Goal: Task Accomplishment & Management: Complete application form

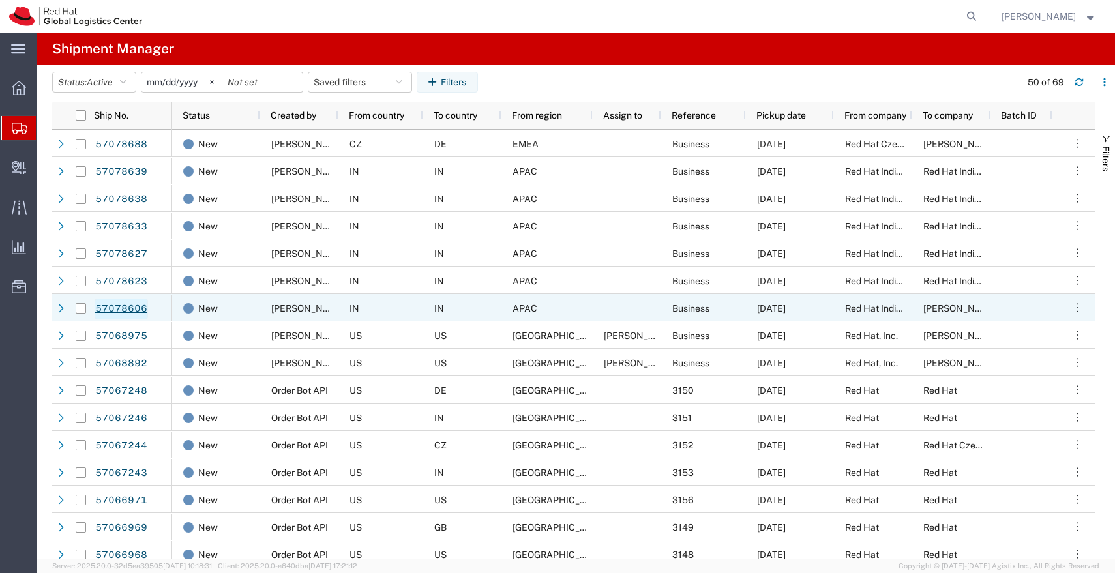
click at [127, 308] on link "57078606" at bounding box center [121, 309] width 53 height 21
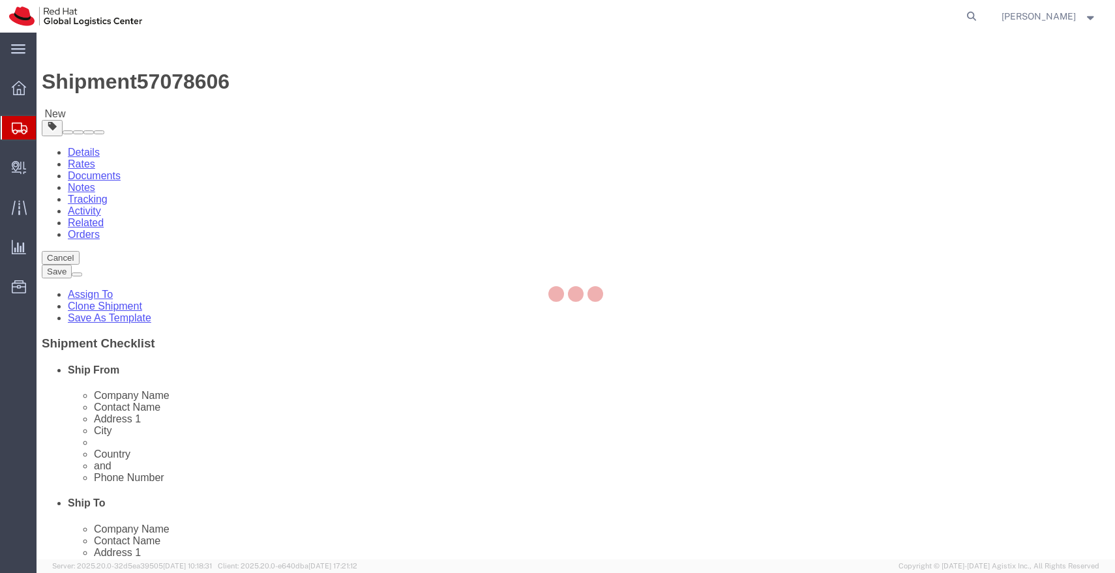
select select "38432"
select select
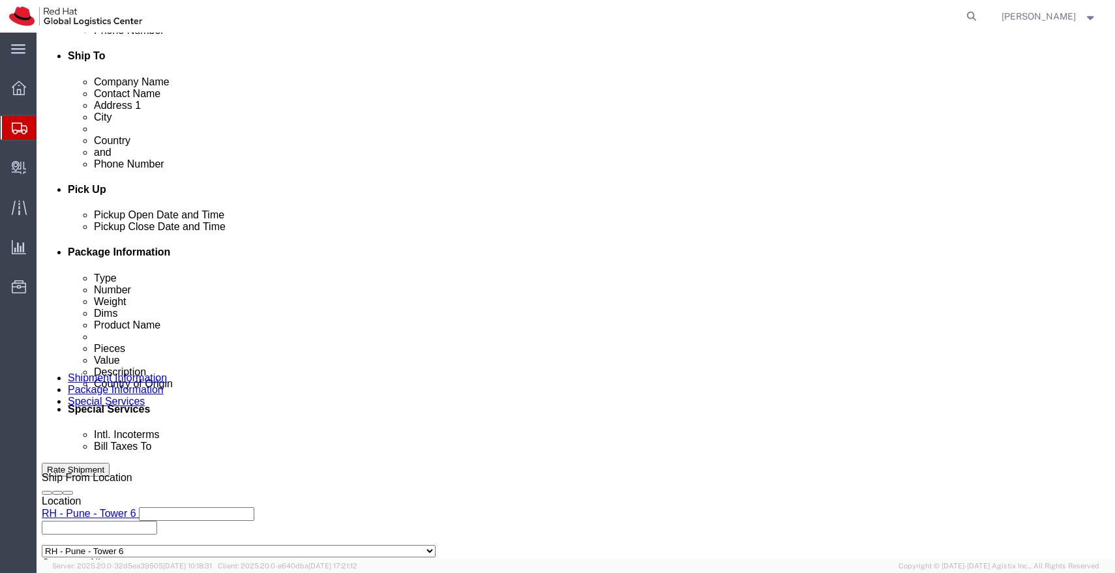
scroll to position [457, 0]
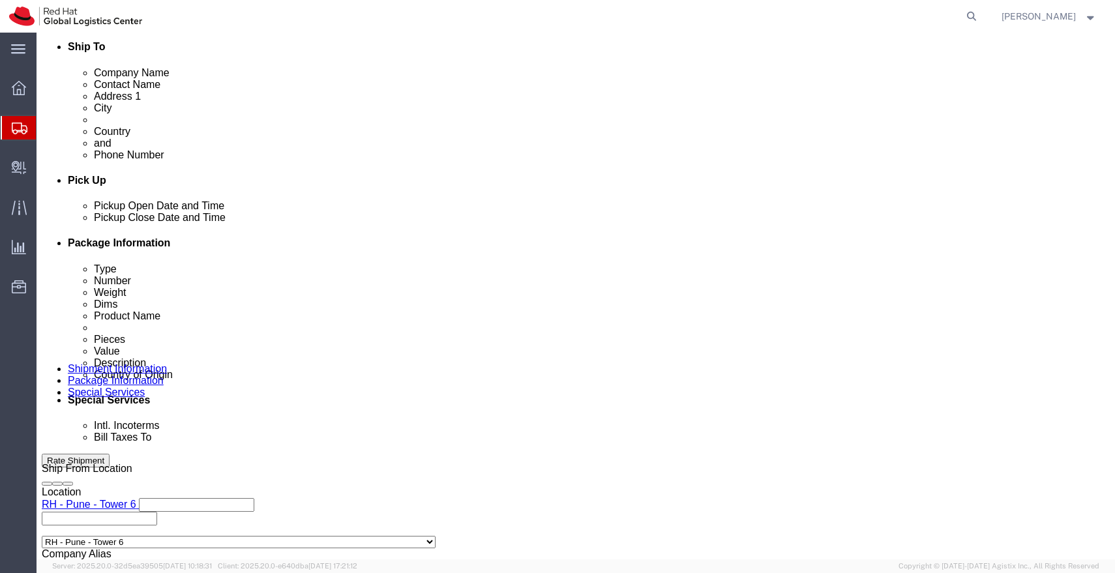
click input "PF5MRZEA"
click link "Package Information"
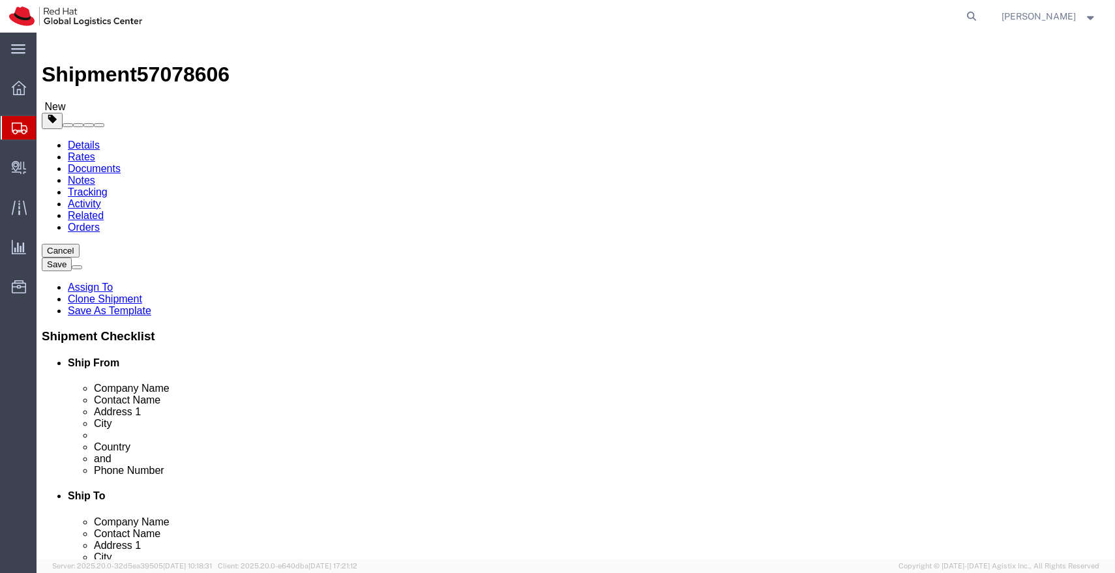
click input "10.00"
type input "45"
type input "35"
type input "15"
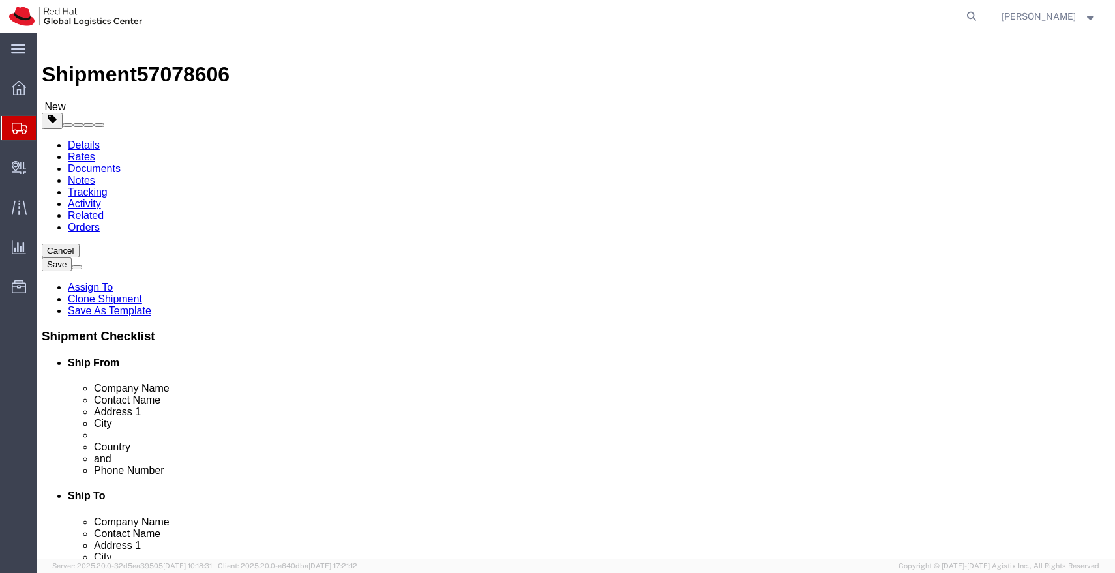
click input "2.50"
type input "3.00"
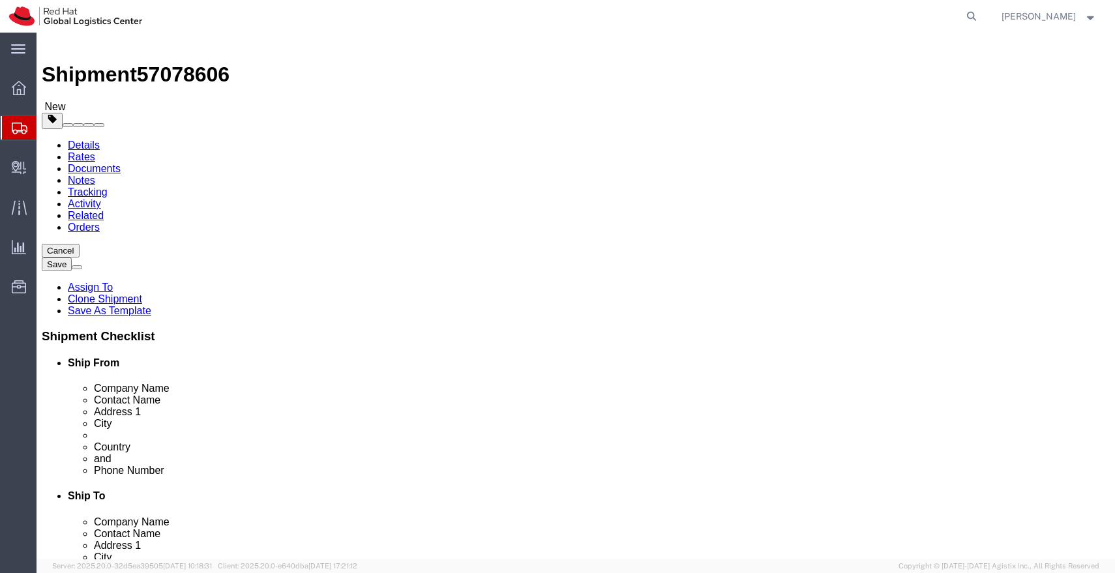
click dd "1.00 Each"
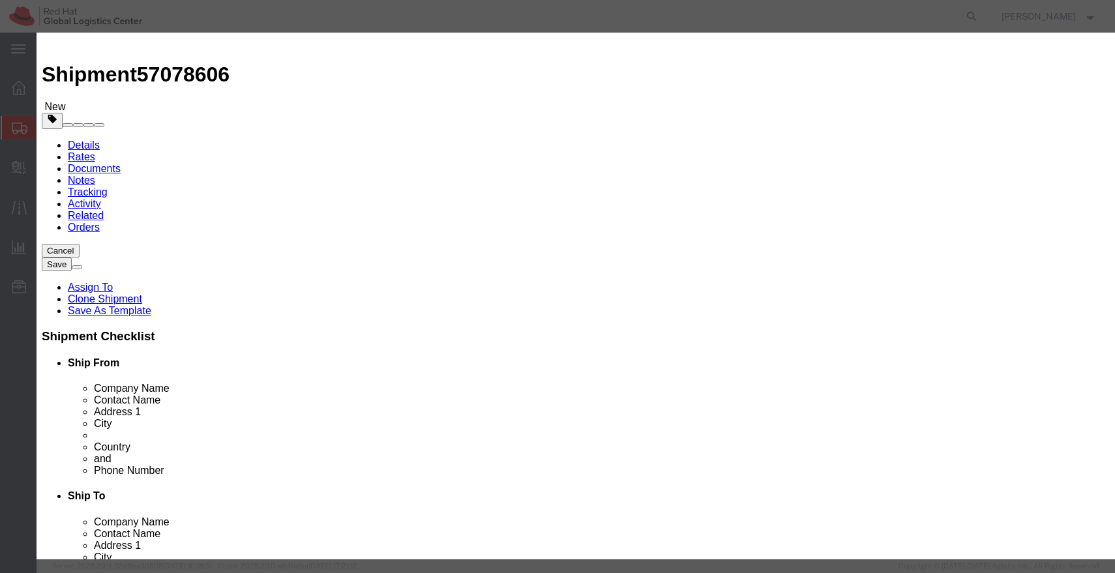
click textarea
paste textarea "PF5MRZEA"
type textarea "PF5MRZEA"
click input "120000.00"
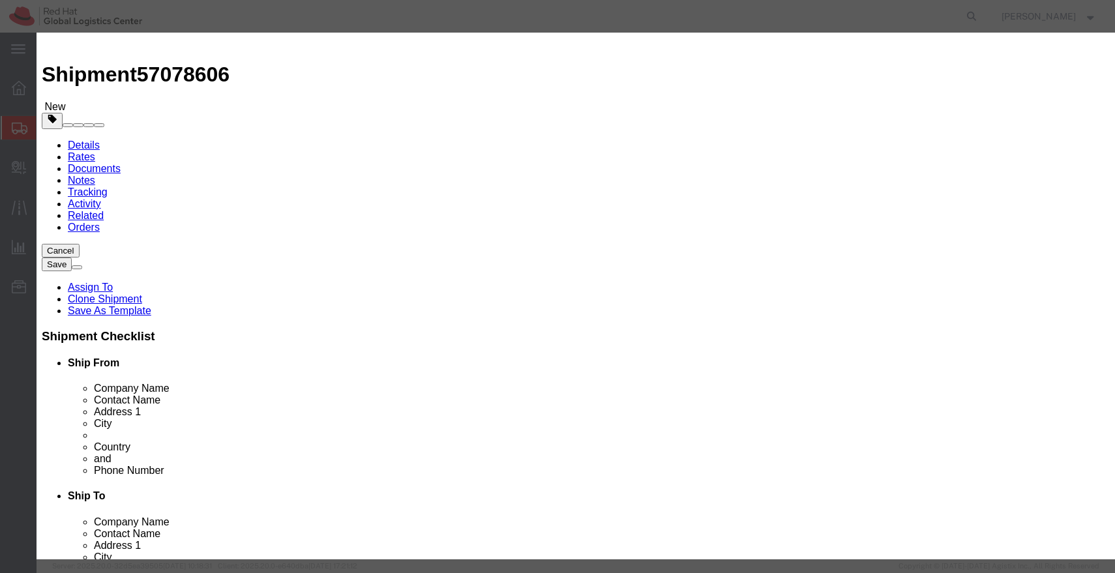
click input "120000.00"
type input "49000.00"
click button "Save & Close"
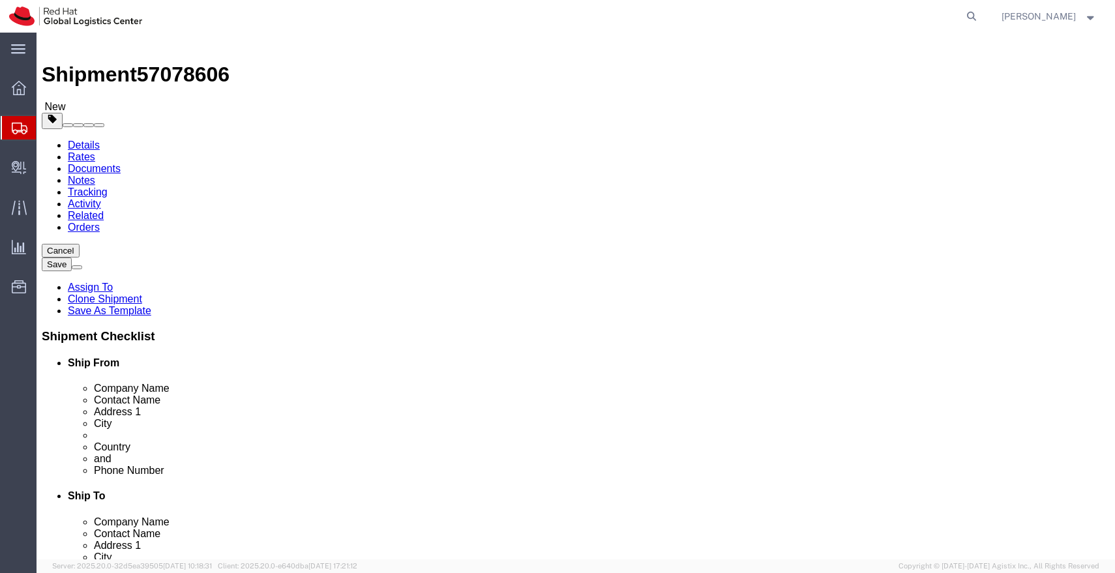
click icon
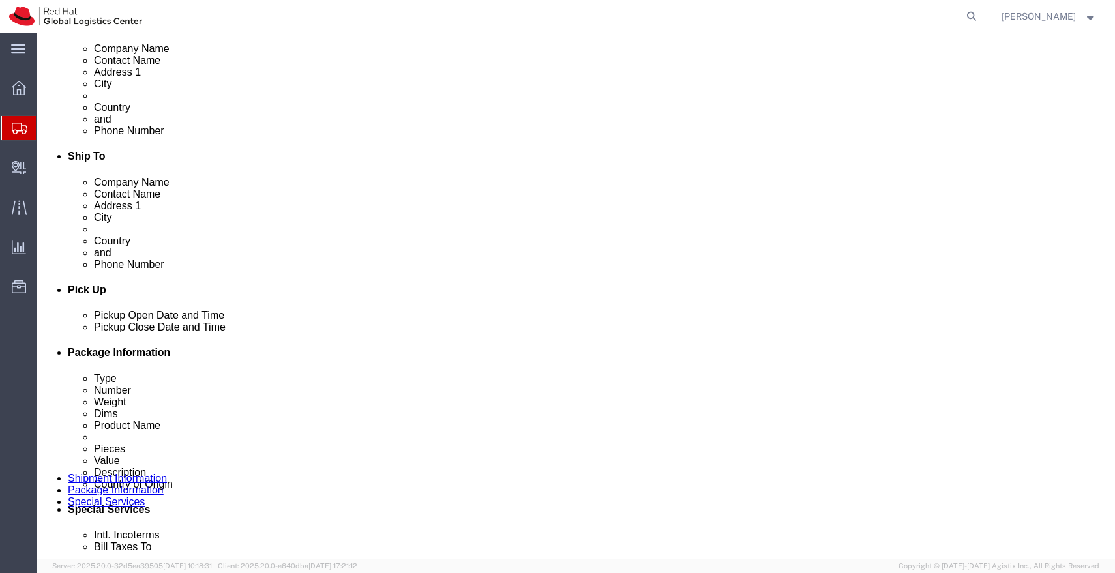
scroll to position [358, 0]
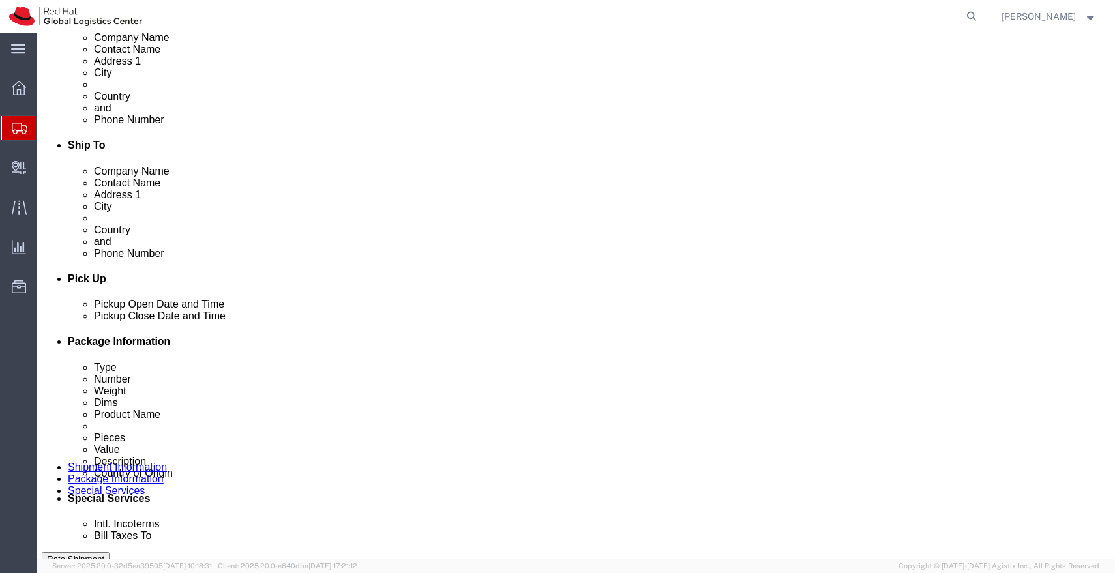
click input "Enter Email Address"
type input "[EMAIL_ADDRESS][DOMAIN_NAME]"
click button "Save"
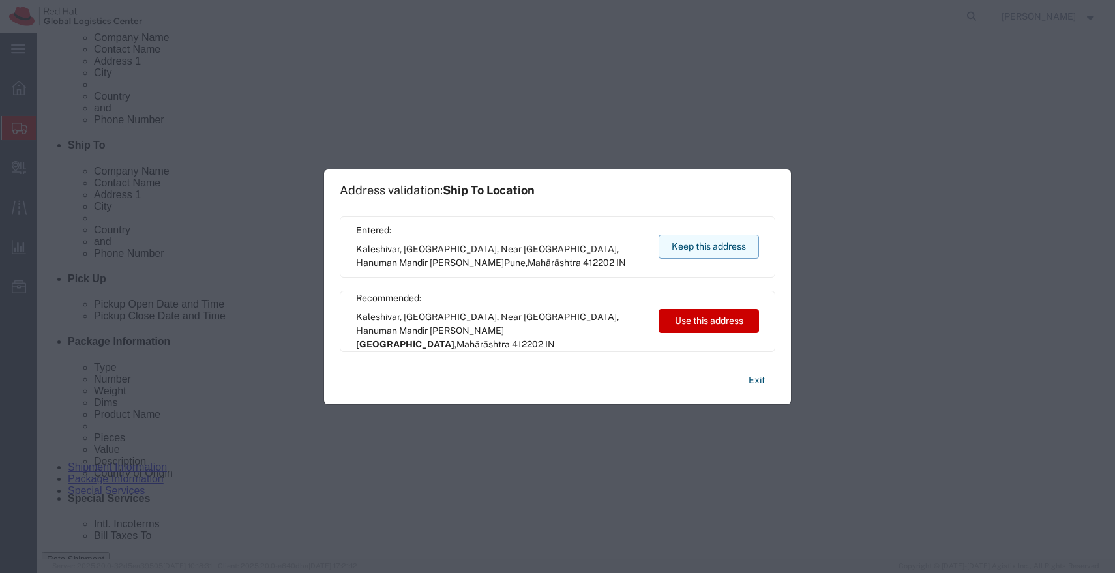
click at [681, 256] on button "Keep this address" at bounding box center [709, 247] width 100 height 24
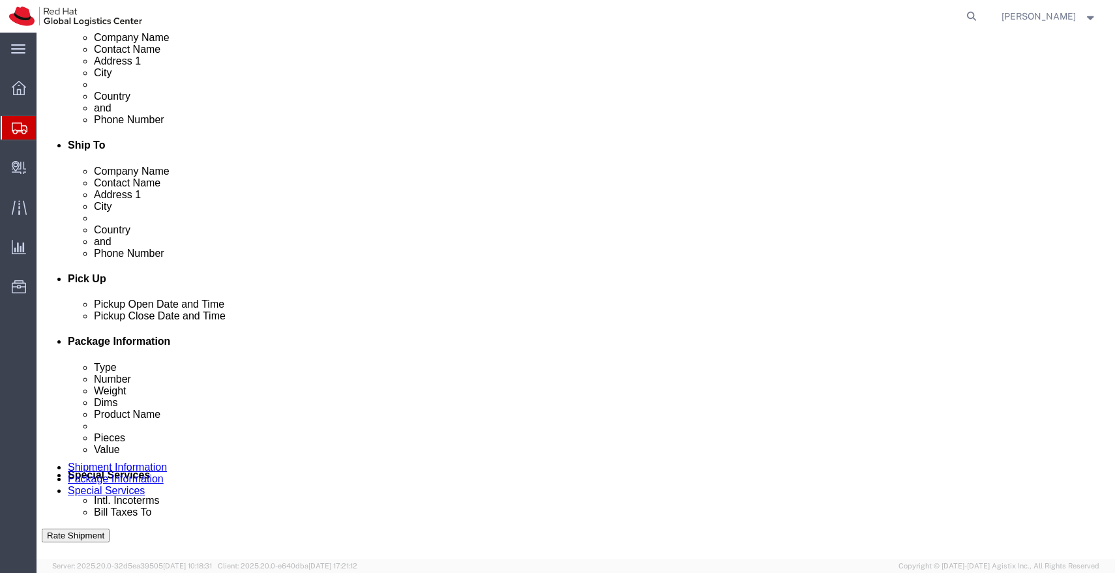
click img
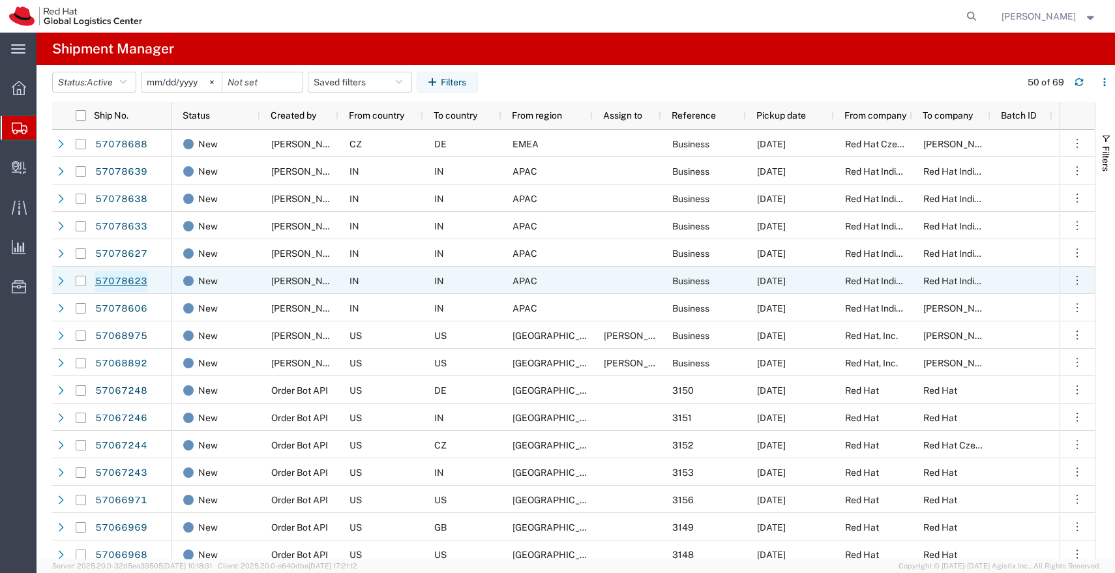
click at [129, 284] on link "57078623" at bounding box center [121, 281] width 53 height 21
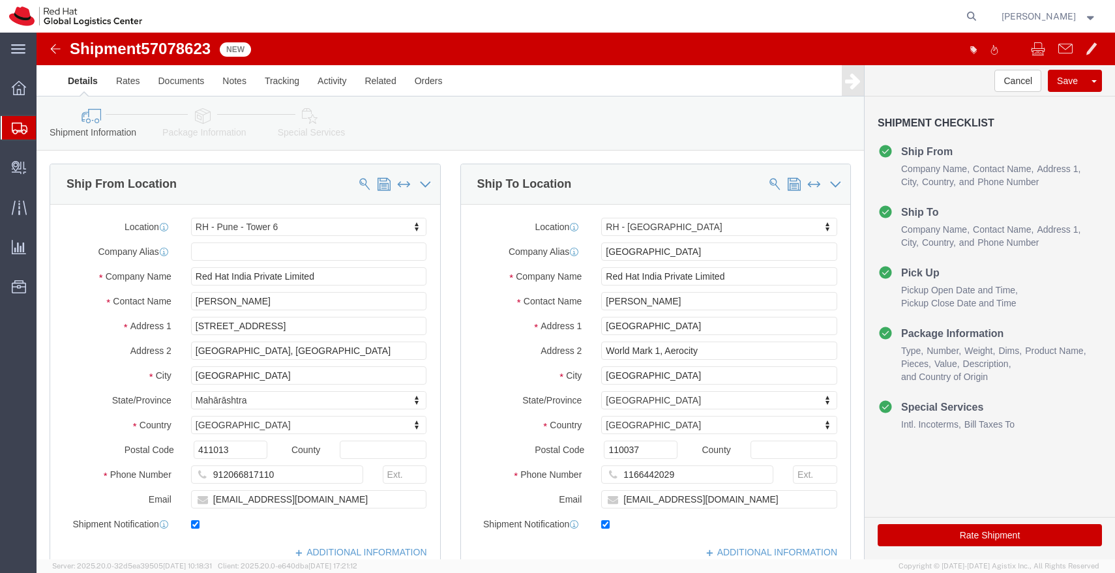
select select "38432"
select select "37948"
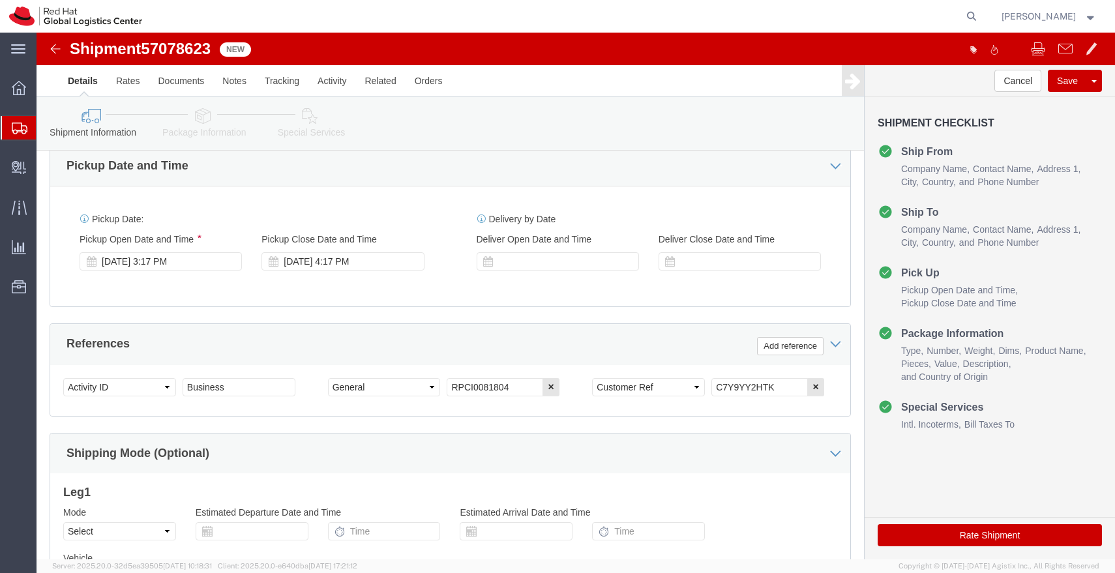
scroll to position [449, 0]
click input "C7Y9YY2HTK"
click icon
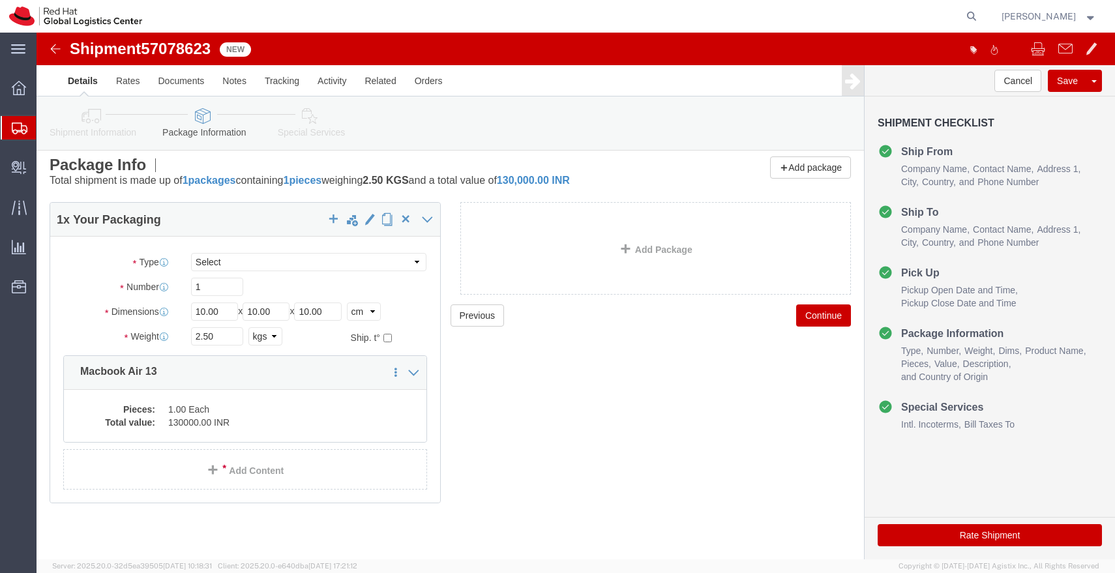
scroll to position [7, 0]
click input "10.00"
type input "45"
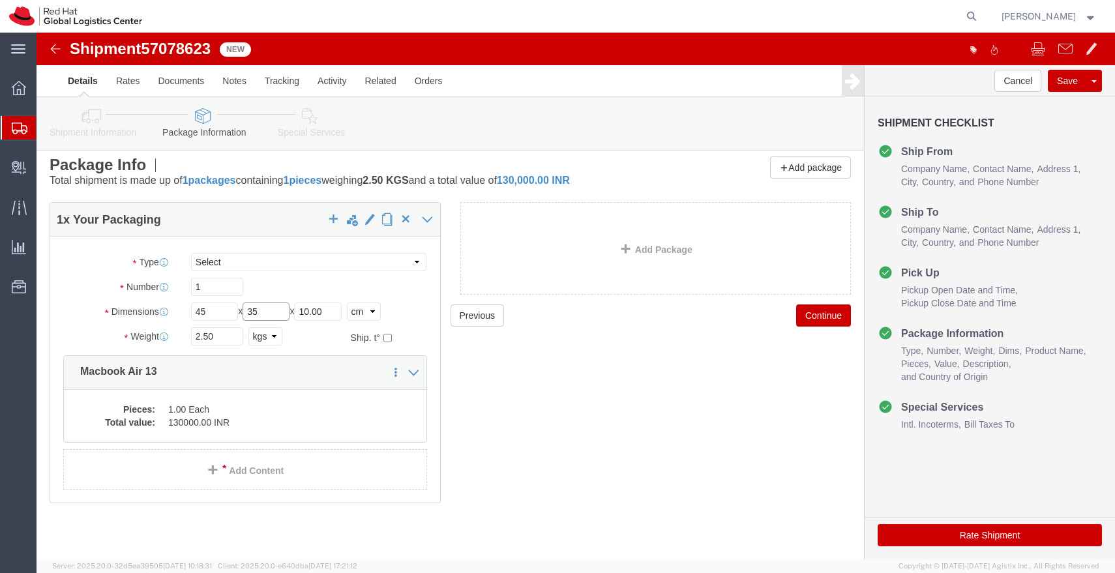
type input "35"
type input "15"
click input "2.50"
click div "Clone this content Delete this content Macbook Air 13 Pieces: 1.00 Each Total v…"
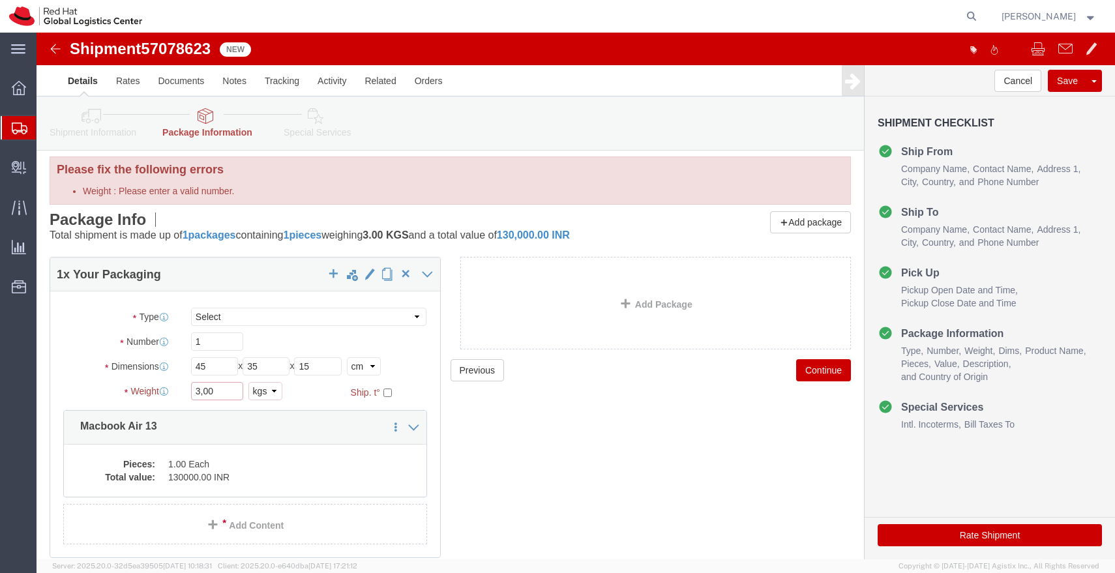
click input "3,00"
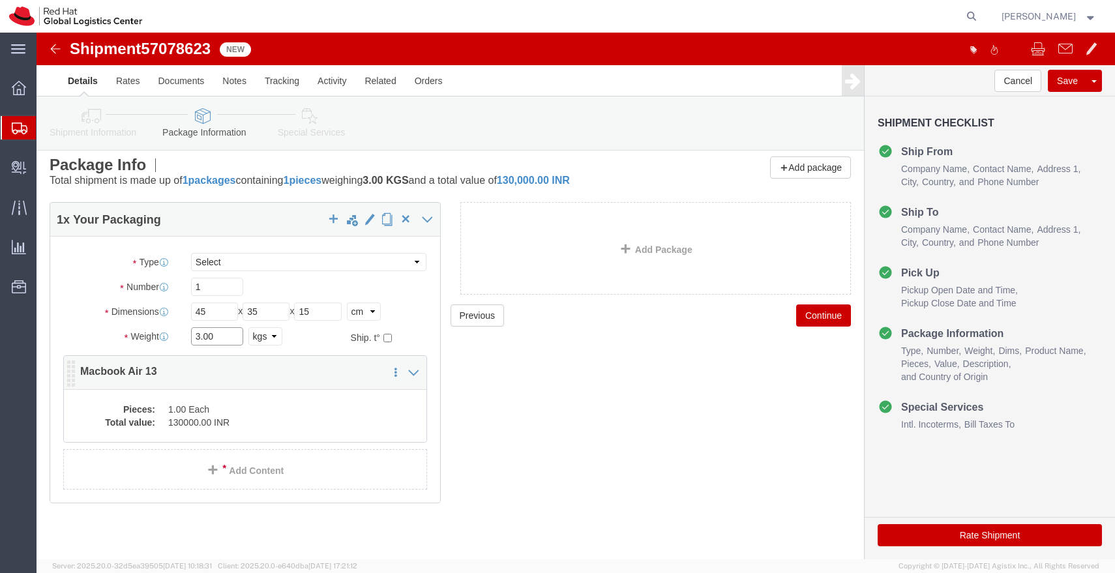
type input "3.00"
click dd "130000.00 INR"
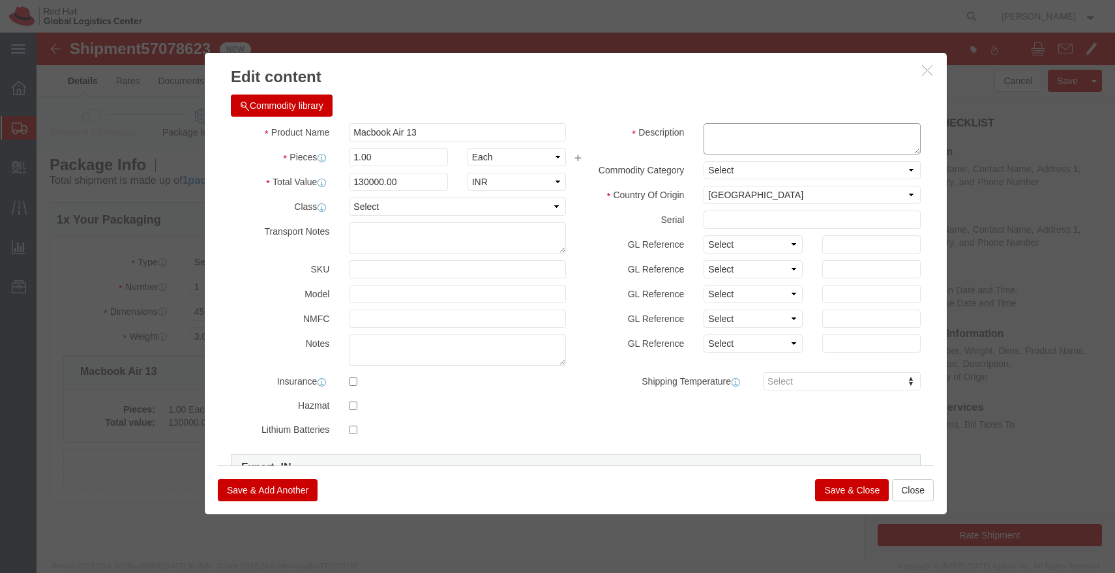
click textarea
paste textarea "C7Y9YY2HTK"
type textarea "C7Y9YY2HTK"
click input "130000.00"
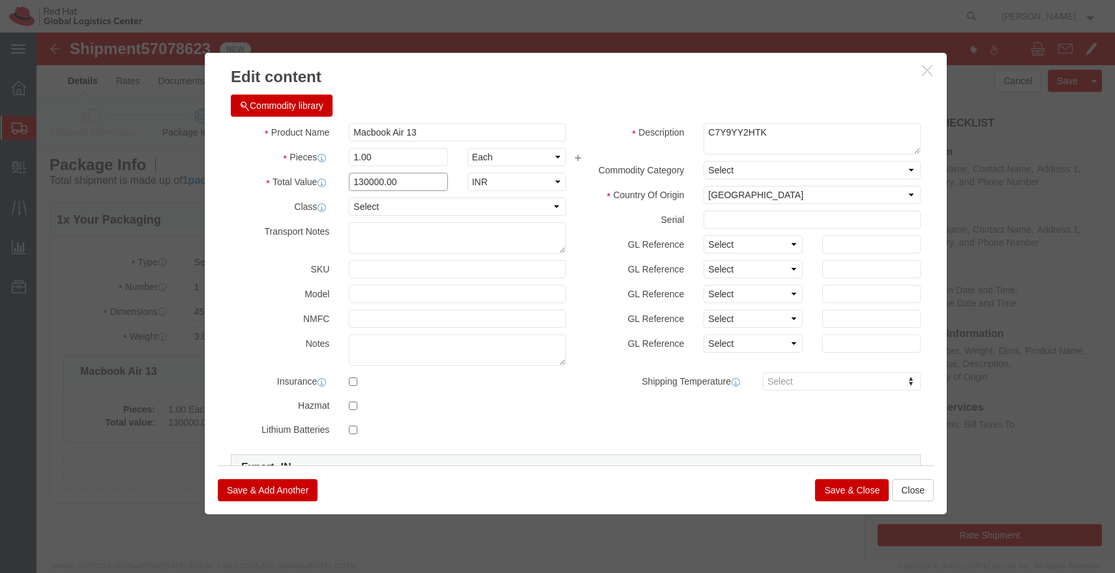
click input "130000.00"
type input "49000.00"
click button "Save & Close"
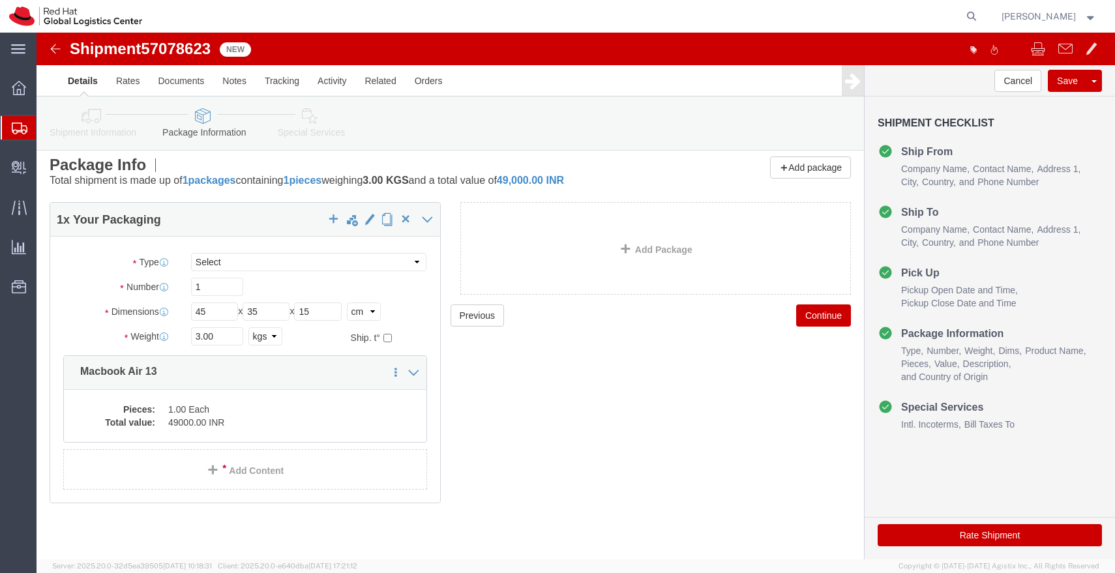
click link "Special Services"
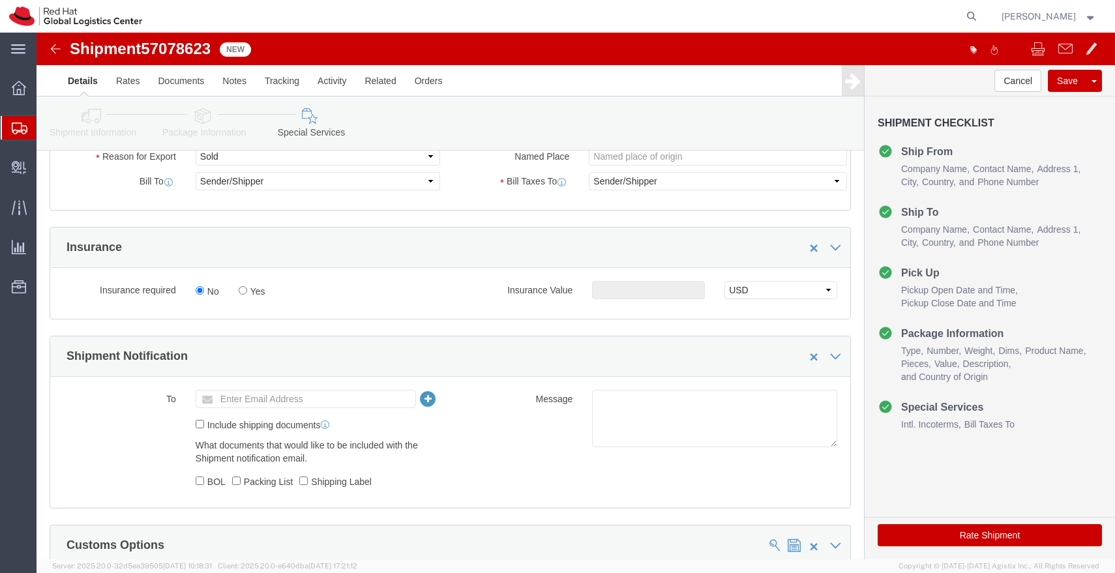
scroll to position [289, 0]
click input "Enter Email Address"
type input "[EMAIL_ADDRESS][DOMAIN_NAME]"
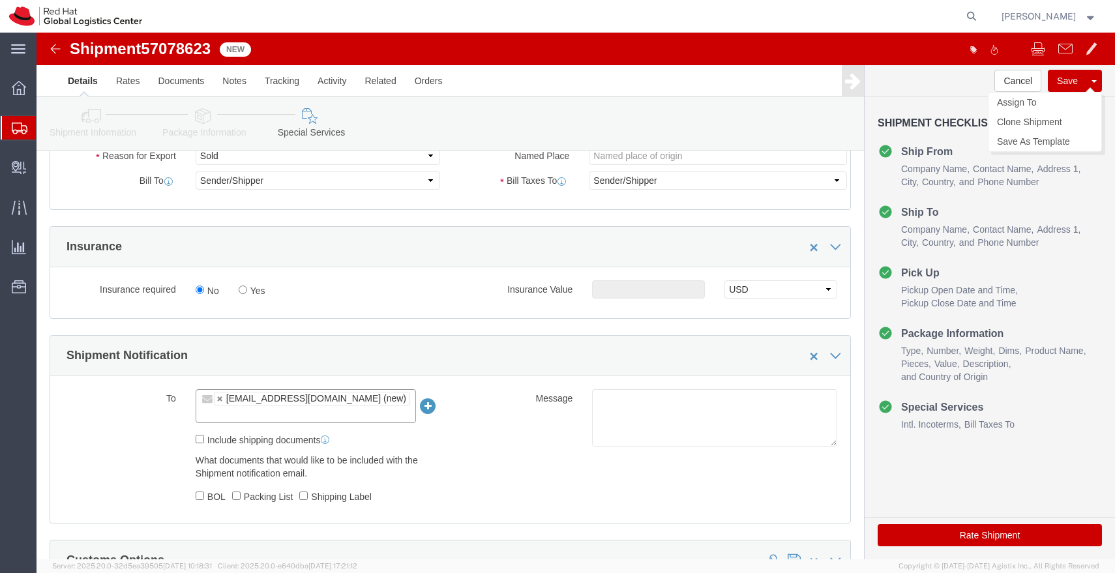
click button "Save"
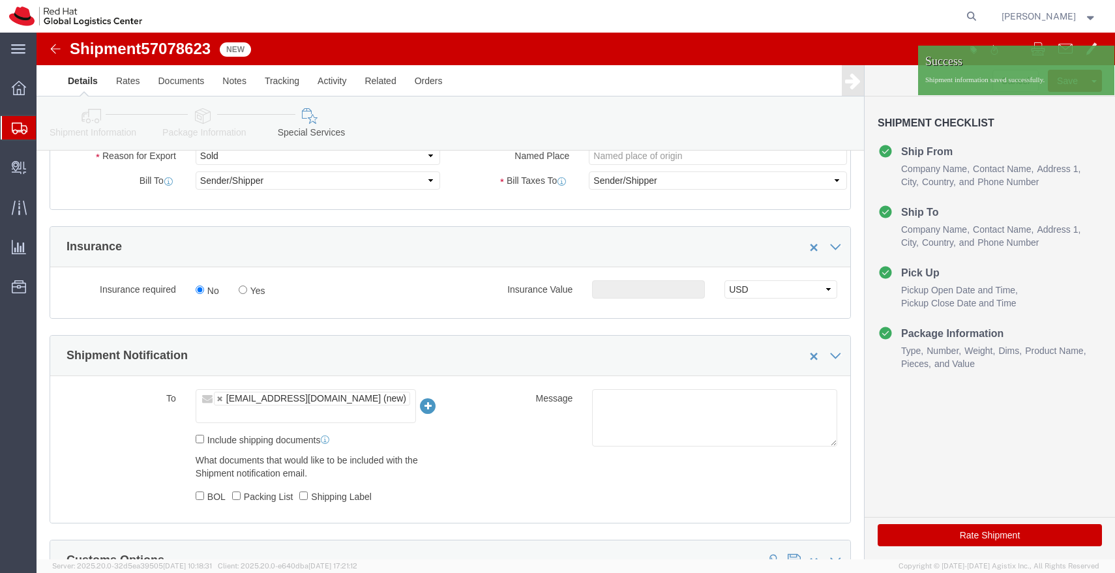
click img
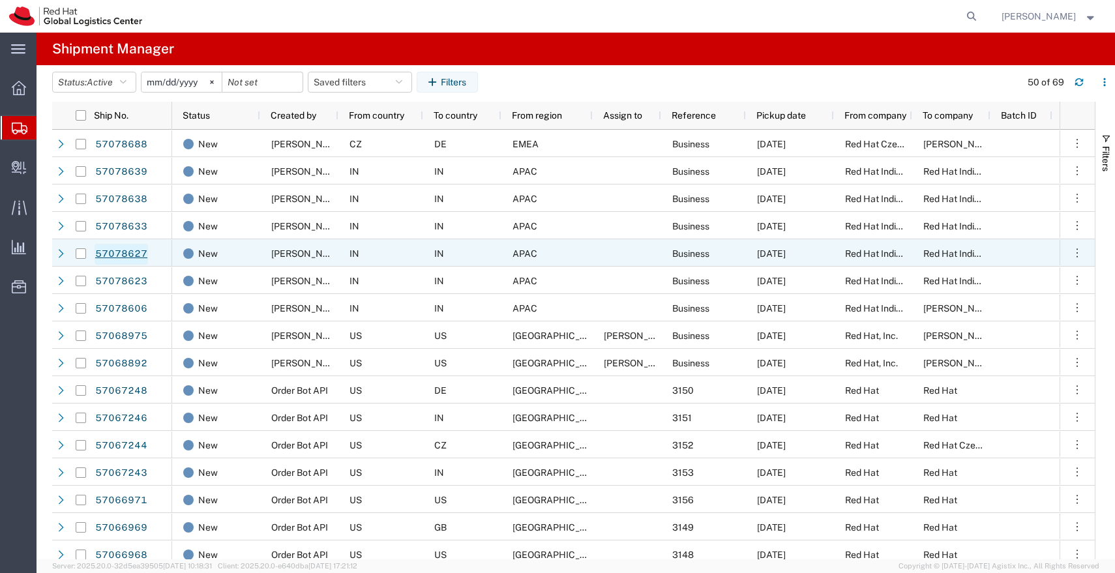
click at [131, 258] on link "57078627" at bounding box center [121, 254] width 53 height 21
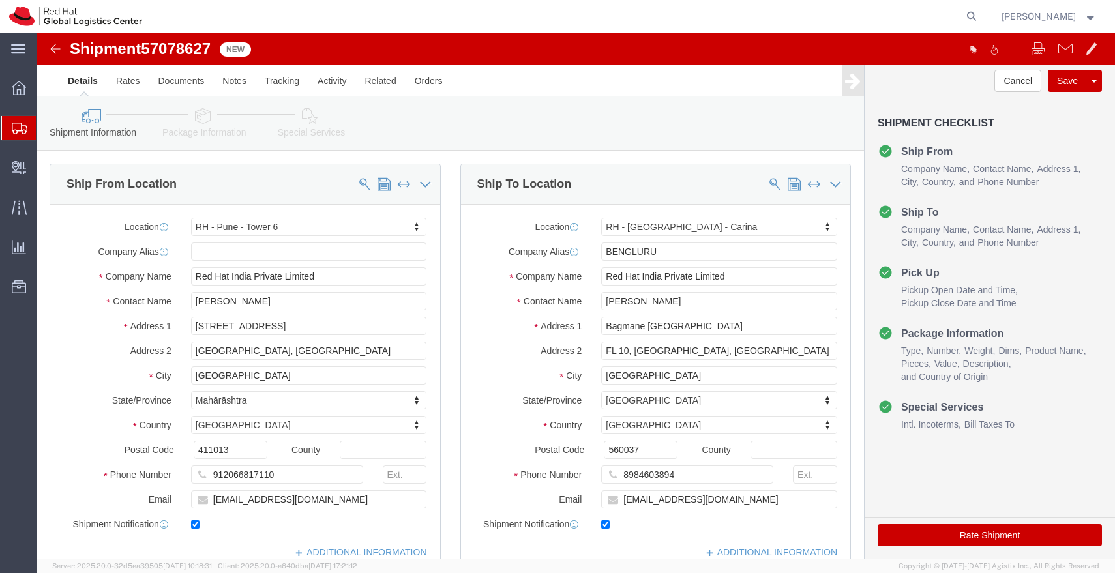
select select "38432"
select select "37925"
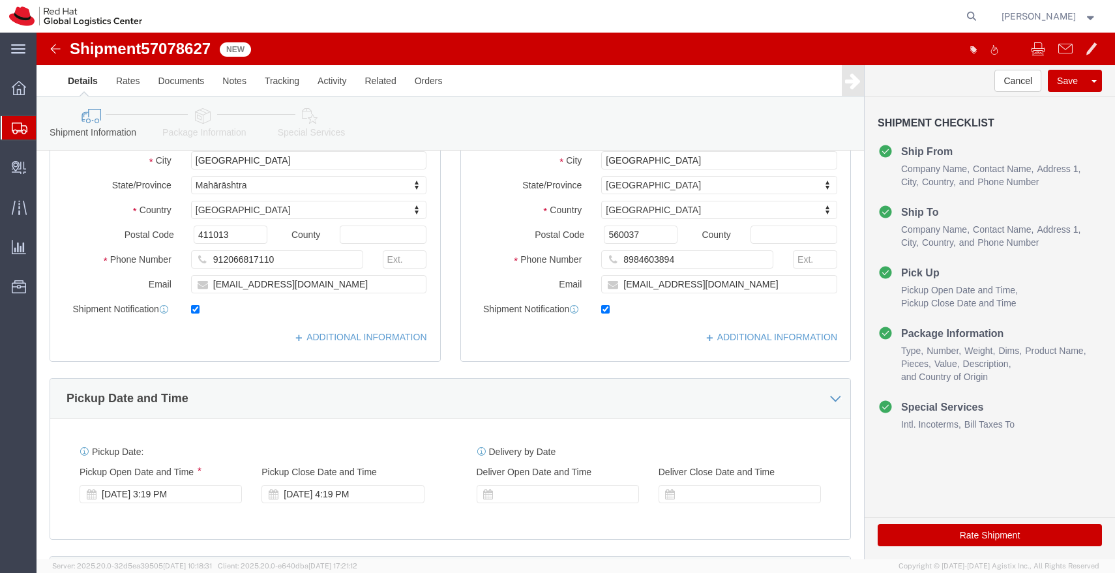
scroll to position [295, 0]
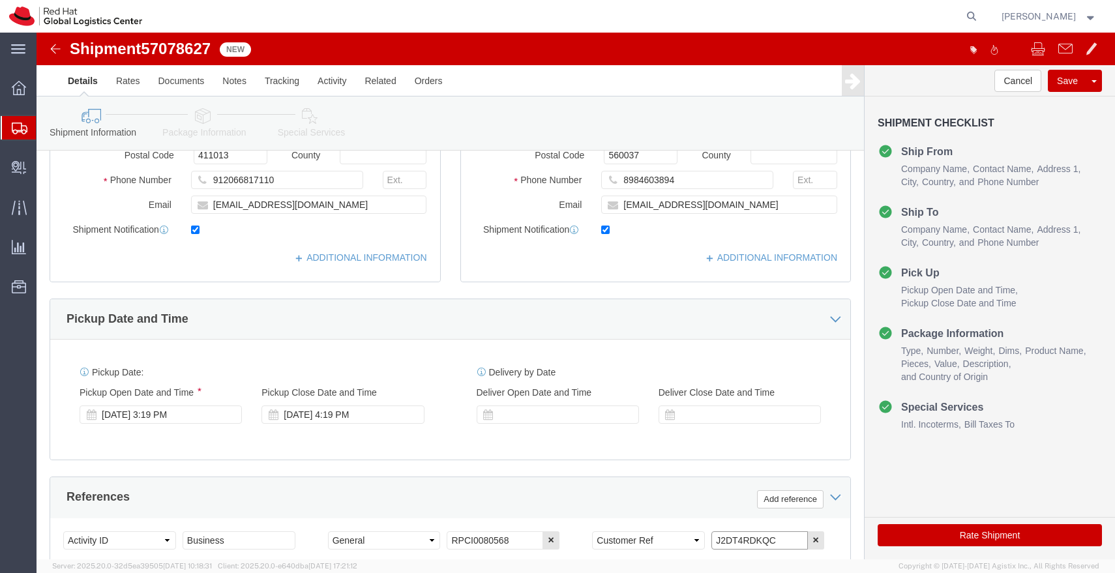
drag, startPoint x: 737, startPoint y: 502, endPoint x: 609, endPoint y: 502, distance: 127.9
click div "Select Account Type Activity ID Airline Appointment Number ASN Batch Request # …"
click icon
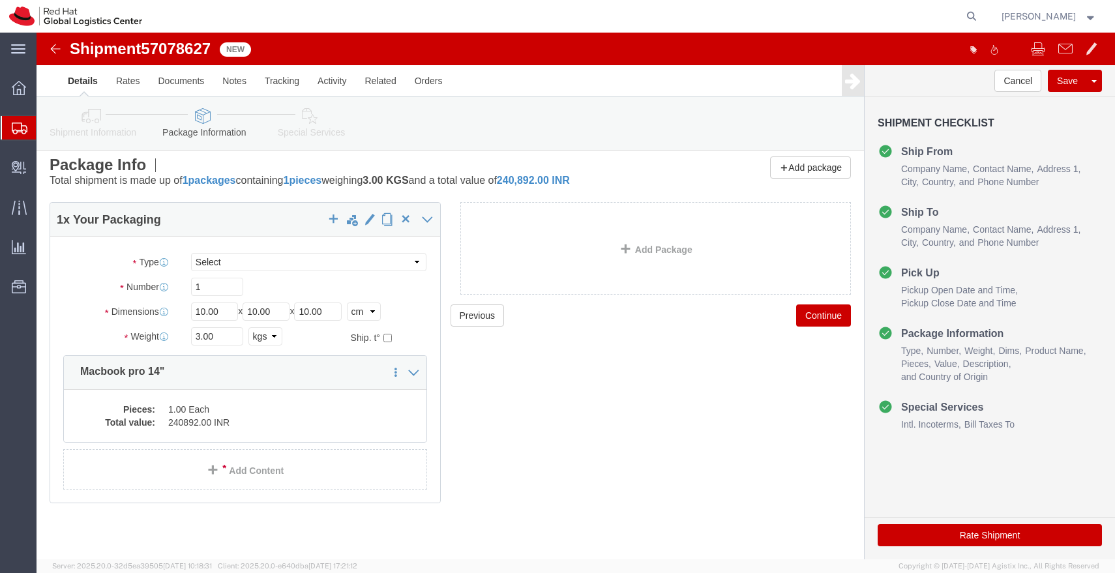
scroll to position [7, 0]
click input "10.00"
type input "1"
type input "45"
type input "35"
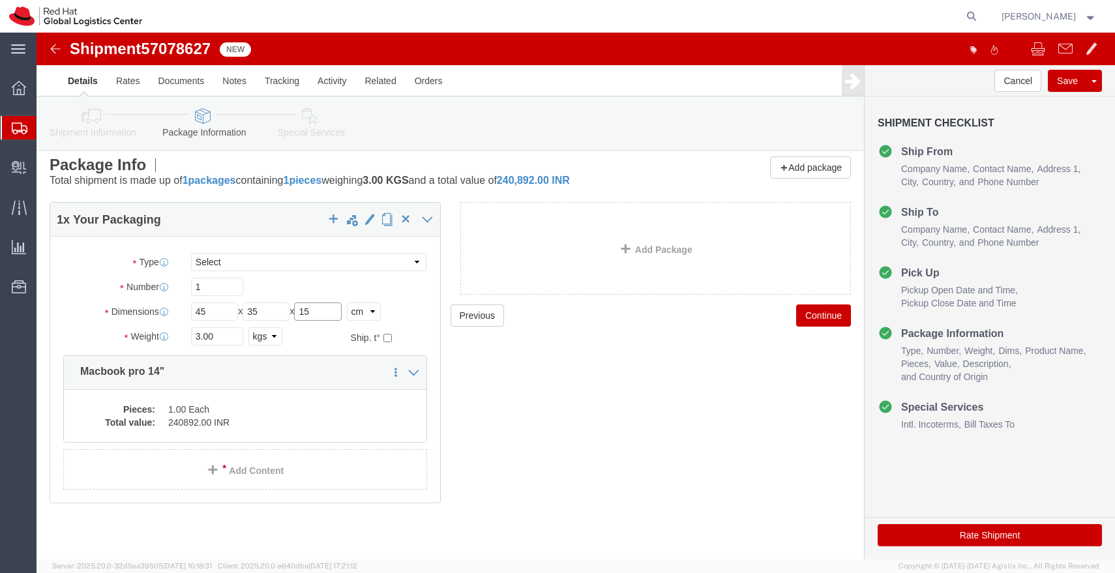
type input "15"
click input "3.00"
click div "Pieces: 1.00 Each Total value: 240892.00 INR"
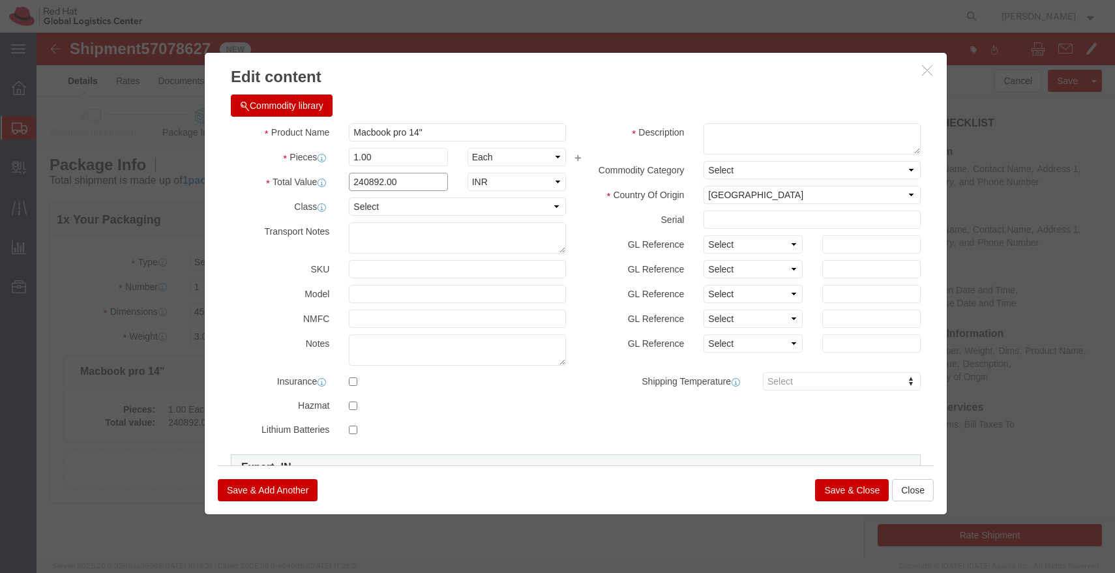
click input "240892.00"
type input "49000.00"
click textarea
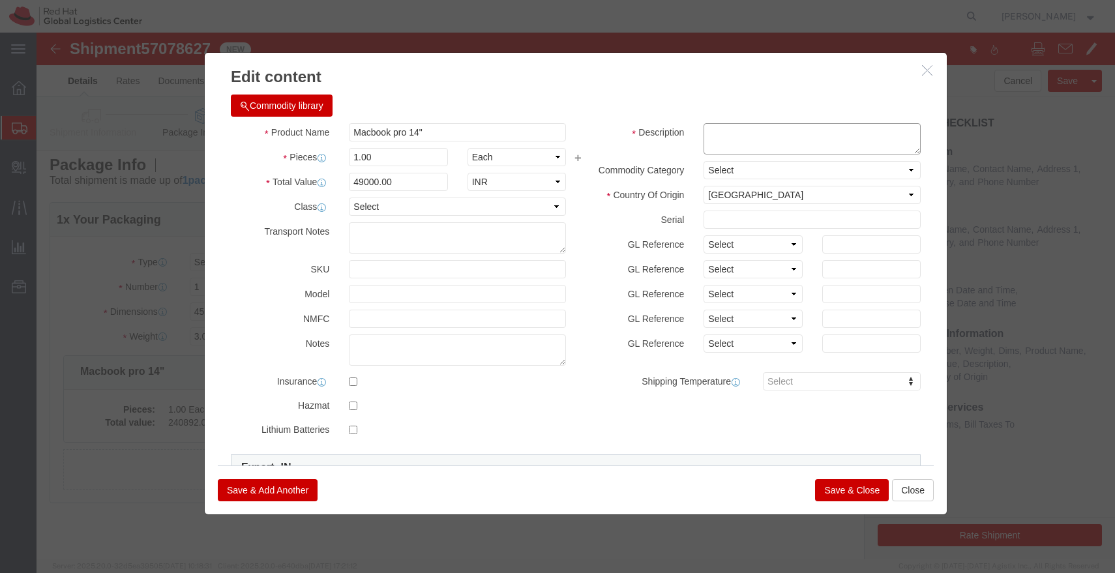
paste textarea "J2DT4RDKQC"
type textarea "J2DT4RDKQC"
click button "Save & Close"
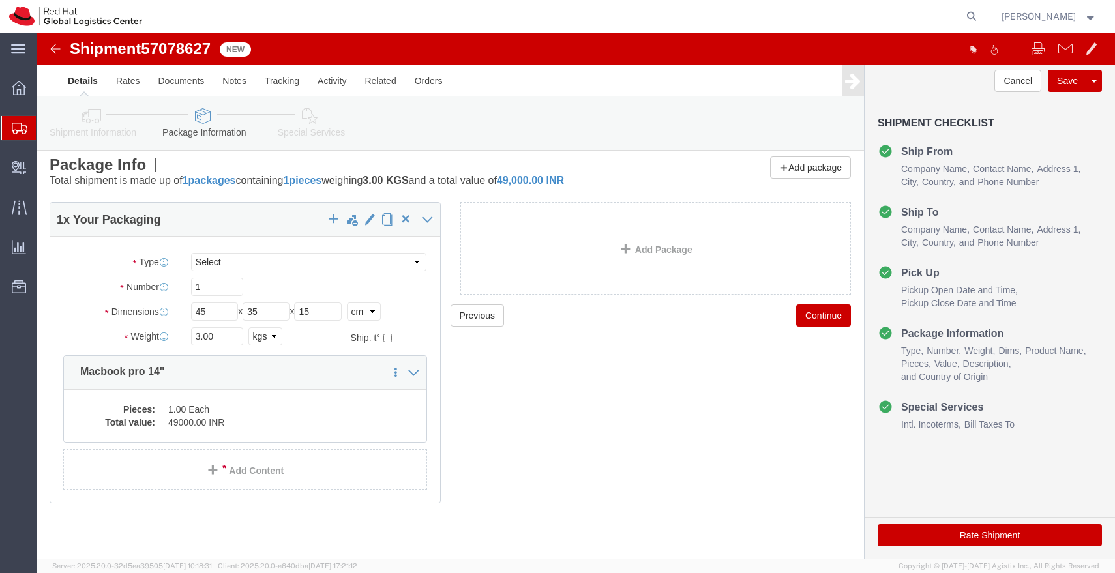
click icon
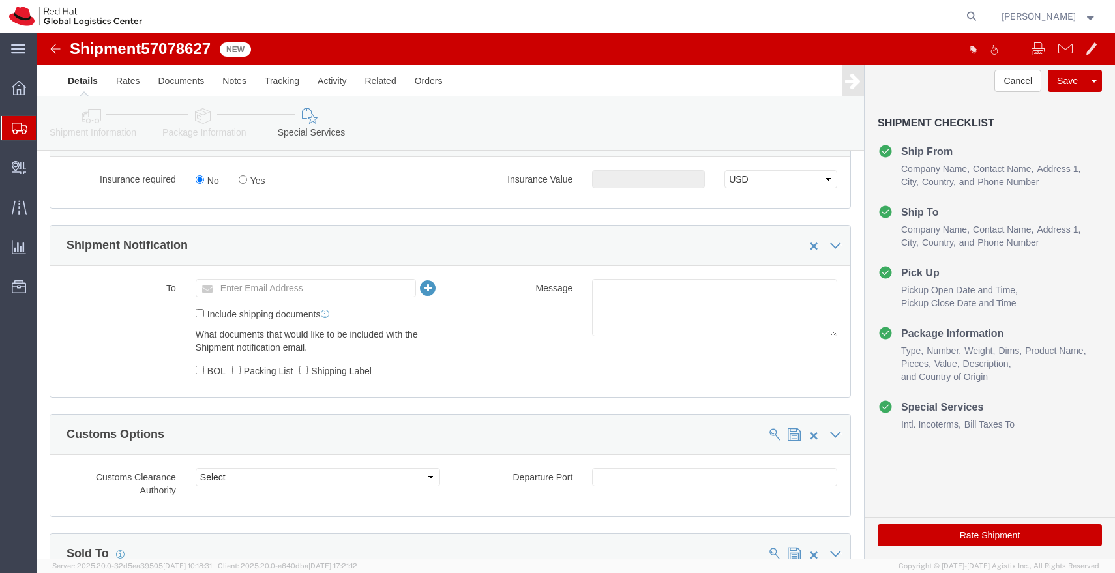
scroll to position [443, 0]
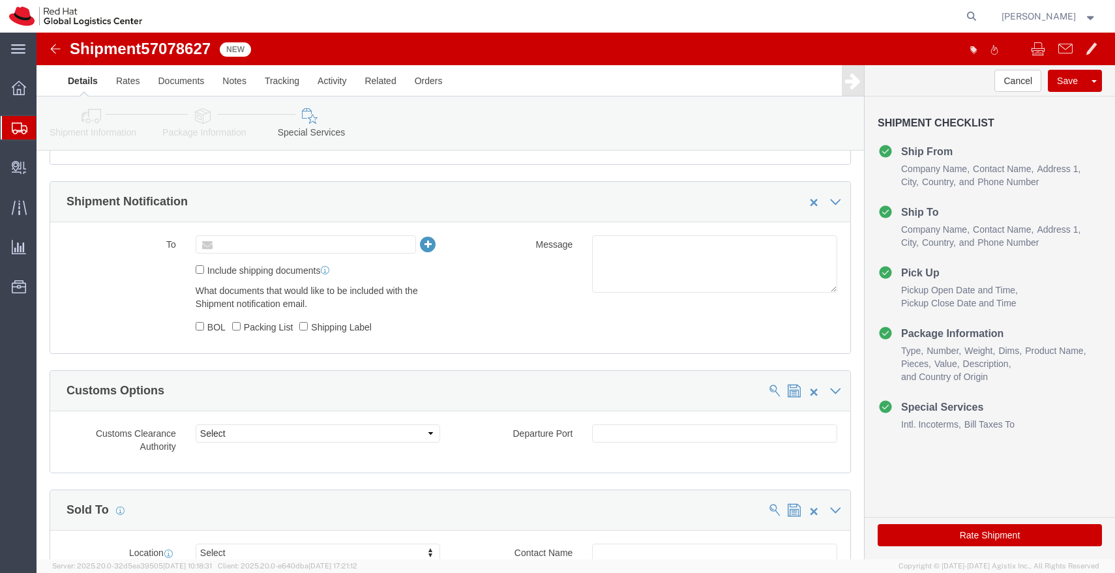
click input "text"
type input "[EMAIL_ADDRESS][DOMAIN_NAME]"
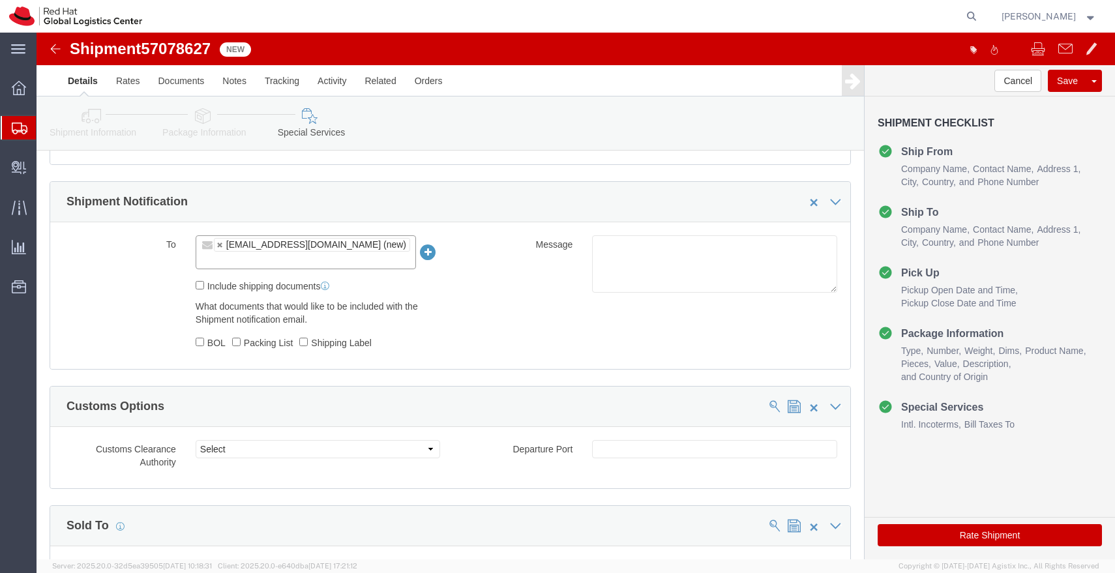
click div "What documents that would like to be included with the Shipment notification em…"
click button "Save"
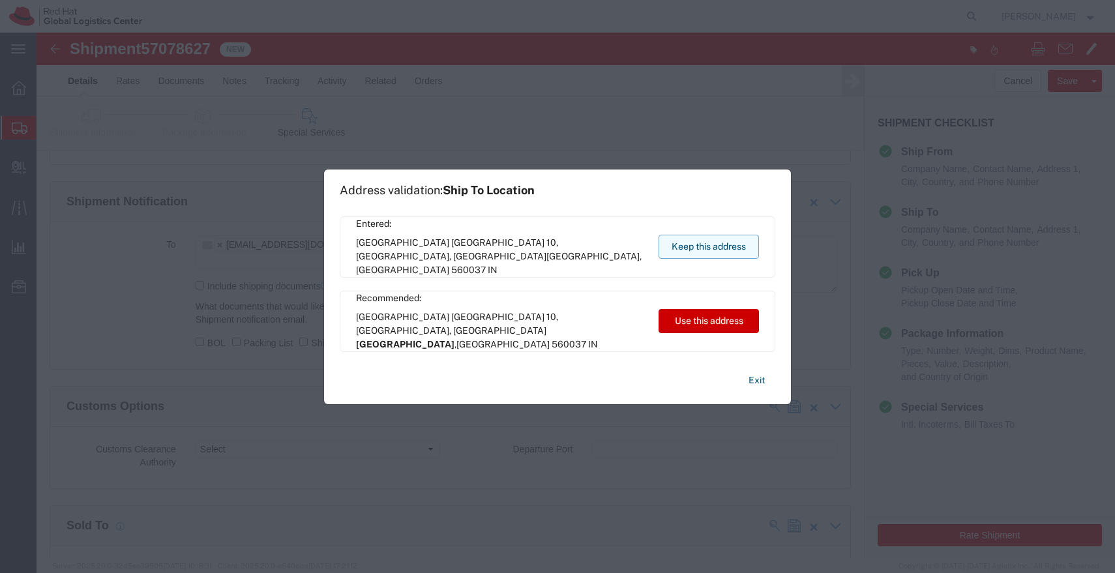
click at [704, 250] on button "Keep this address" at bounding box center [709, 247] width 100 height 24
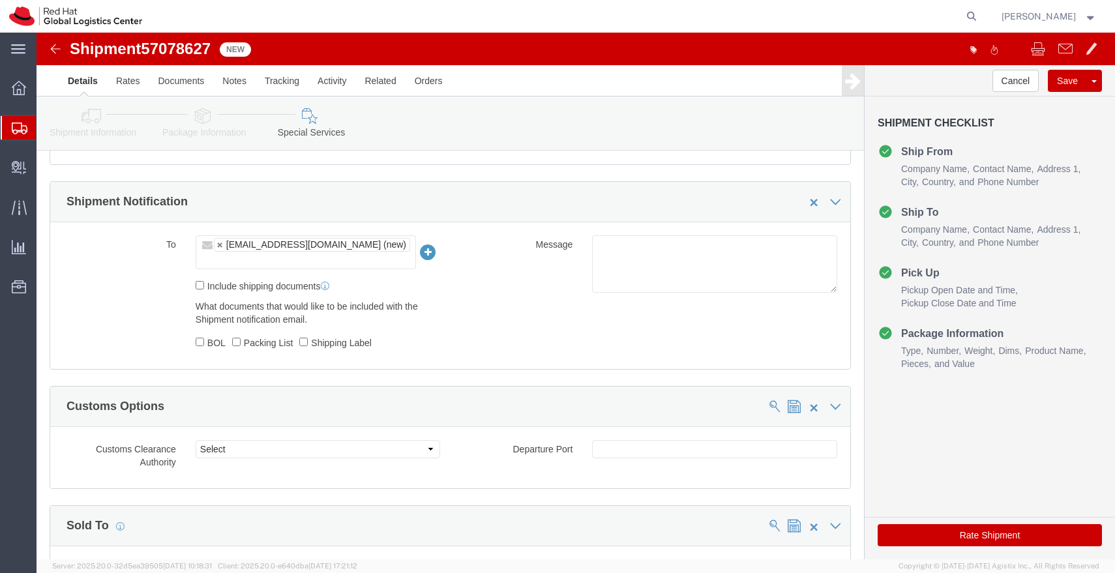
click img
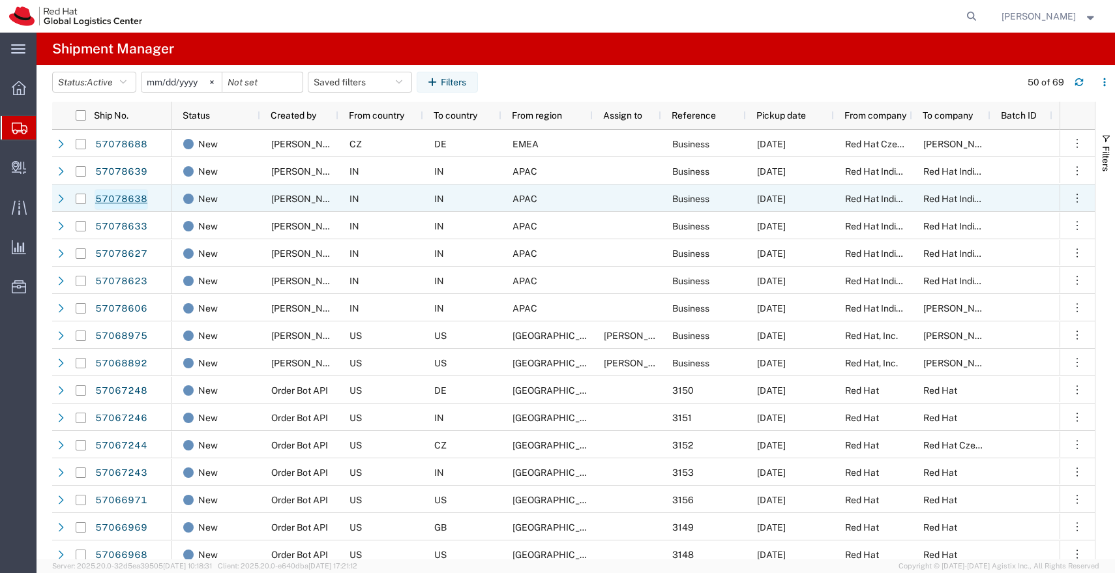
click at [129, 206] on link "57078638" at bounding box center [121, 199] width 53 height 21
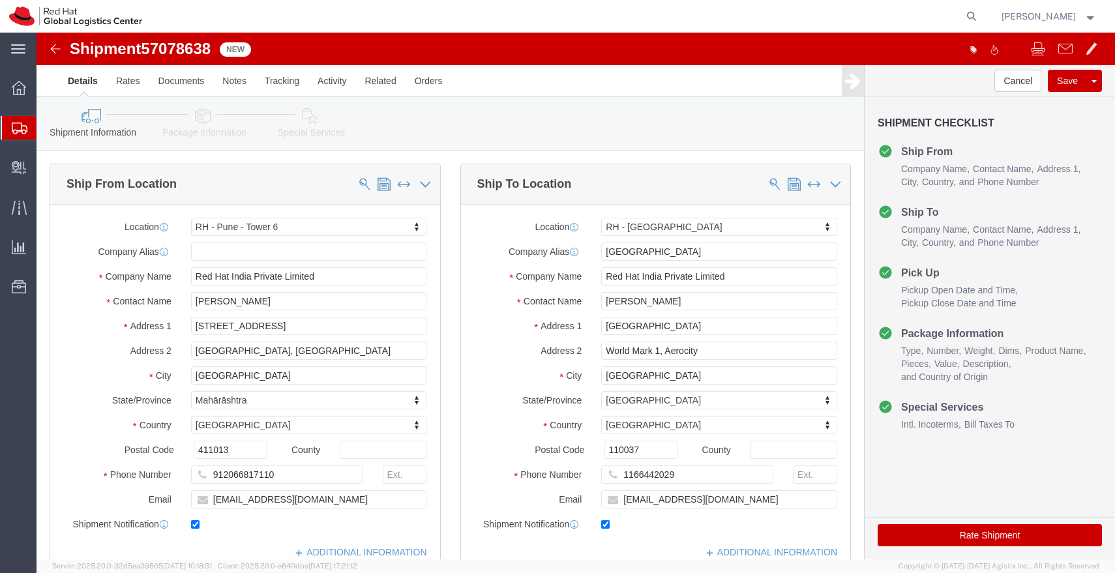
select select "38432"
select select "37948"
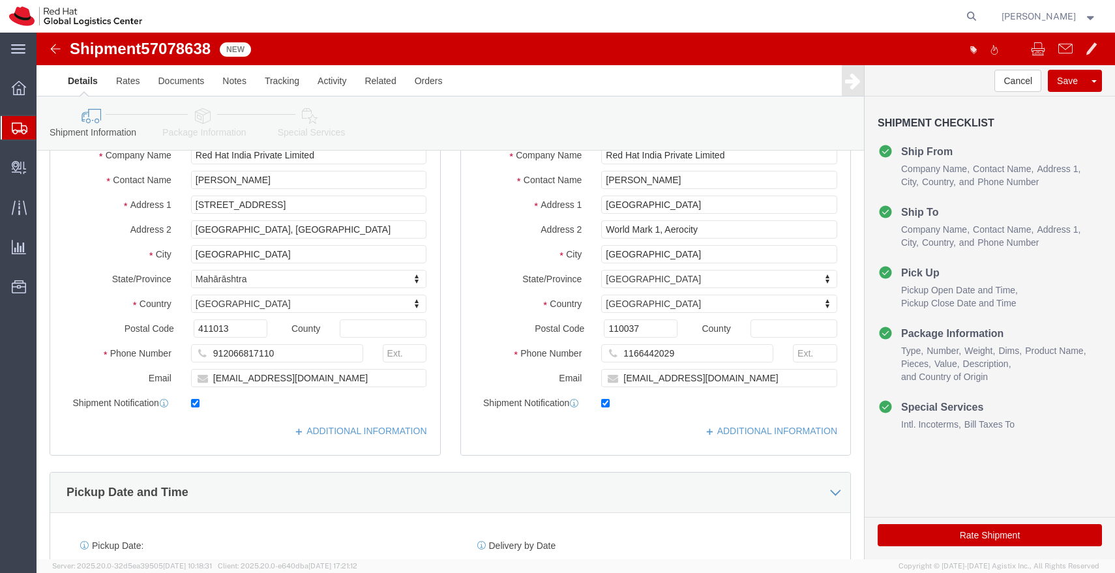
scroll to position [593, 0]
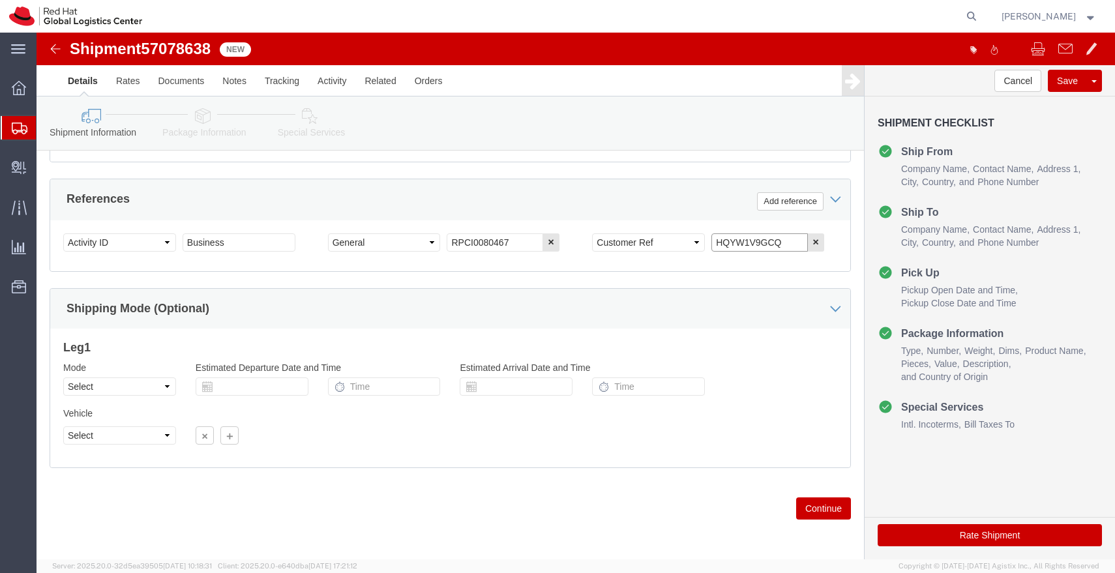
drag, startPoint x: 740, startPoint y: 212, endPoint x: 630, endPoint y: 215, distance: 110.9
click div "Select Account Type Activity ID Airline Appointment Number ASN Batch Request # …"
click input "HQYW1V9GCQ"
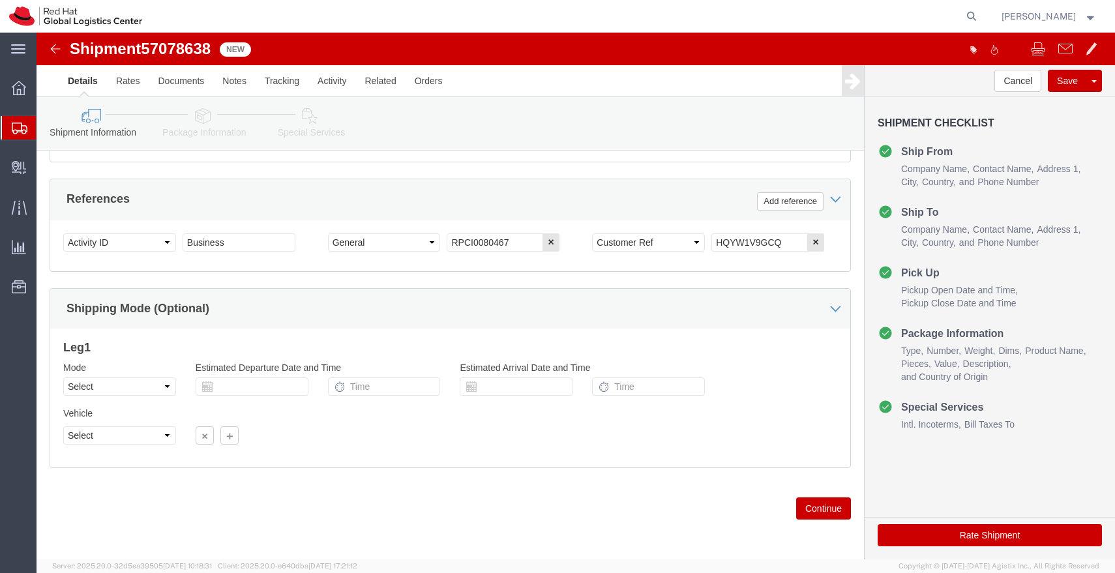
click icon
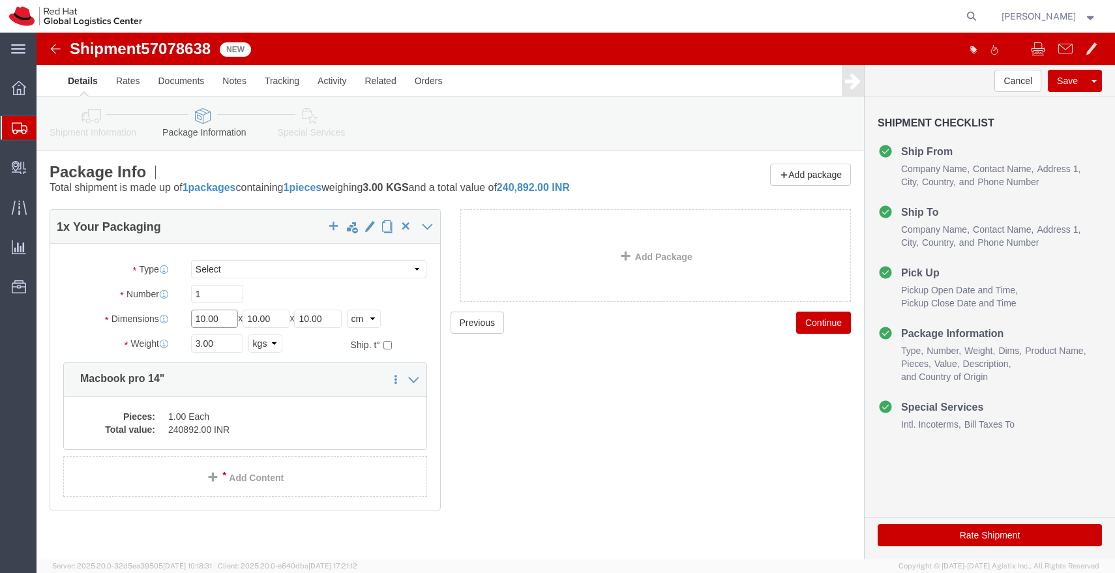
click input "10.00"
type input "45"
type input "35"
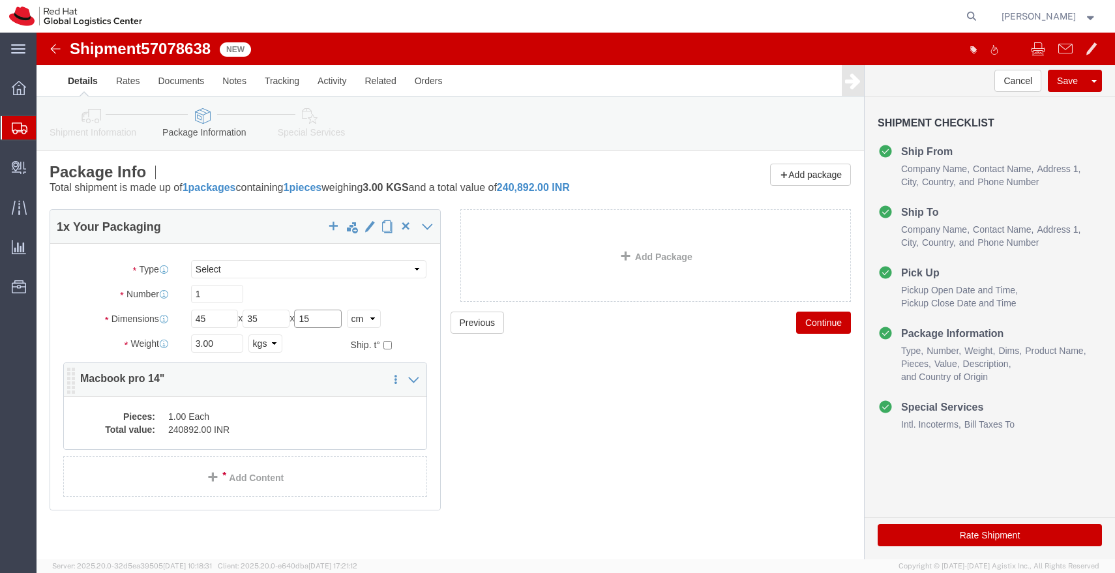
type input "15"
click dd "1.00 Each"
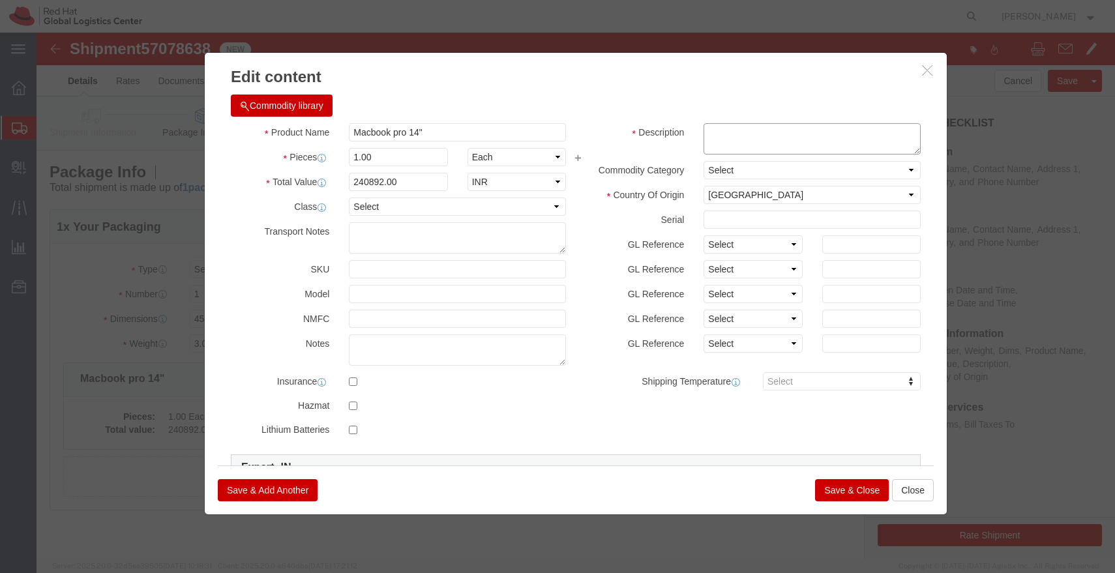
click textarea
paste textarea "HQYW1V9GCQ"
type textarea "HQYW1V9GCQ"
click input "240892.00"
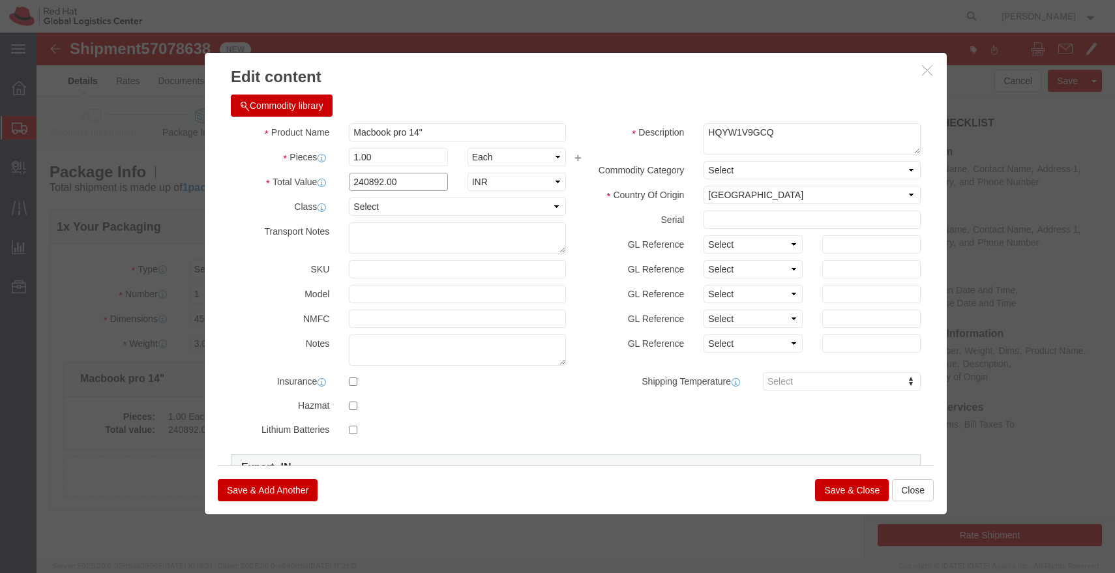
click input "240892.00"
type input "49000.00"
click button "Save & Close"
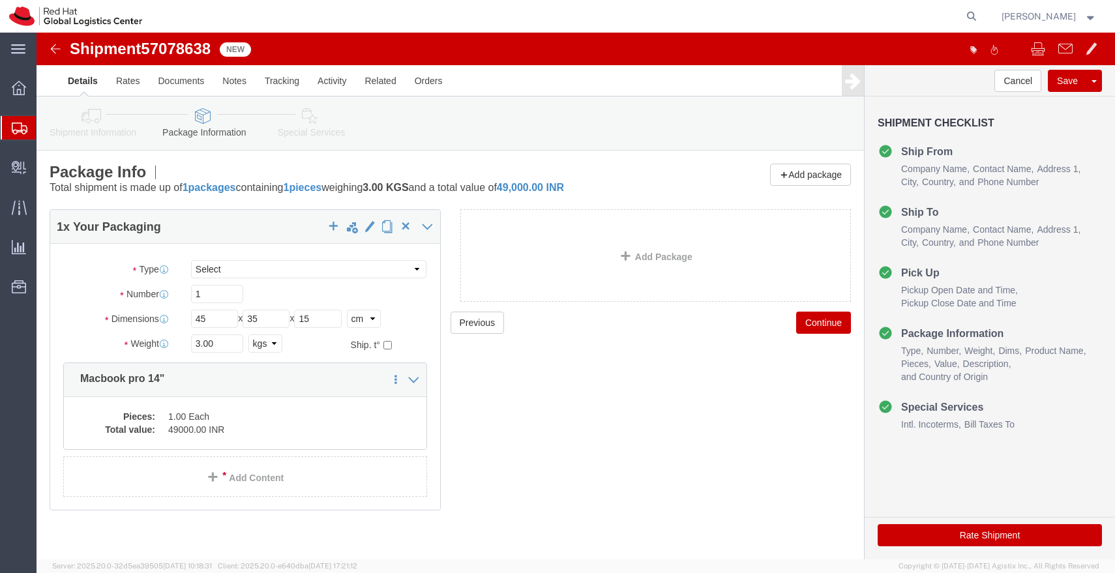
click icon
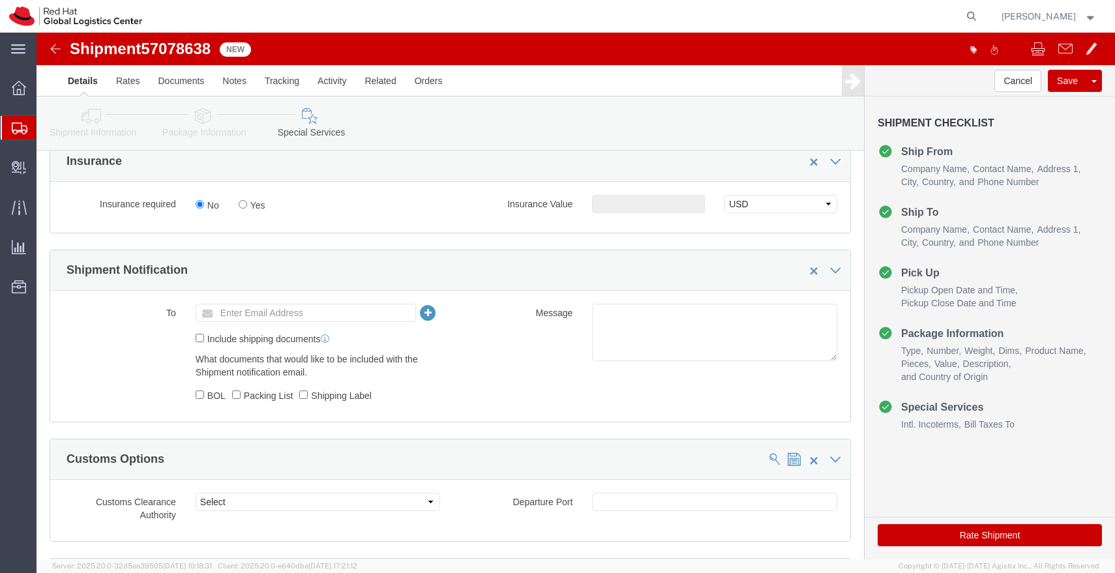
scroll to position [376, 0]
click ul "Enter Email Address"
type input "[EMAIL_ADDRESS][DOMAIN_NAME]"
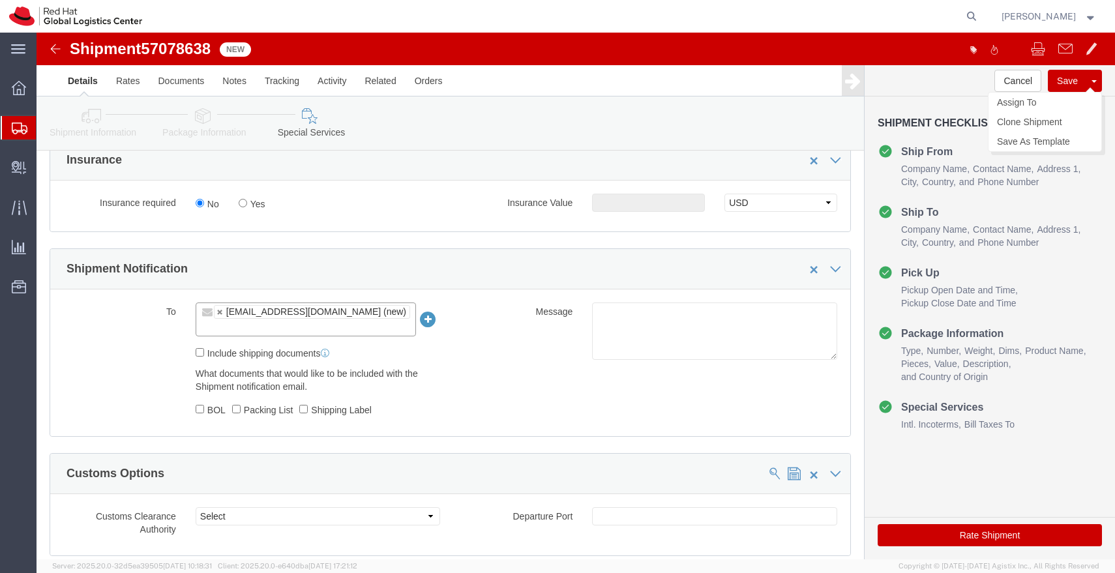
click button "Save"
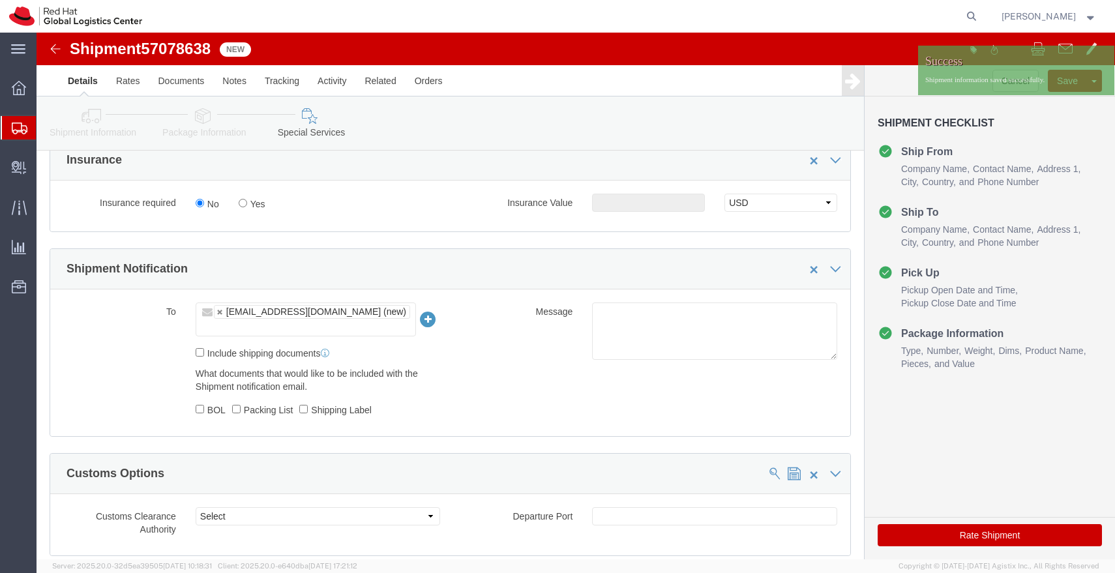
click img
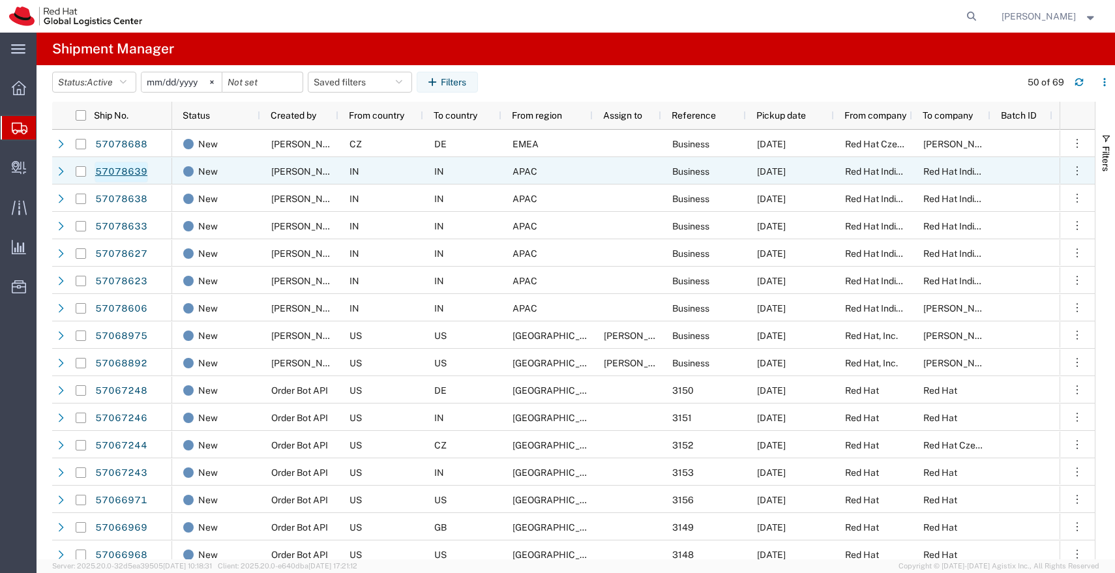
click at [115, 174] on link "57078639" at bounding box center [121, 172] width 53 height 21
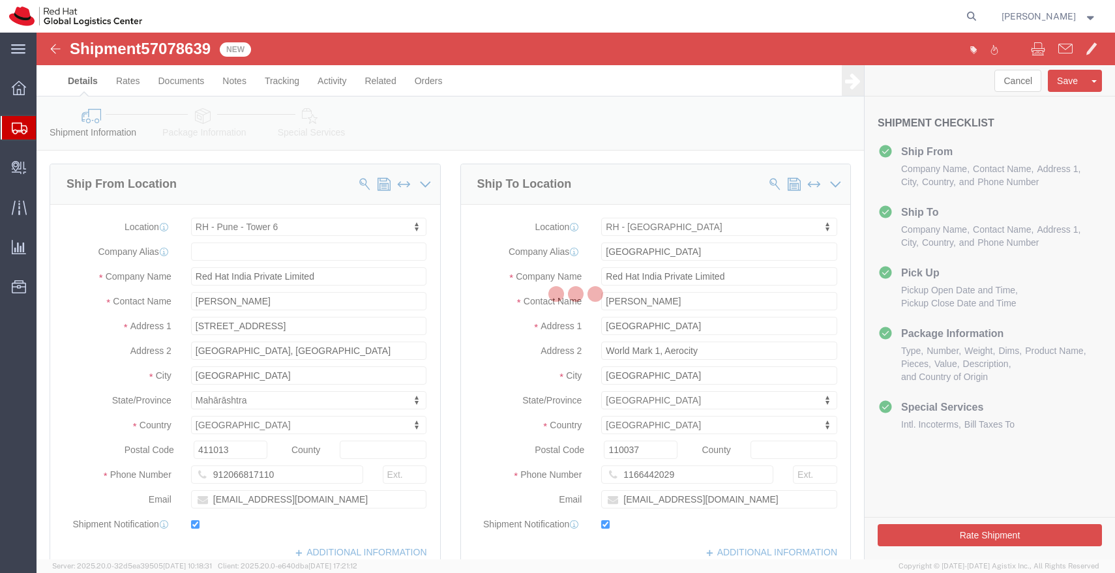
select select "38432"
select select "37948"
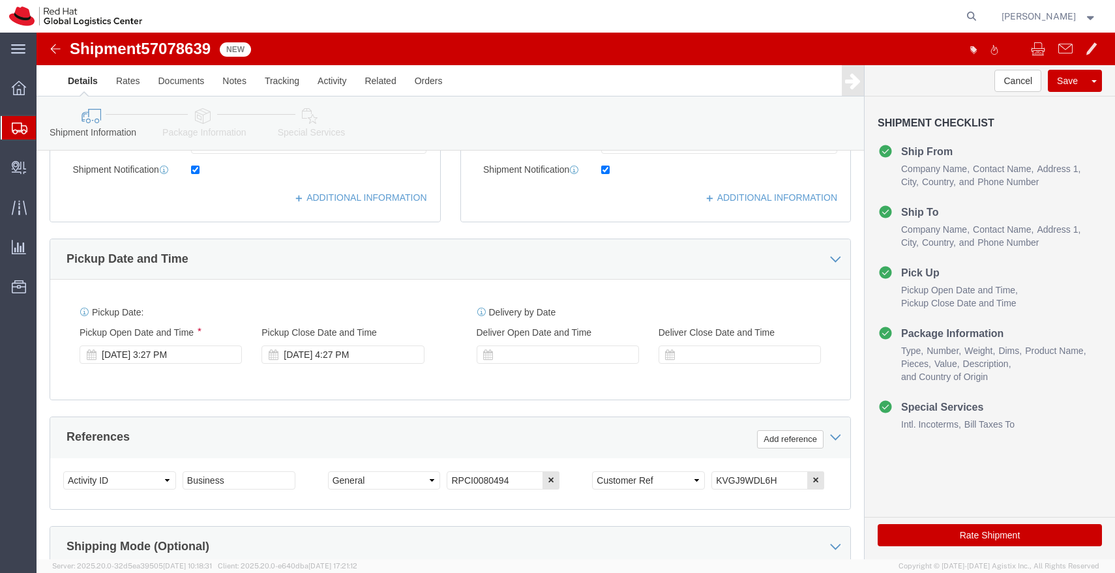
scroll to position [420, 0]
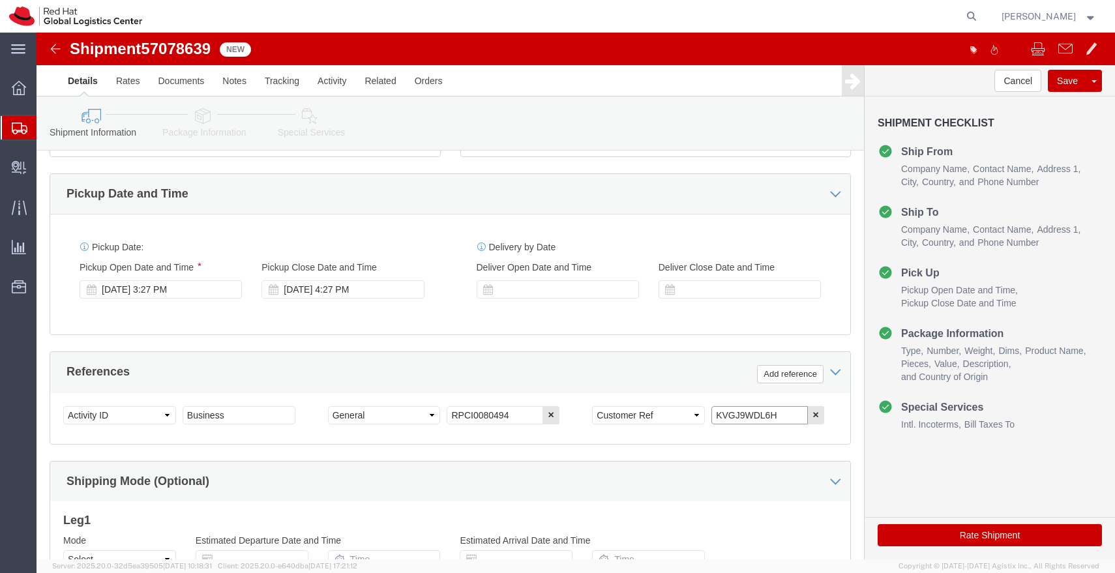
drag, startPoint x: 739, startPoint y: 381, endPoint x: 632, endPoint y: 381, distance: 107.0
click div "Select Account Type Activity ID Airline Appointment Number ASN Batch Request # …"
click icon
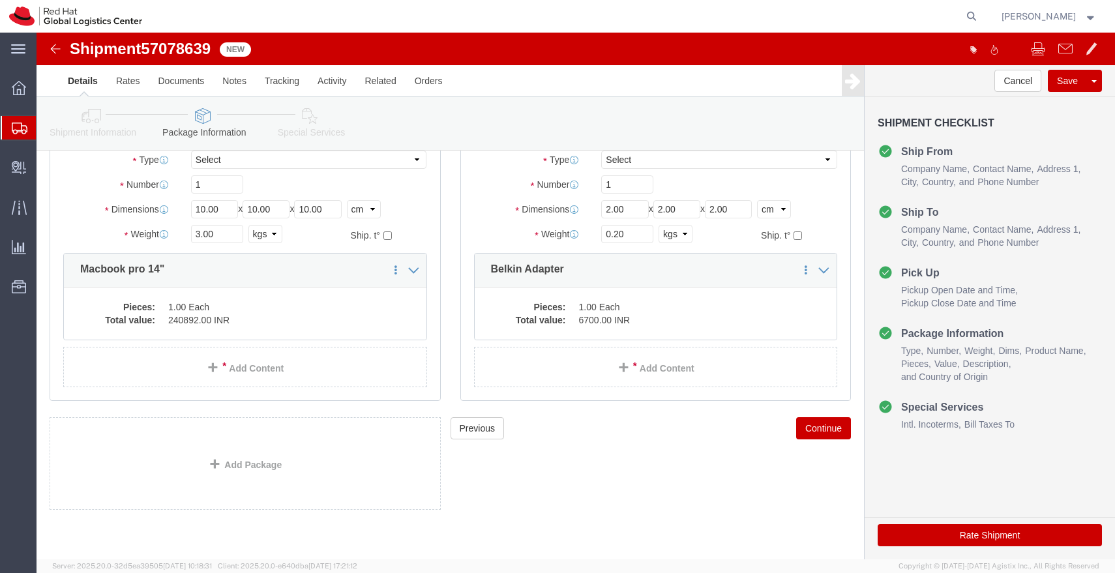
scroll to position [110, 0]
click input "10.00"
type input "45"
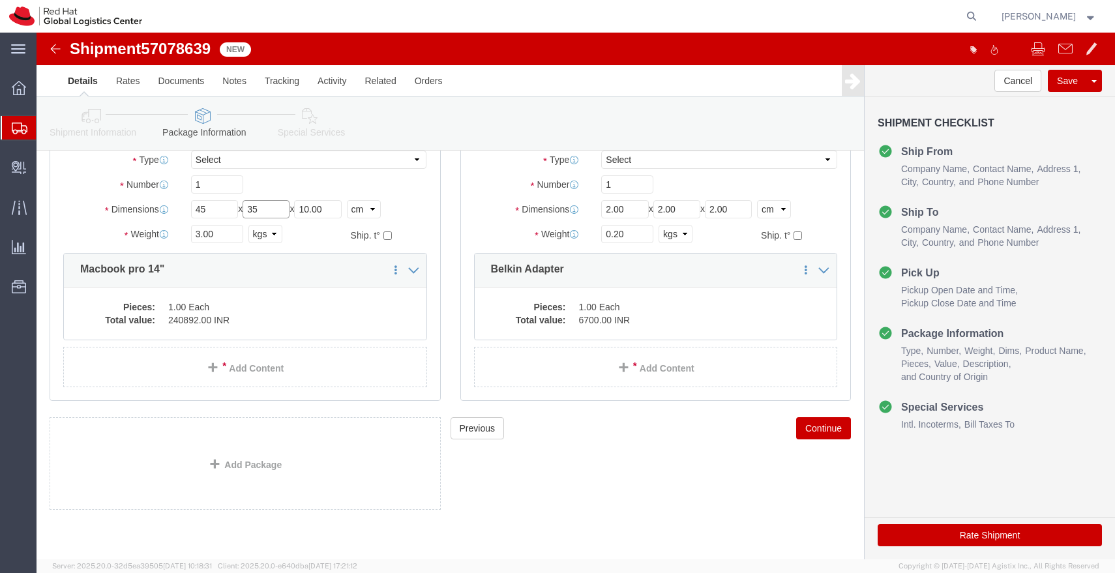
type input "35"
type input "15"
click input "3.00"
type input "3.200"
click dd "1.00 Each"
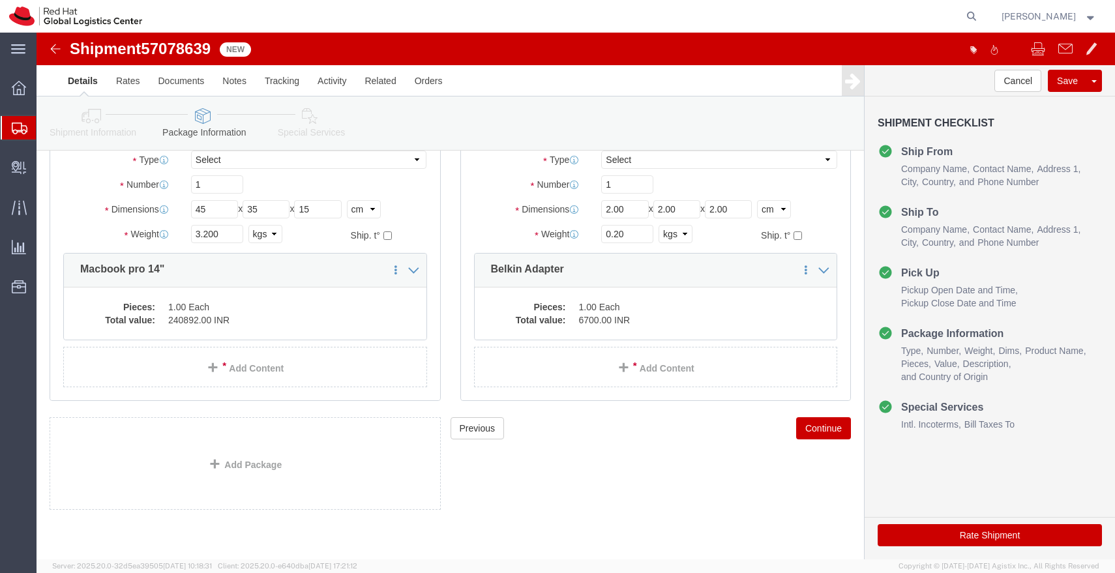
click div
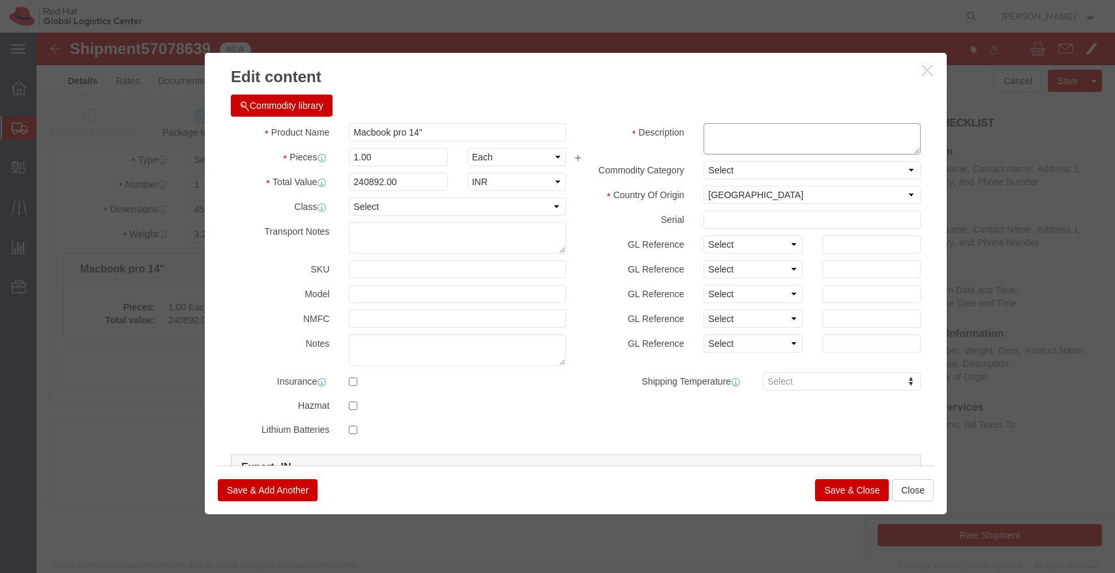
click textarea
paste textarea "KVGJ9WDL6H"
type textarea "KVGJ9WDL6H"
click input "240892.00"
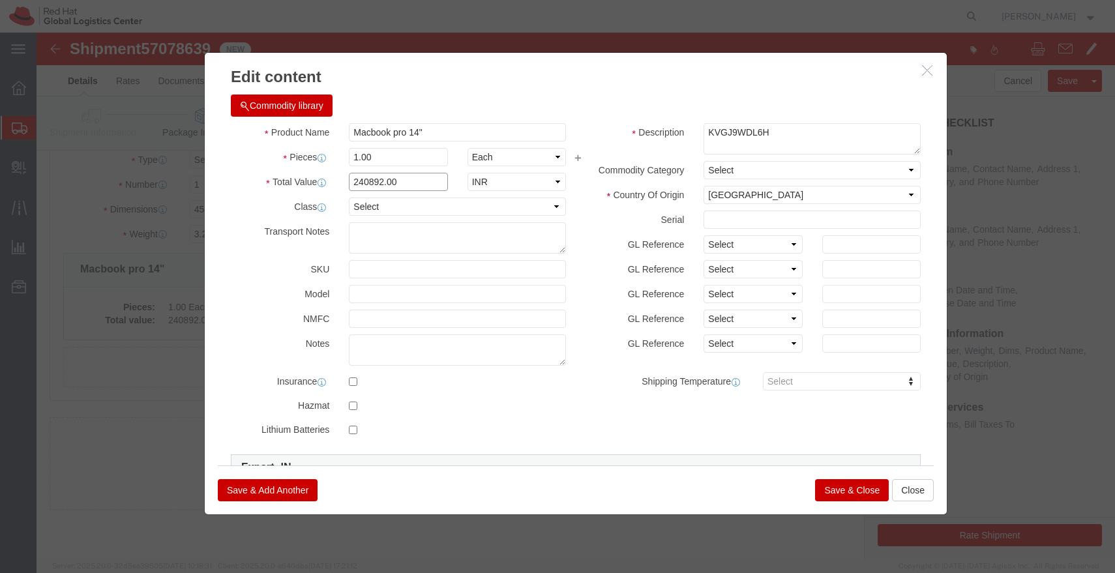
click input "240892.00"
type input "43000"
click button "Save & Close"
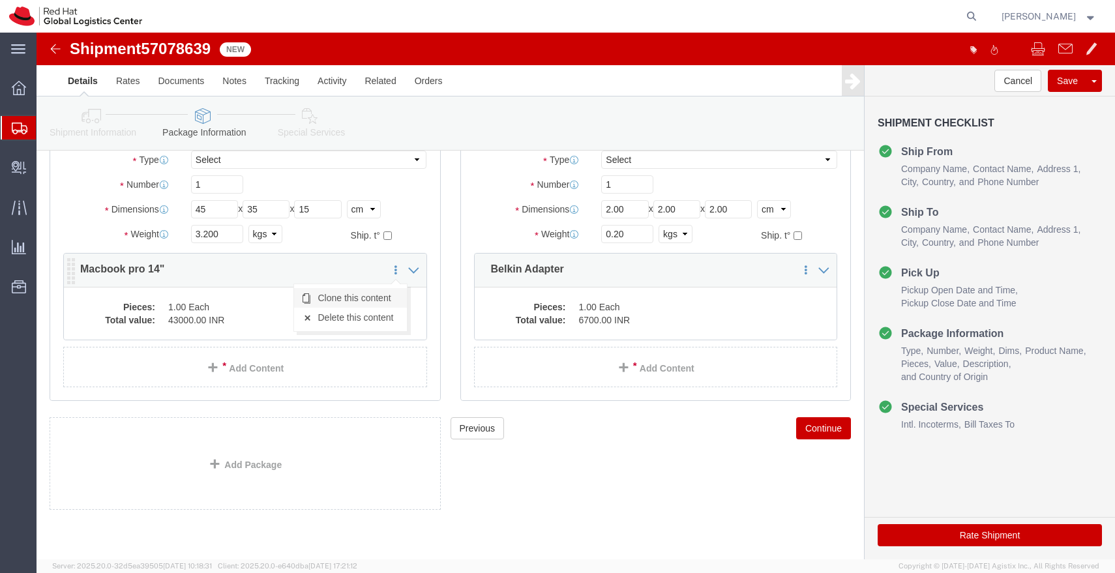
click link "Clone this content"
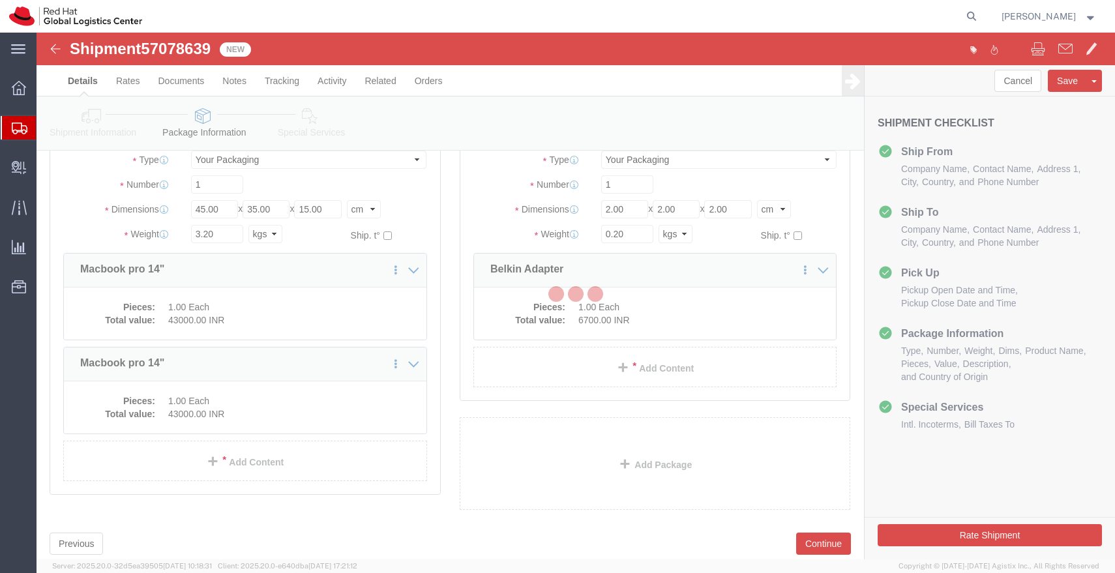
scroll to position [61, 0]
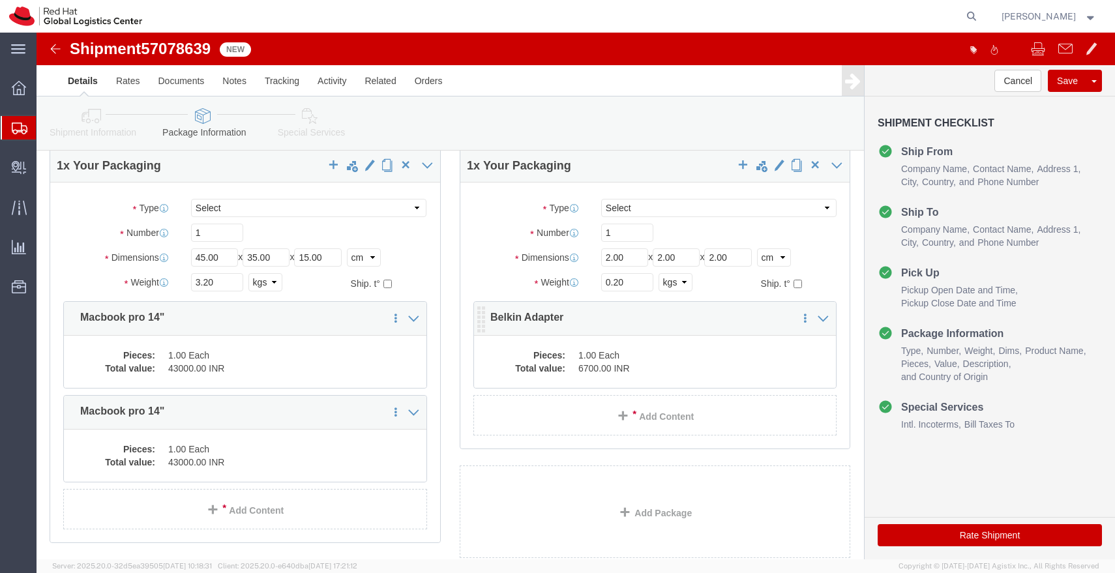
click dd "1.00 Each"
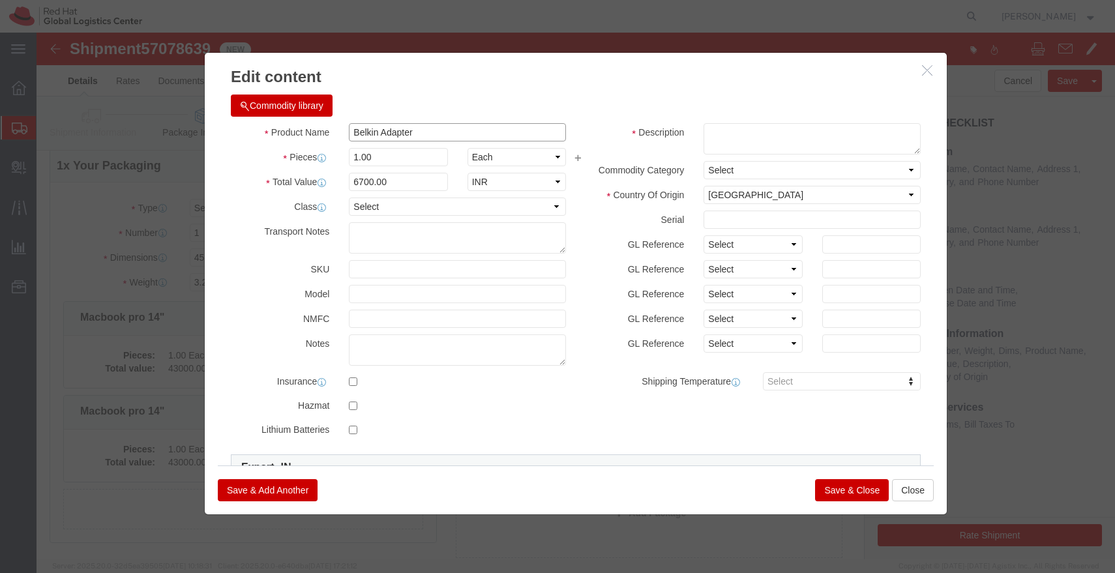
drag, startPoint x: 384, startPoint y: 102, endPoint x: 281, endPoint y: 104, distance: 102.4
click div "Product Name Belkin Adapter"
click button "Close"
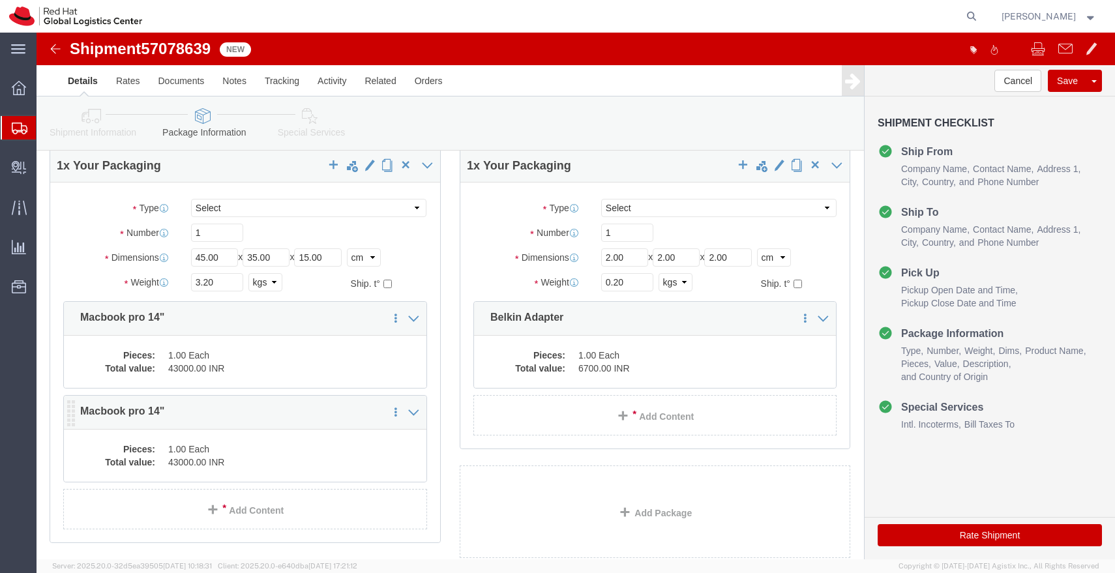
click dd "1.00 Each"
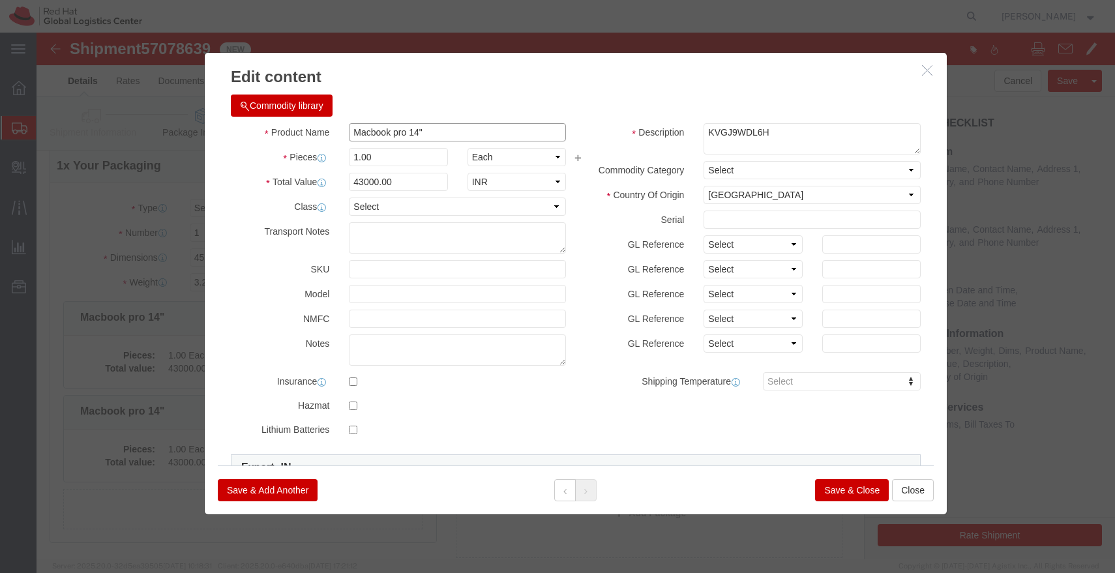
click input "Macbook pro 14""
paste input "Belkin Adapter"
type input "Belkin Adapter"
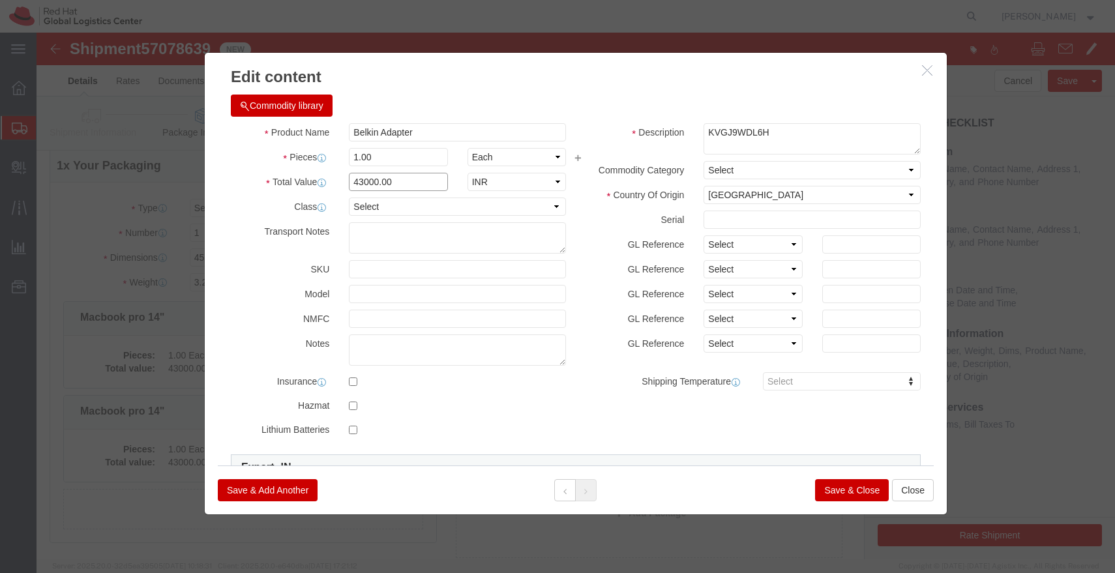
click input "43000.00"
type input "6700.00"
click button "Save & Close"
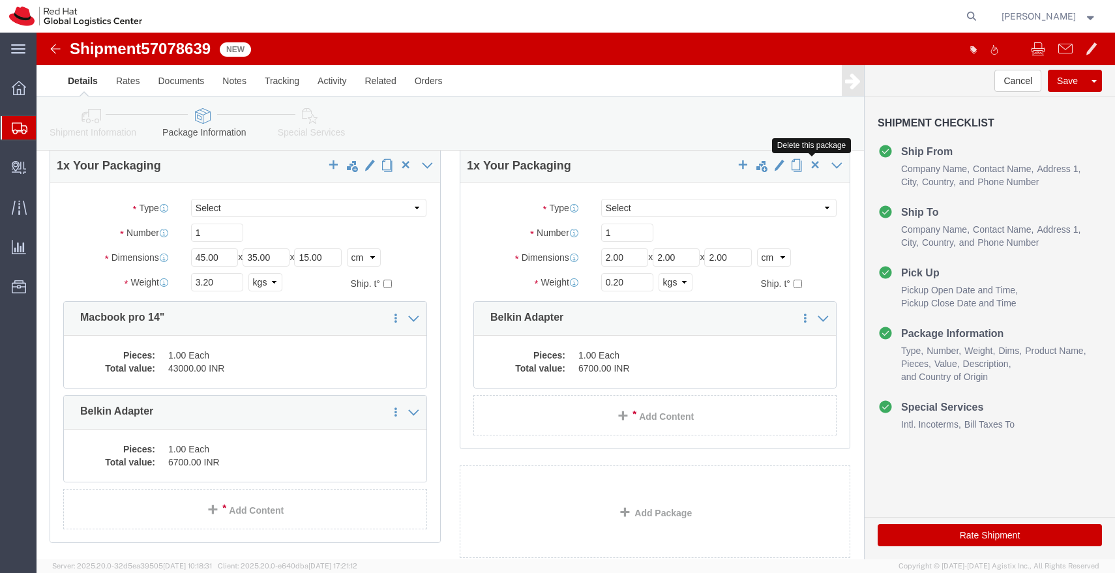
click span "button"
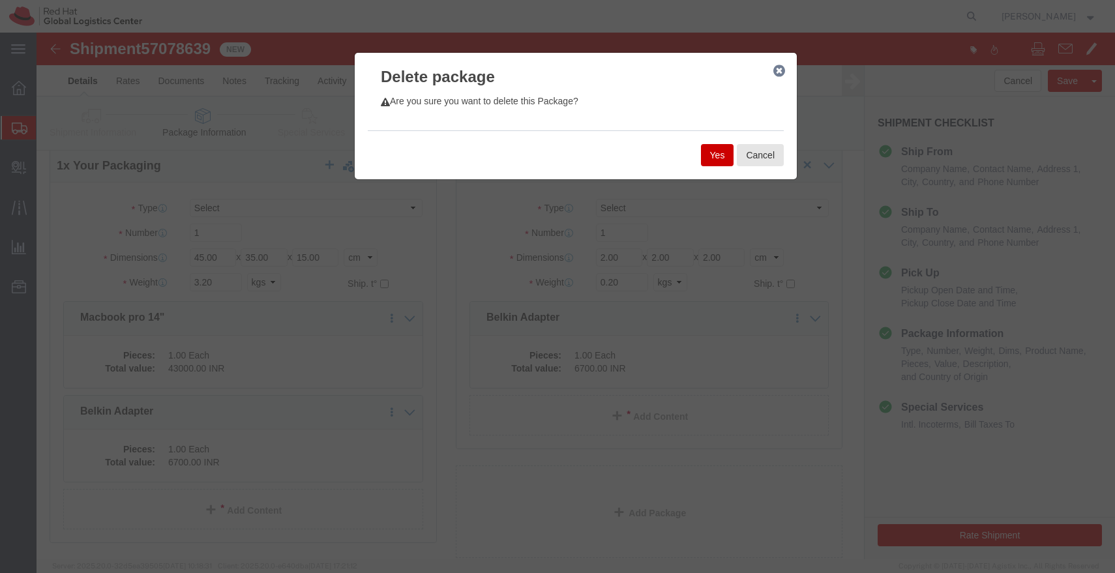
click button "Yes"
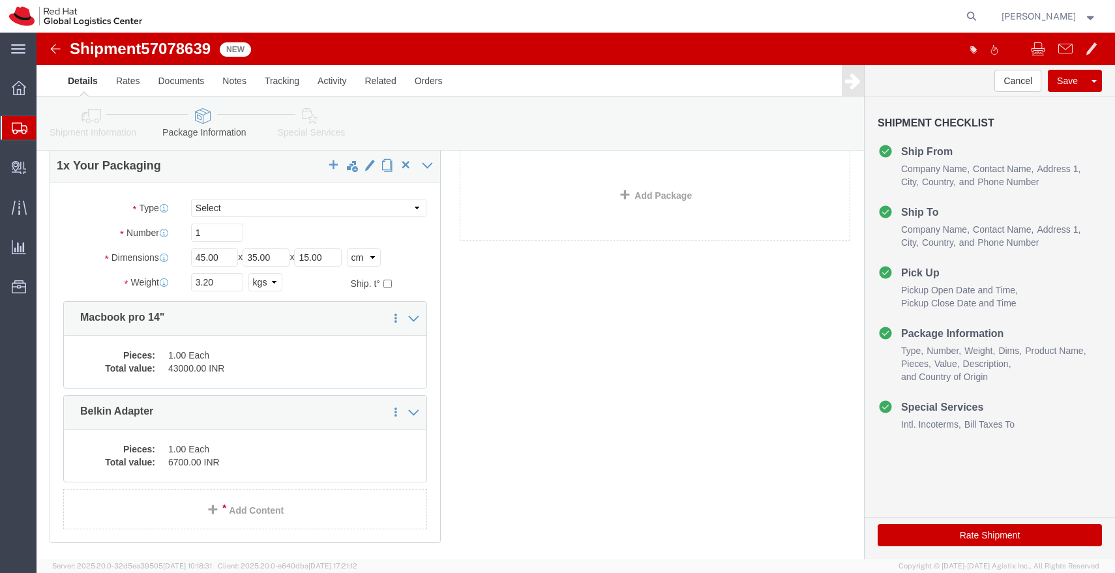
click icon
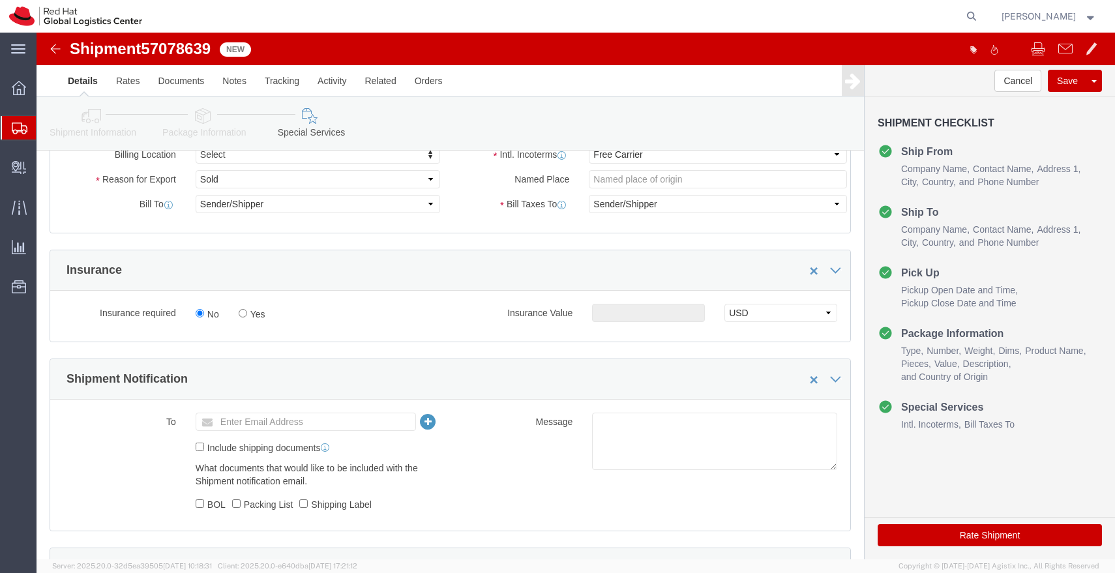
scroll to position [275, 0]
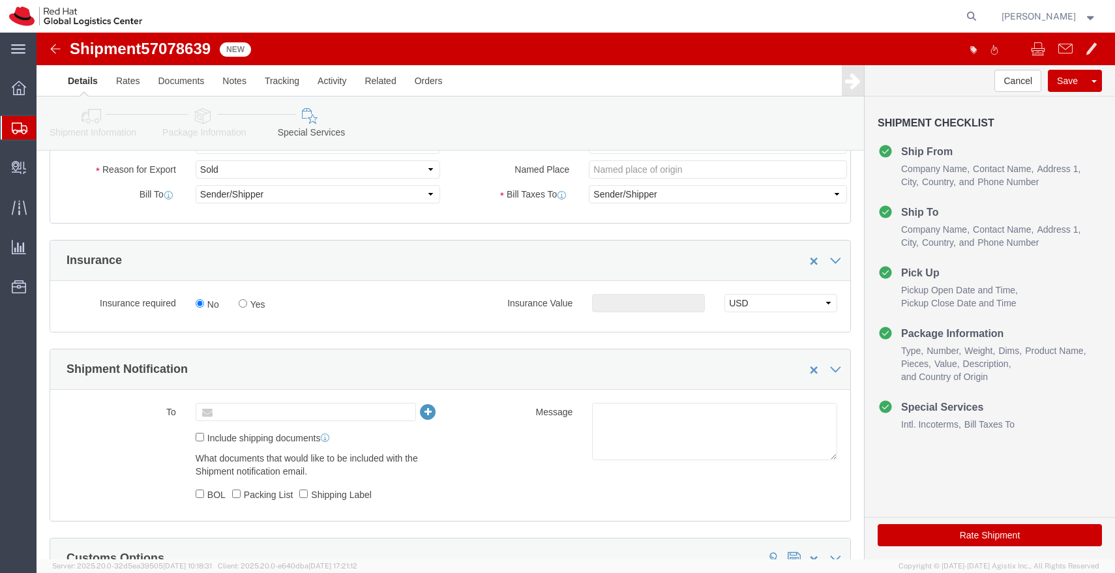
click input "text"
type input "[EMAIL_ADDRESS][DOMAIN_NAME]"
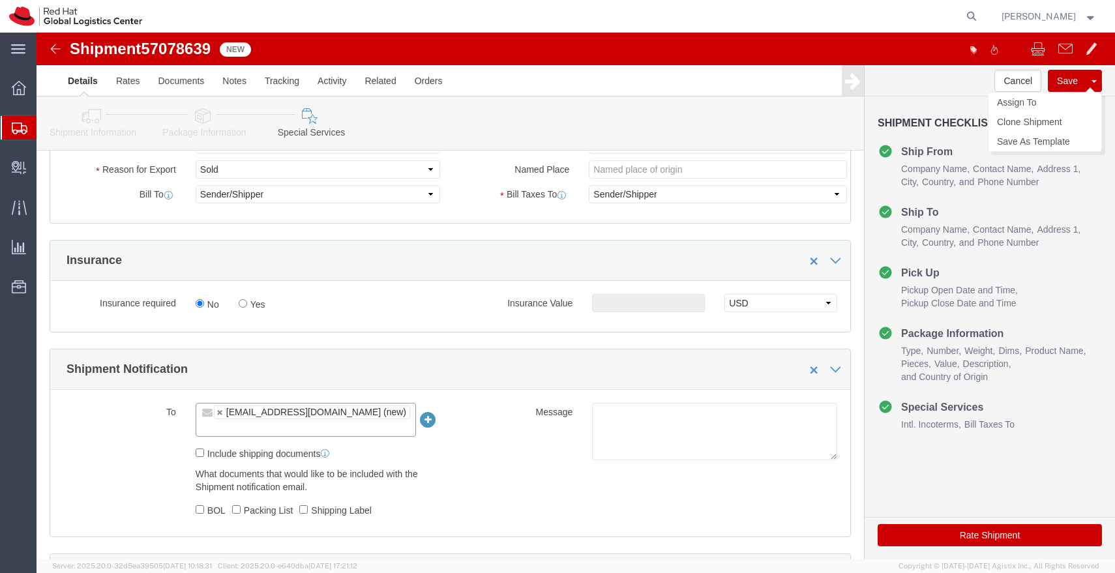
click button "Save"
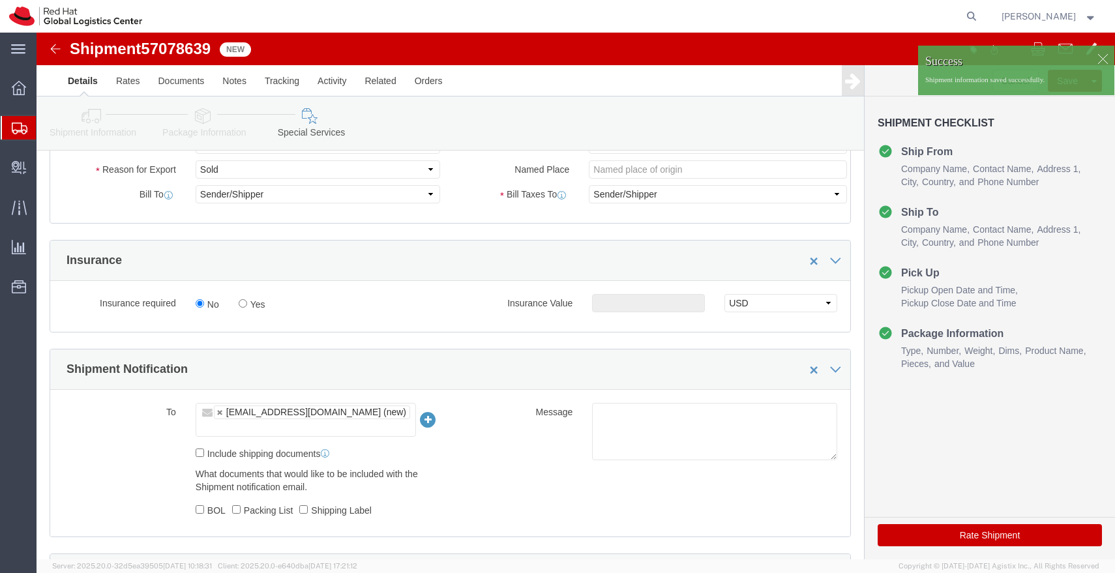
click div
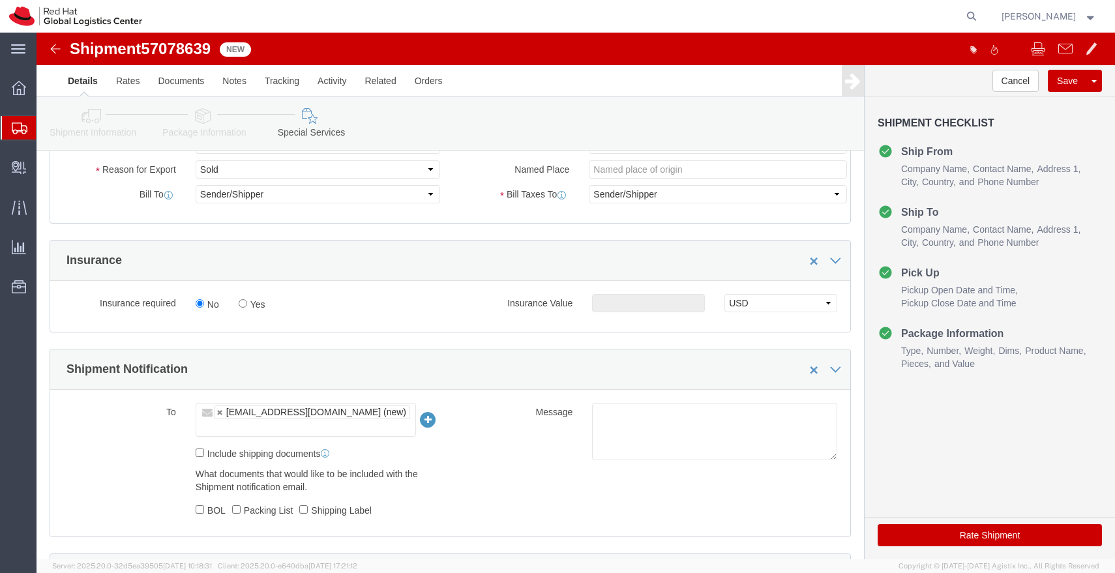
click img
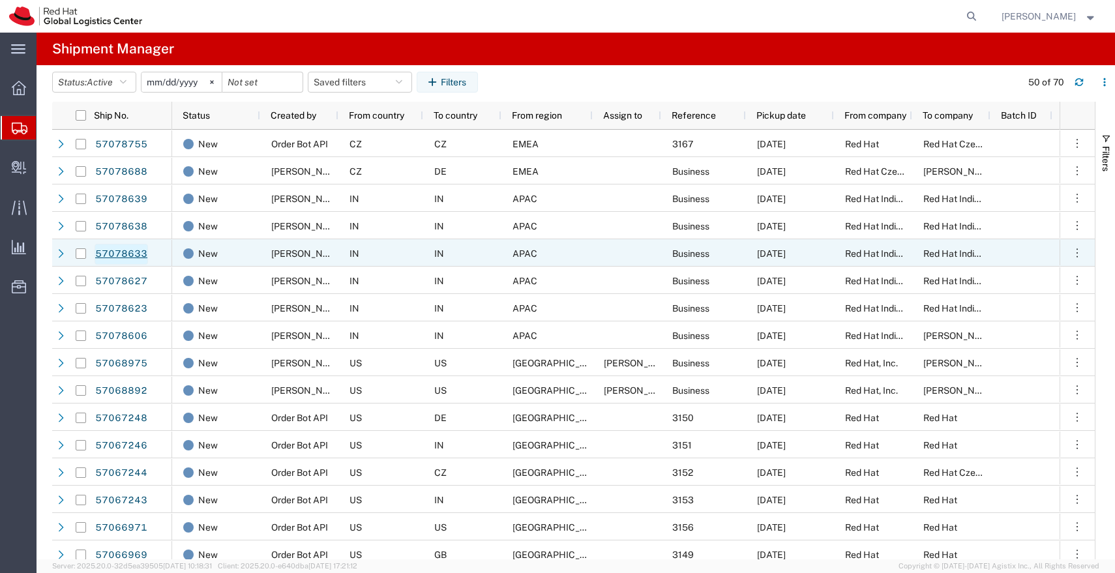
click at [131, 256] on link "57078633" at bounding box center [121, 254] width 53 height 21
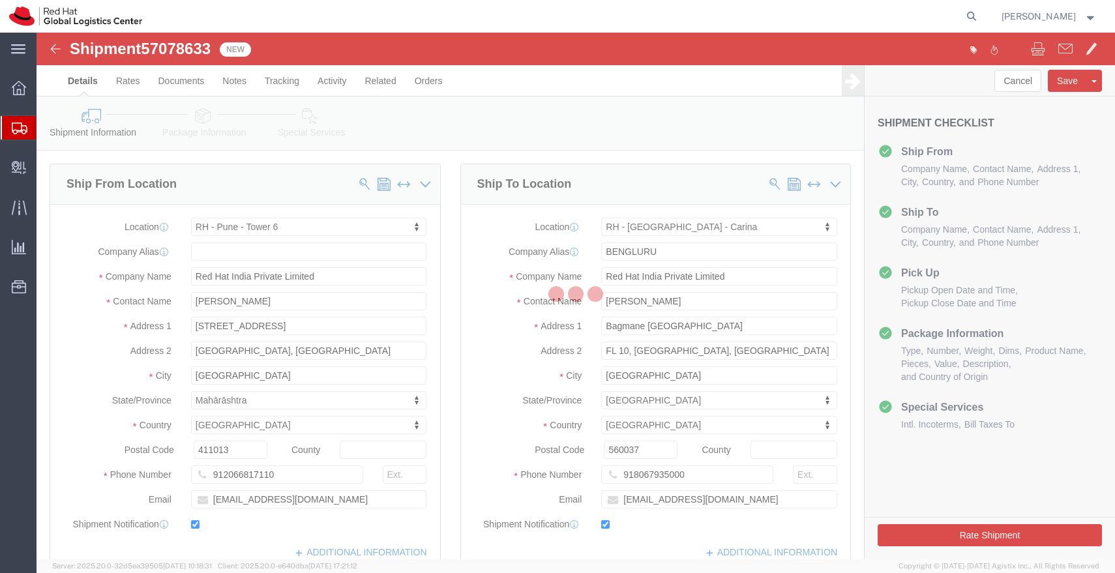
select select "38432"
select select "37925"
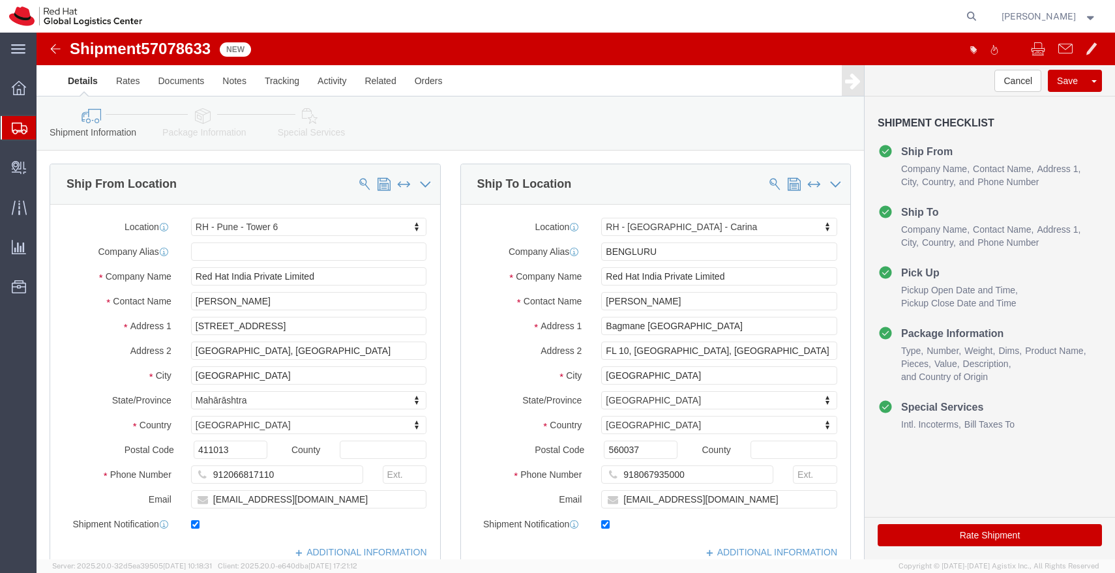
click icon
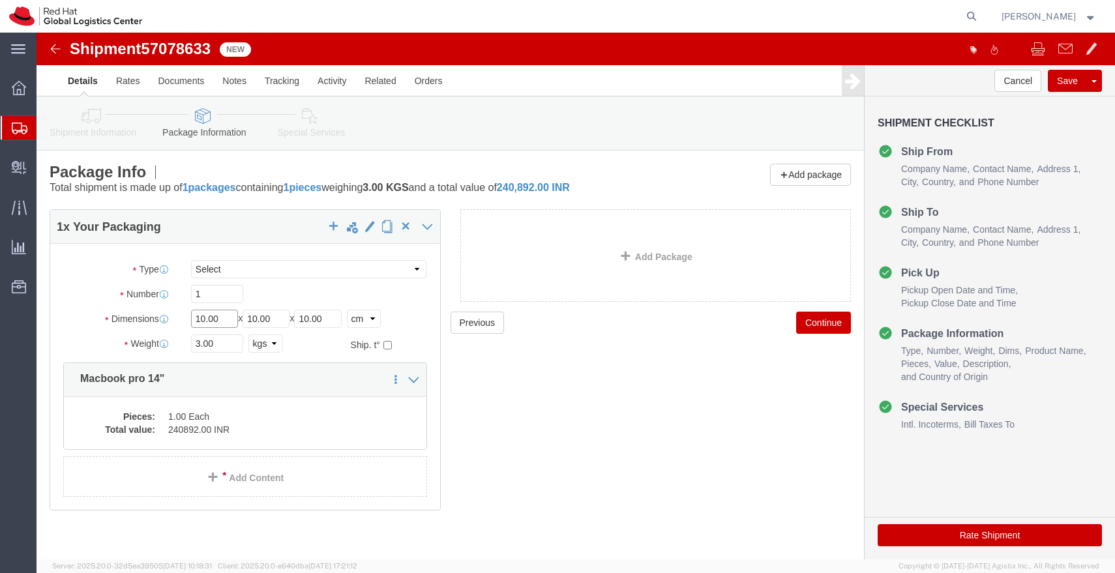
click input "10.00"
type input "45"
type input "35"
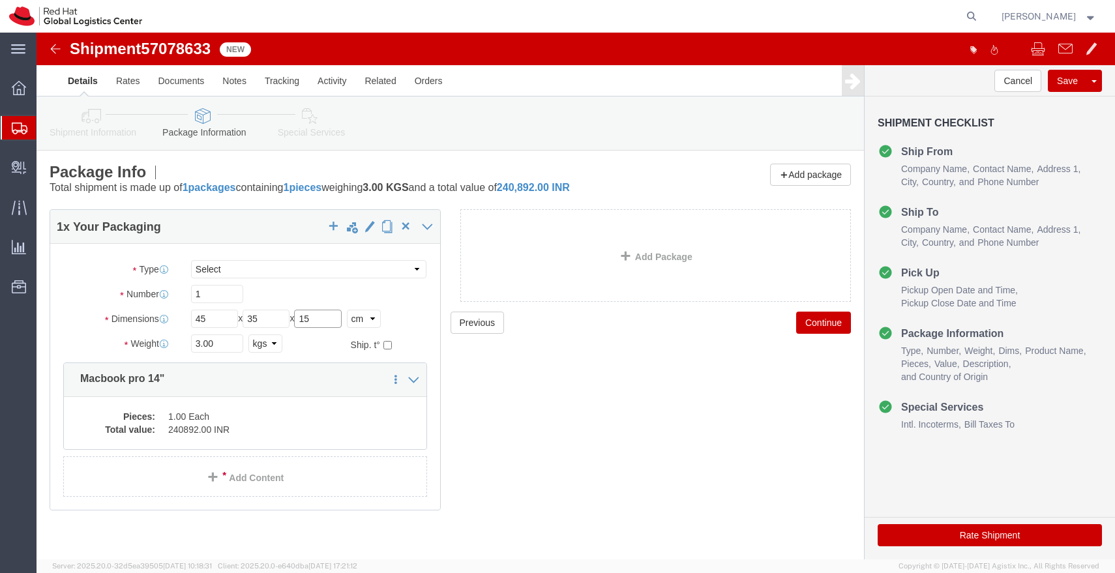
type input "15"
click icon
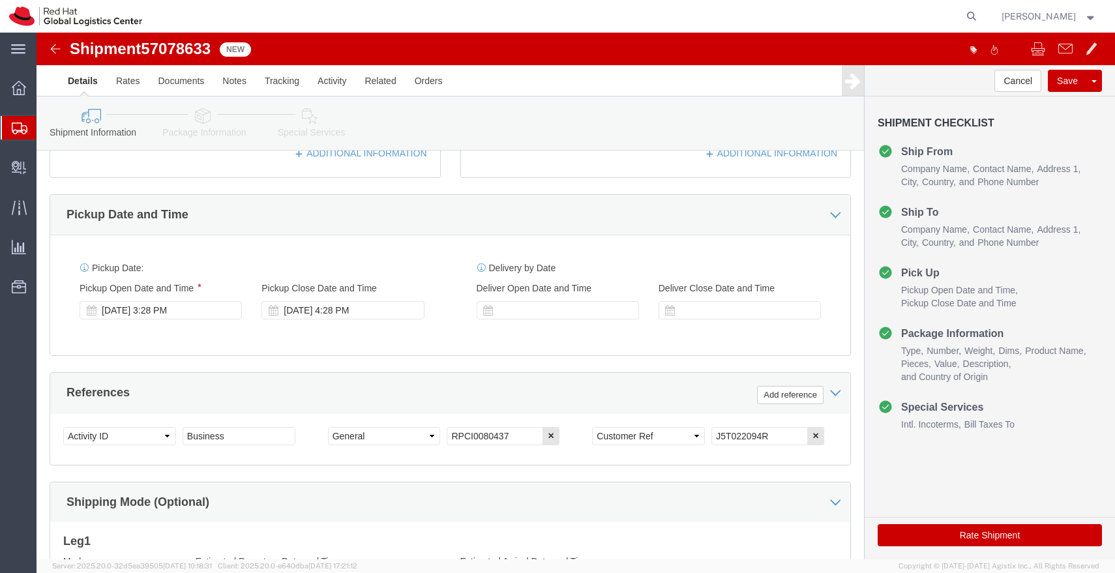
scroll to position [402, 0]
drag, startPoint x: 733, startPoint y: 404, endPoint x: 618, endPoint y: 404, distance: 114.2
click div "Select Account Type Activity ID Airline Appointment Number ASN Batch Request # …"
click icon
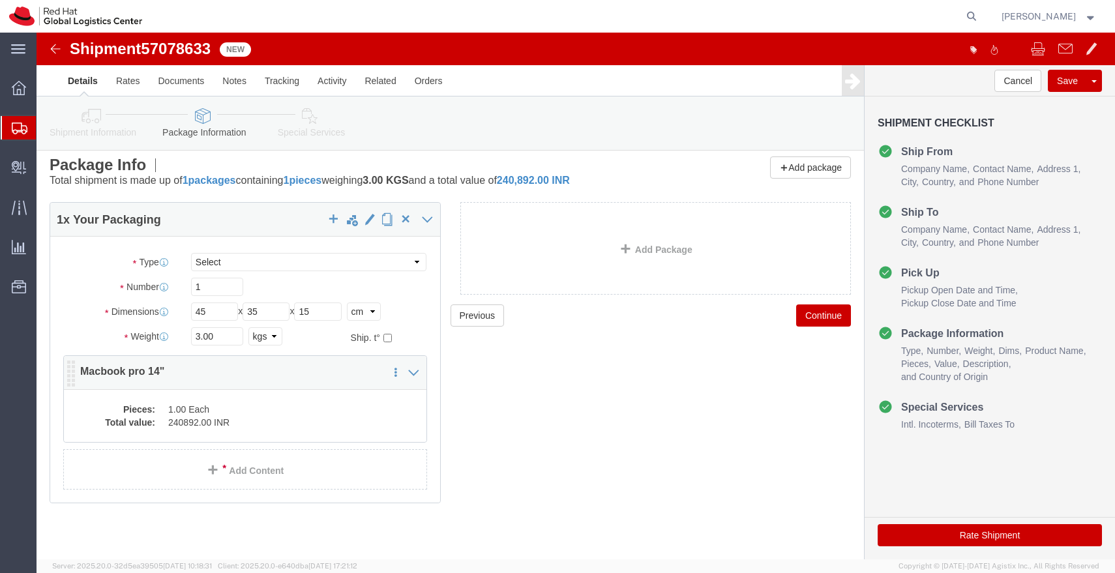
click dd "1.00 Each"
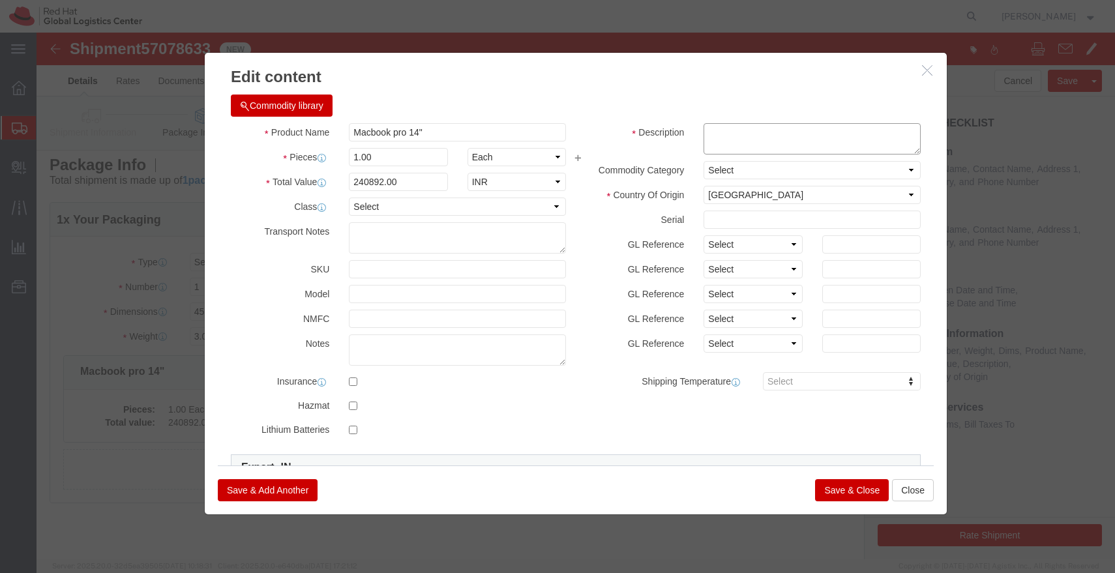
click textarea
paste textarea "J5T022094R"
type textarea "J5T022094R"
click input "240892.00"
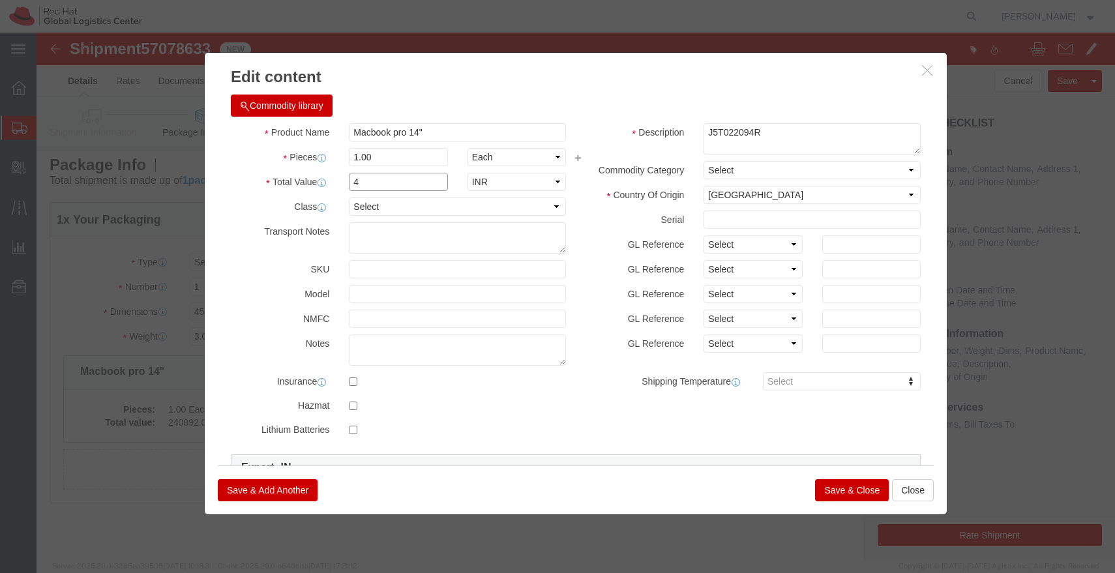
type input "49000.00"
click button "Save & Close"
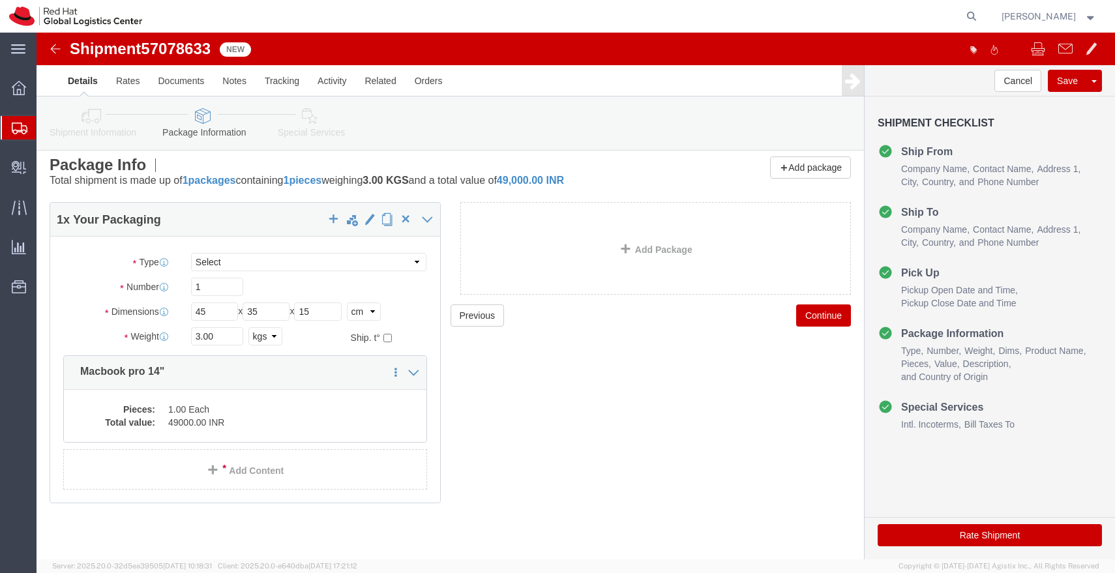
click link "Special Services"
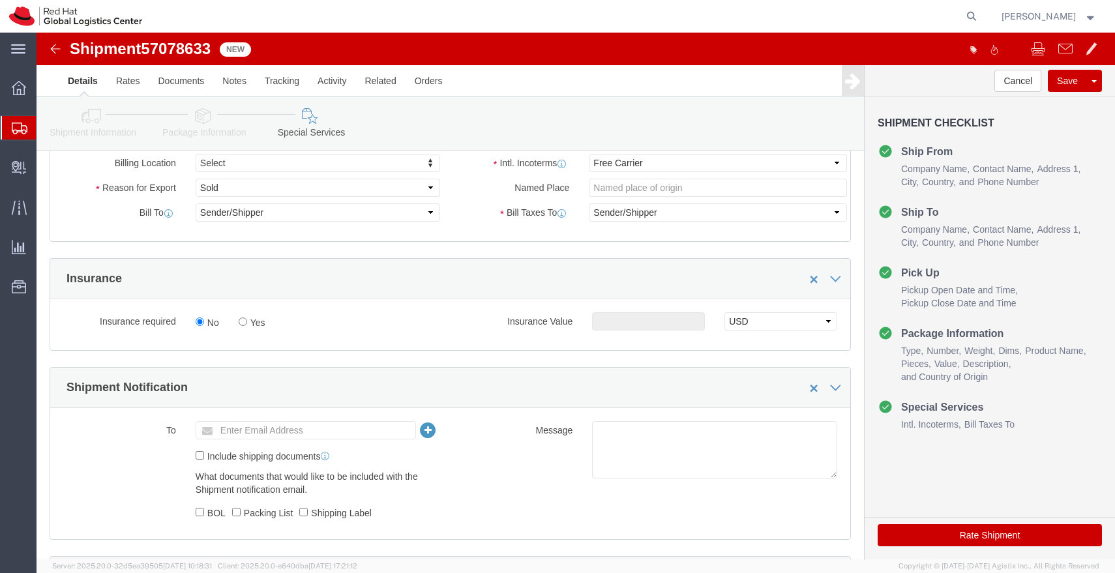
scroll to position [273, 0]
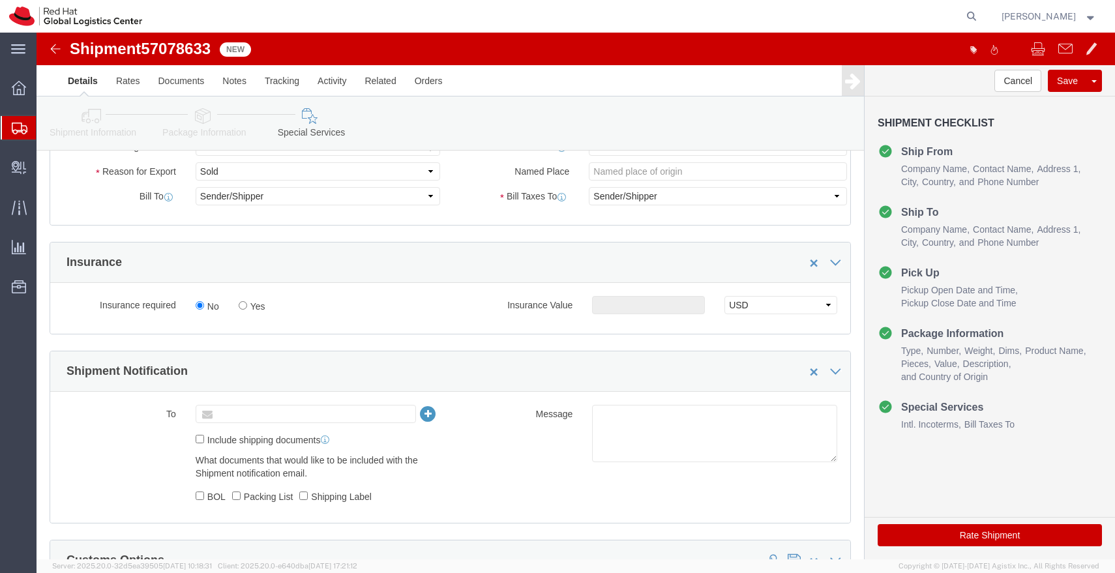
click input "text"
type input "[EMAIL_ADDRESS][DOMAIN_NAME]"
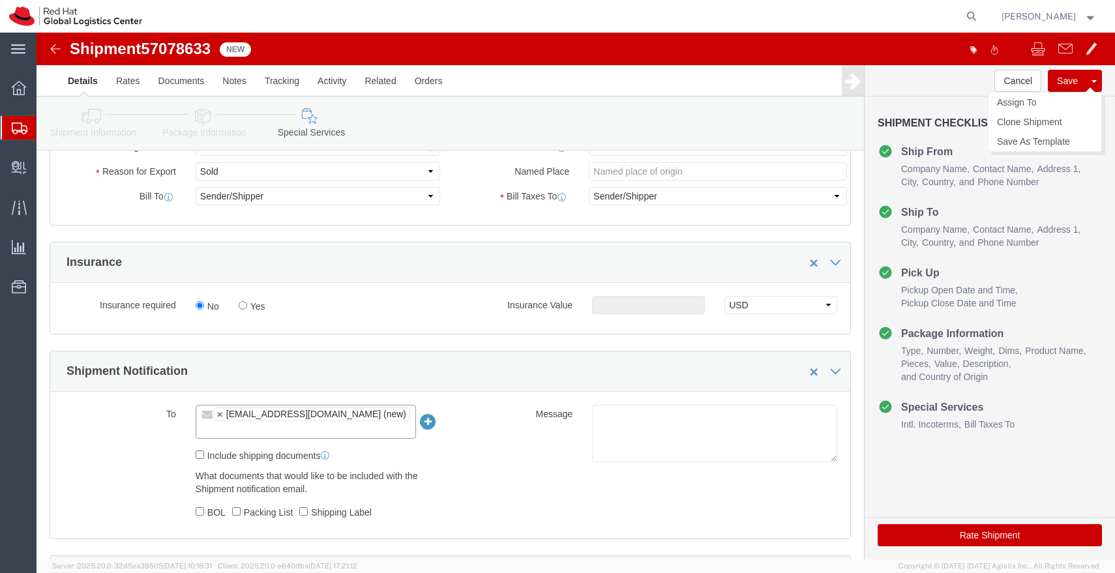
click button "Save"
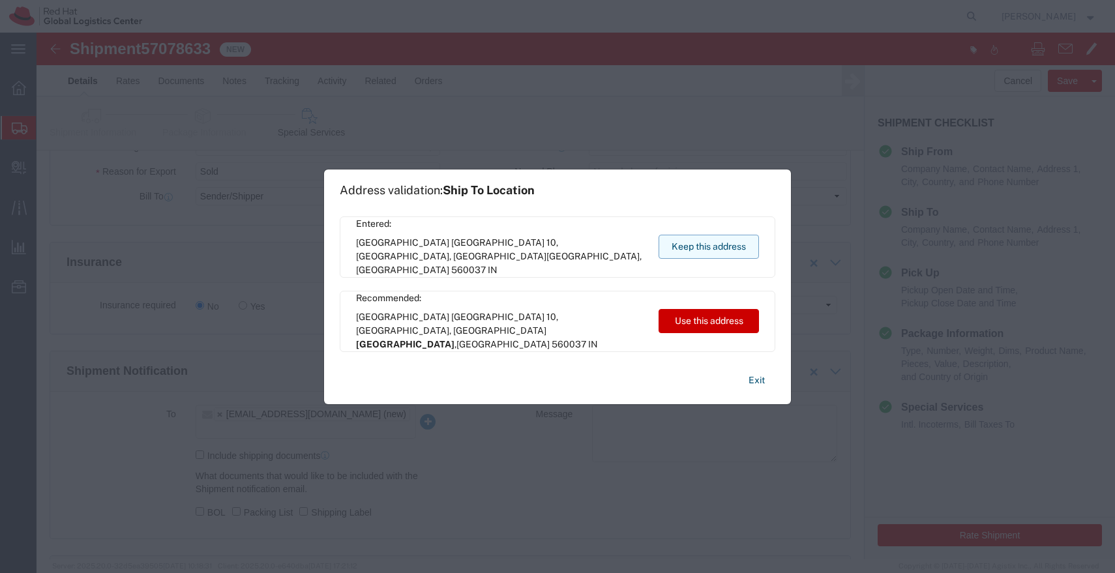
click at [727, 249] on button "Keep this address" at bounding box center [709, 247] width 100 height 24
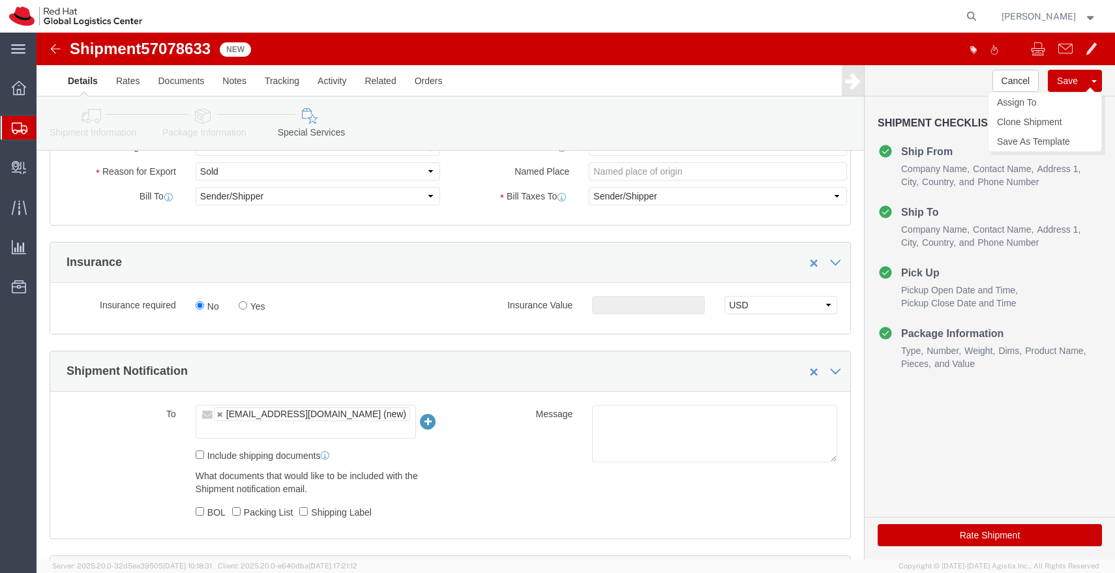
click button "Save"
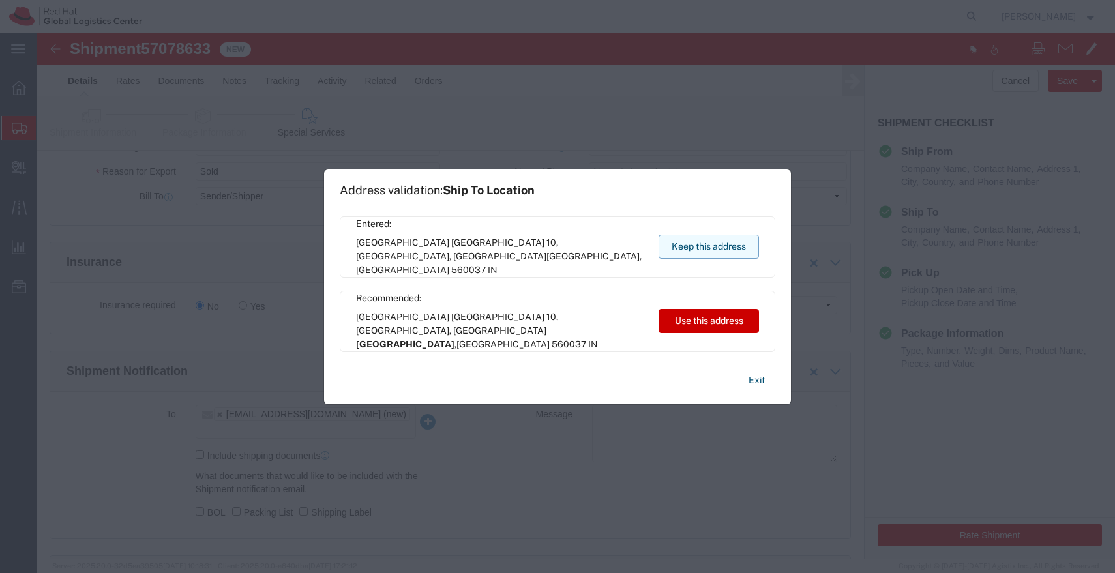
click at [695, 252] on button "Keep this address" at bounding box center [709, 247] width 100 height 24
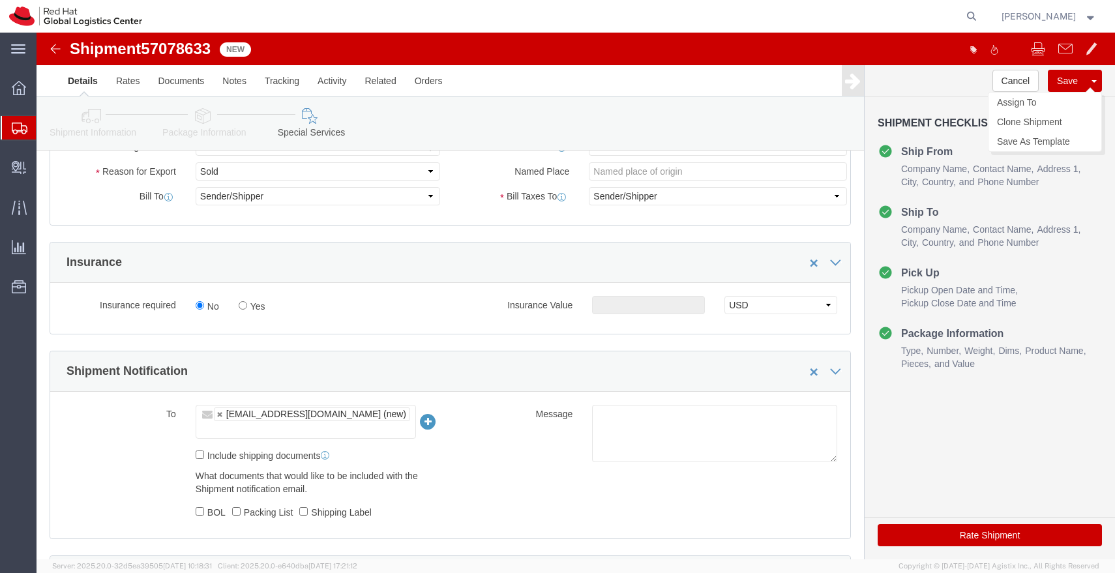
click button "Save"
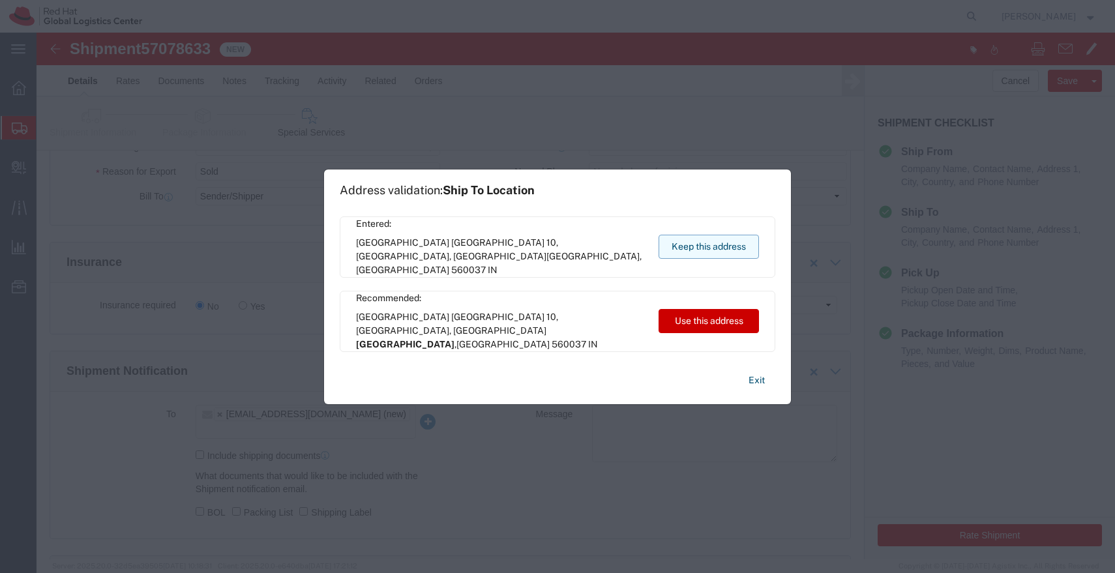
click at [727, 252] on button "Keep this address" at bounding box center [709, 247] width 100 height 24
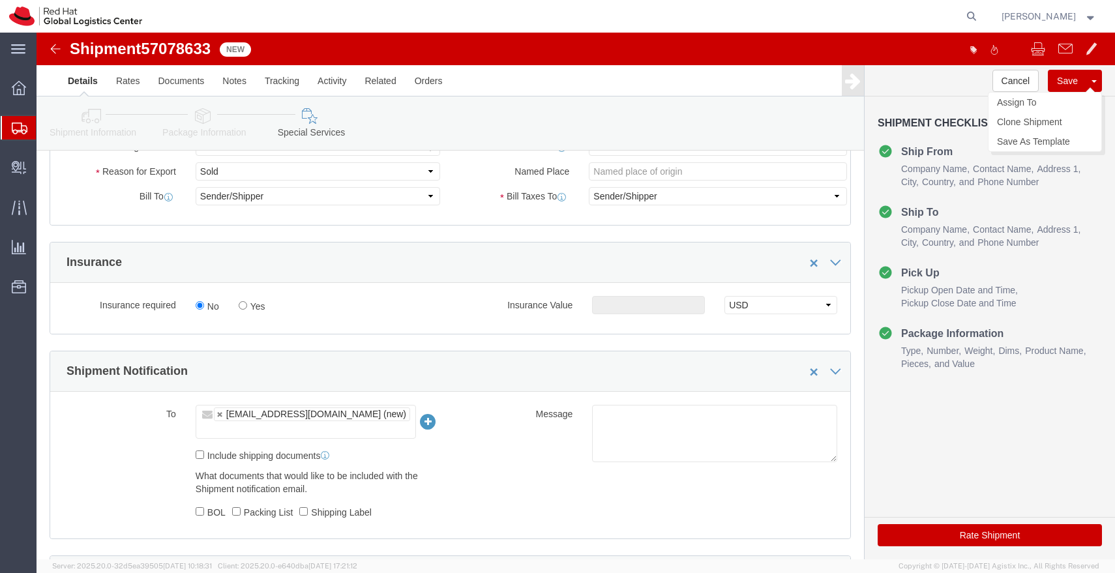
click button "Save"
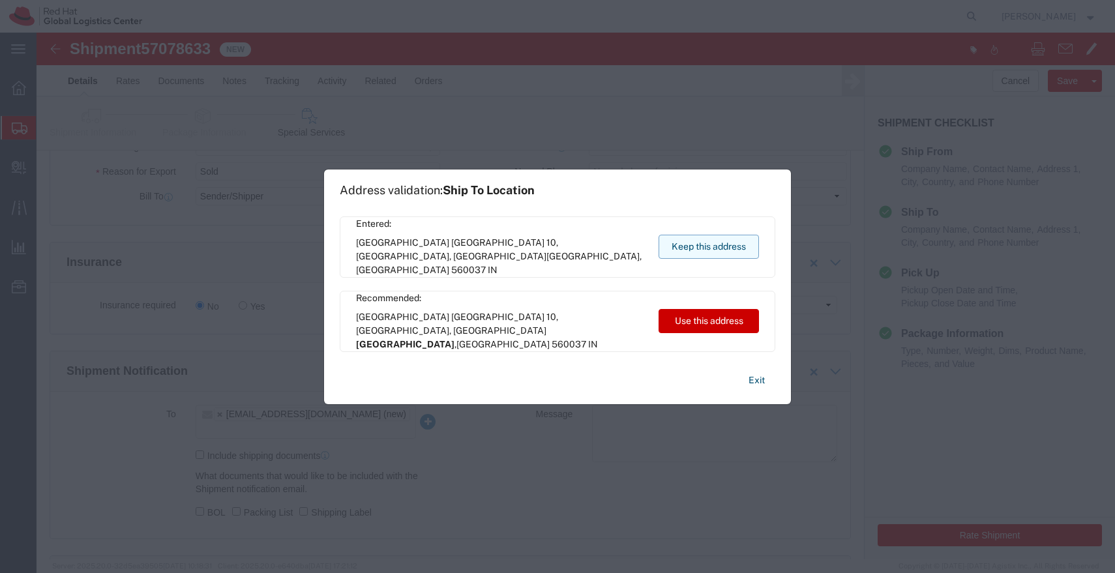
click at [703, 250] on button "Keep this address" at bounding box center [709, 247] width 100 height 24
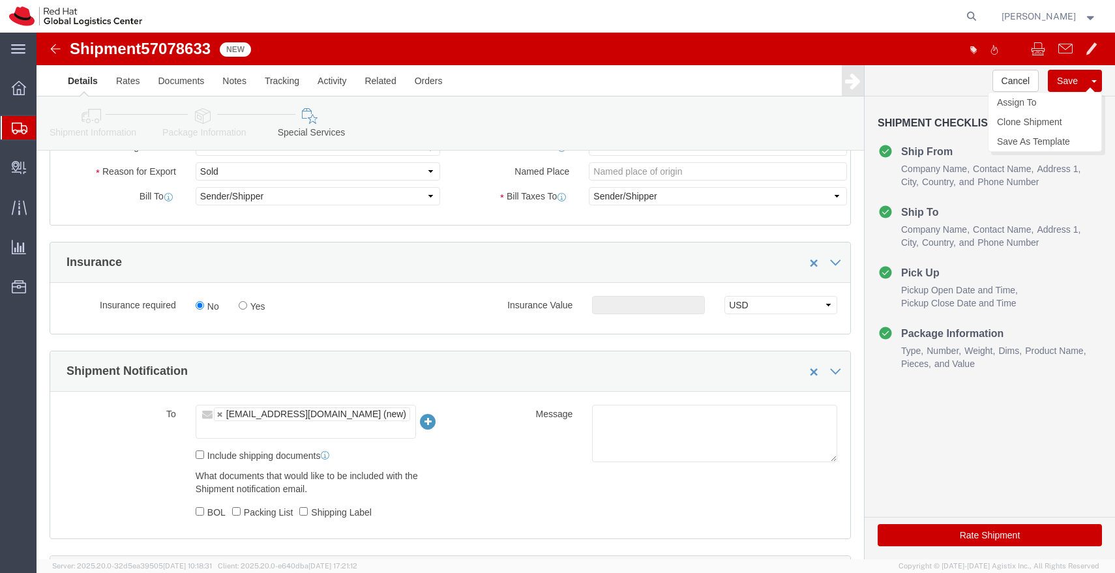
click button "Save"
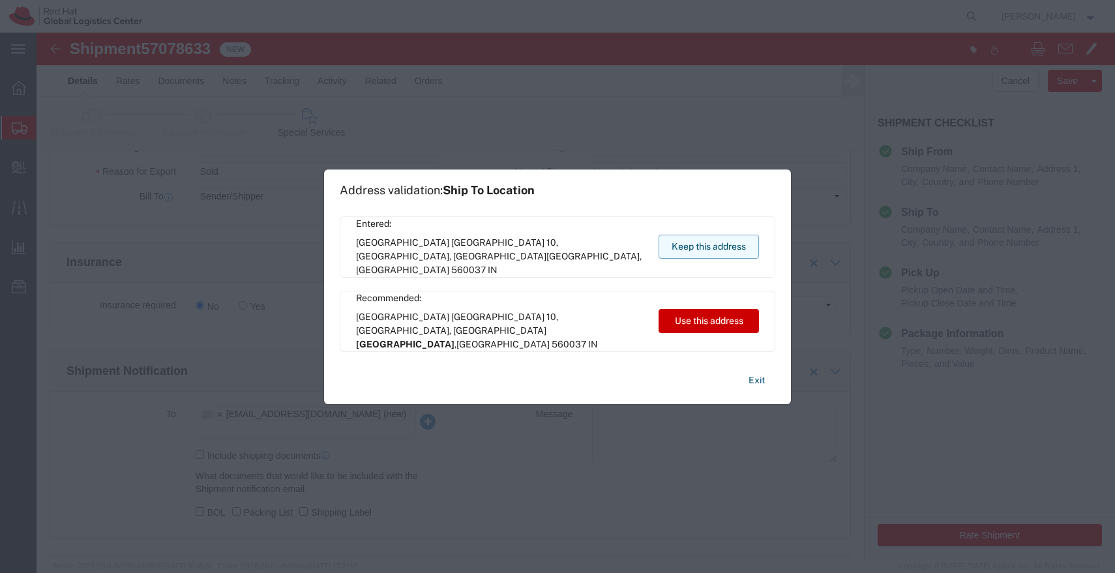
click at [705, 247] on button "Keep this address" at bounding box center [709, 247] width 100 height 24
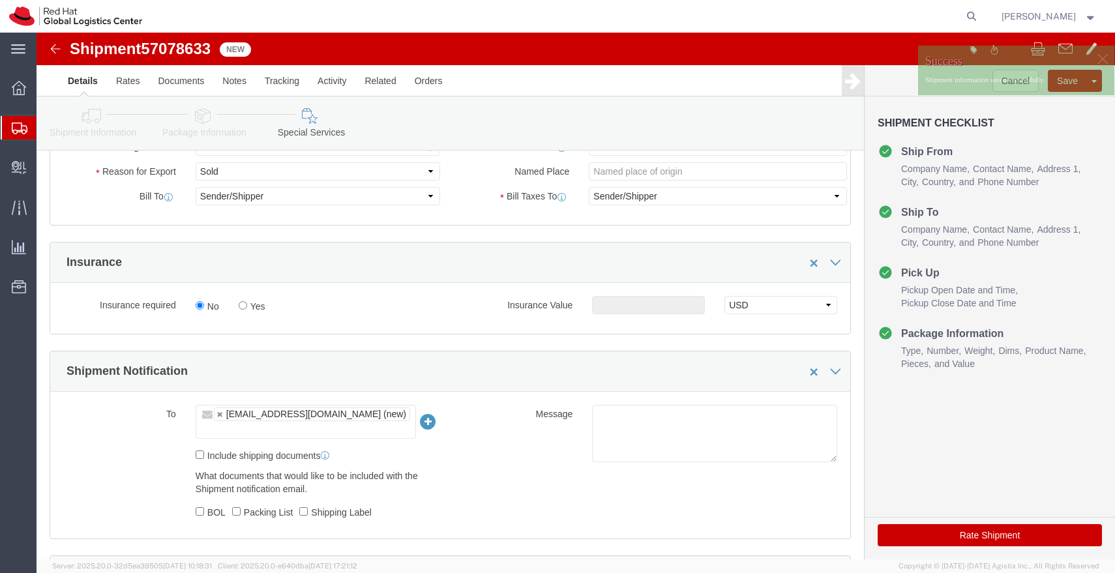
click img
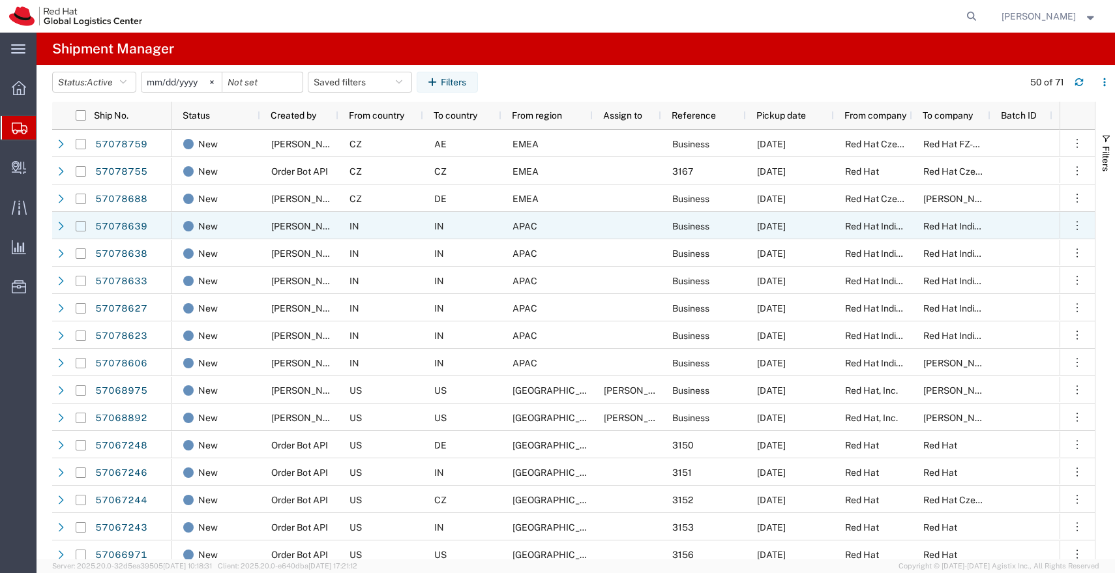
click at [80, 227] on input "Press Space to toggle row selection (unchecked)" at bounding box center [81, 226] width 10 height 10
checkbox input "true"
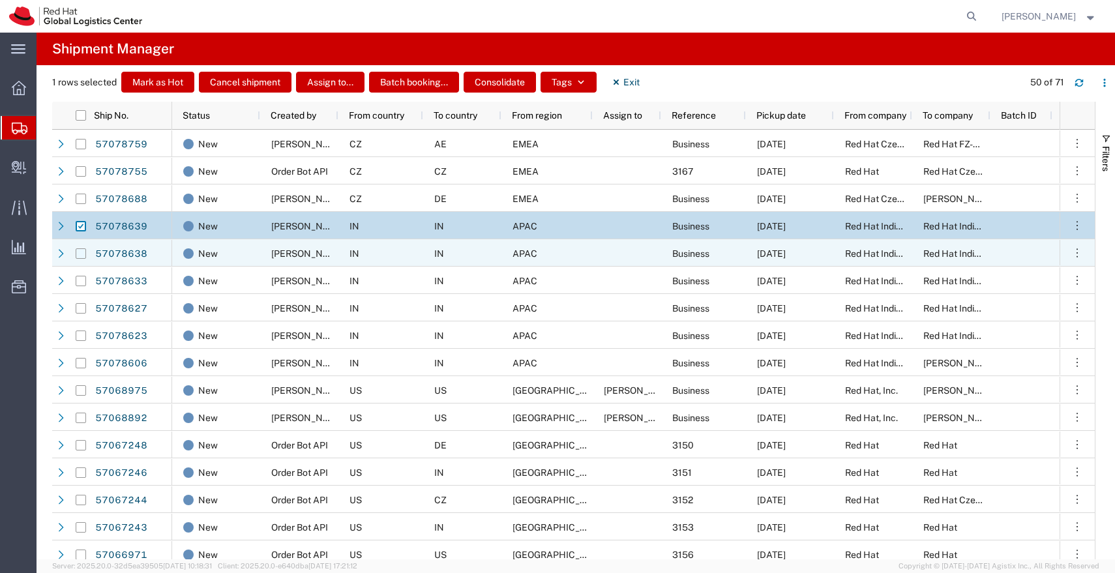
click at [81, 254] on input "Press Space to toggle row selection (unchecked)" at bounding box center [81, 254] width 10 height 10
checkbox input "true"
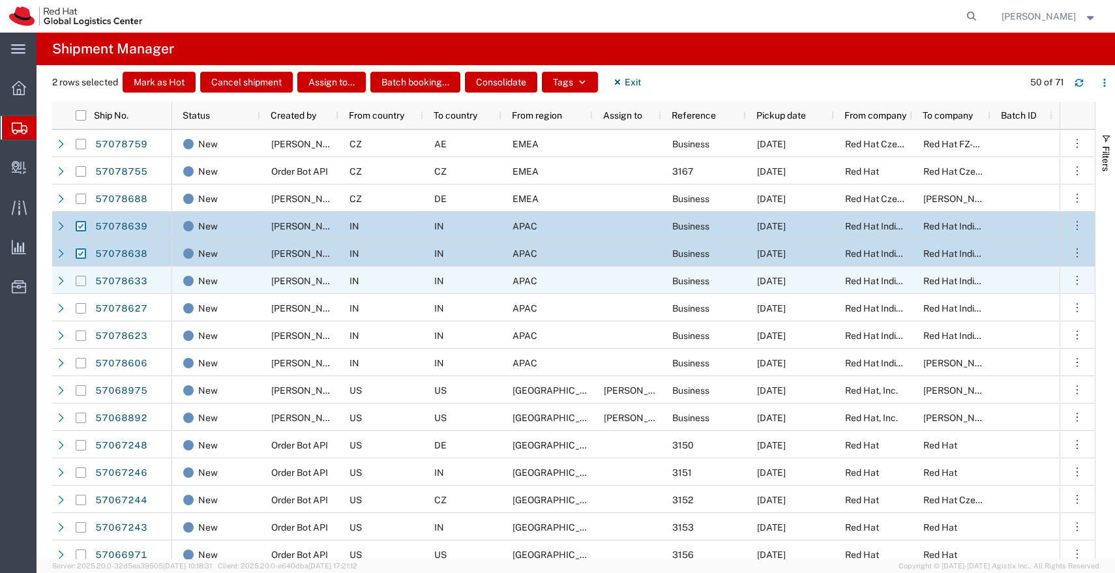
click at [80, 281] on input "Press Space to toggle row selection (unchecked)" at bounding box center [81, 281] width 10 height 10
checkbox input "true"
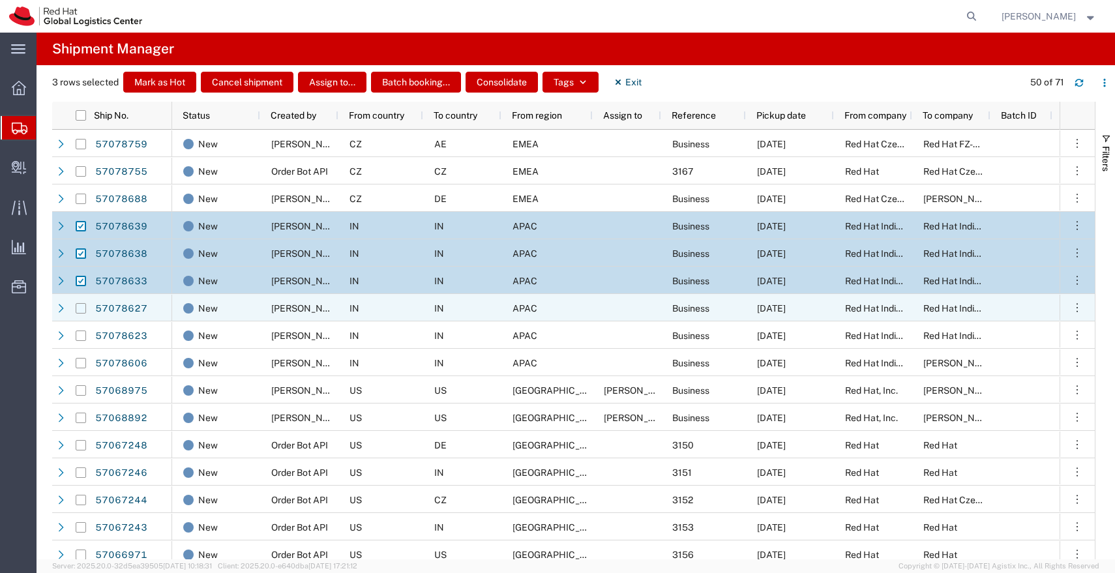
click at [81, 309] on input "Press Space to toggle row selection (unchecked)" at bounding box center [81, 308] width 10 height 10
checkbox input "true"
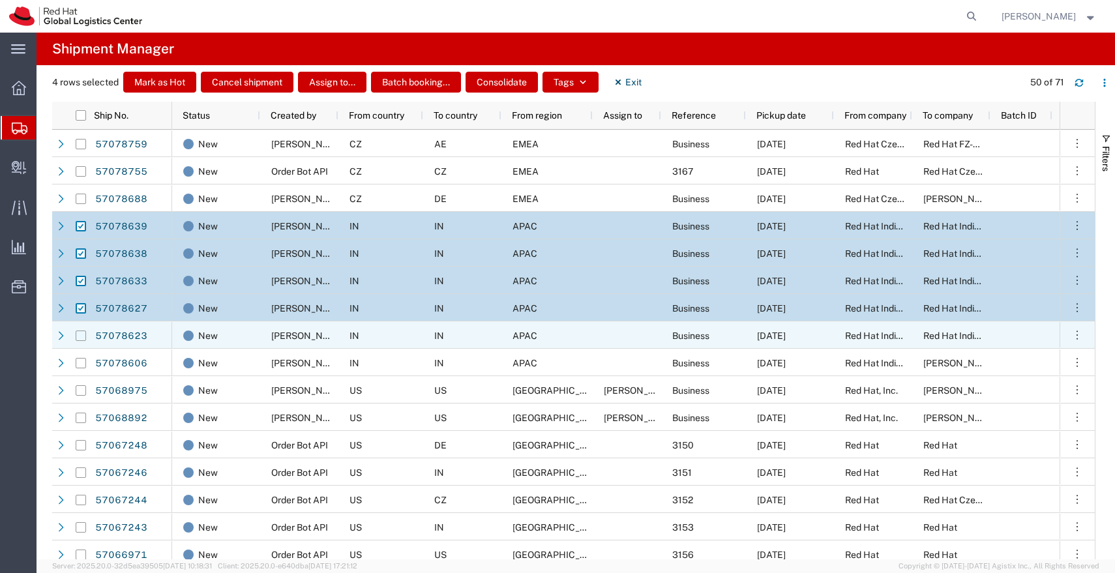
click at [80, 339] on input "Press Space to toggle row selection (unchecked)" at bounding box center [81, 336] width 10 height 10
checkbox input "true"
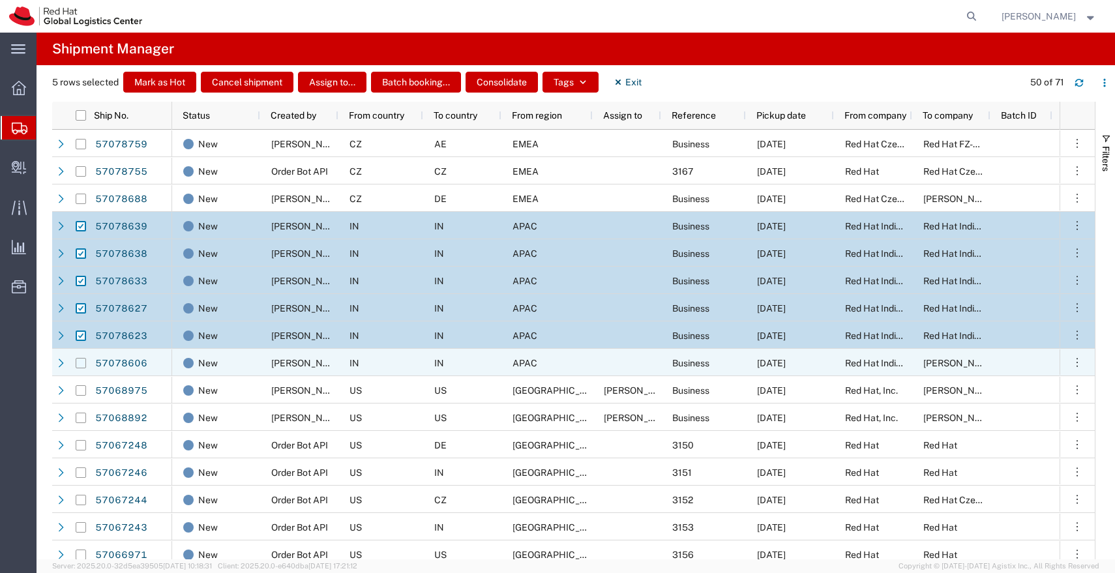
click at [80, 362] on input "Press Space to toggle row selection (unchecked)" at bounding box center [81, 363] width 10 height 10
checkbox input "true"
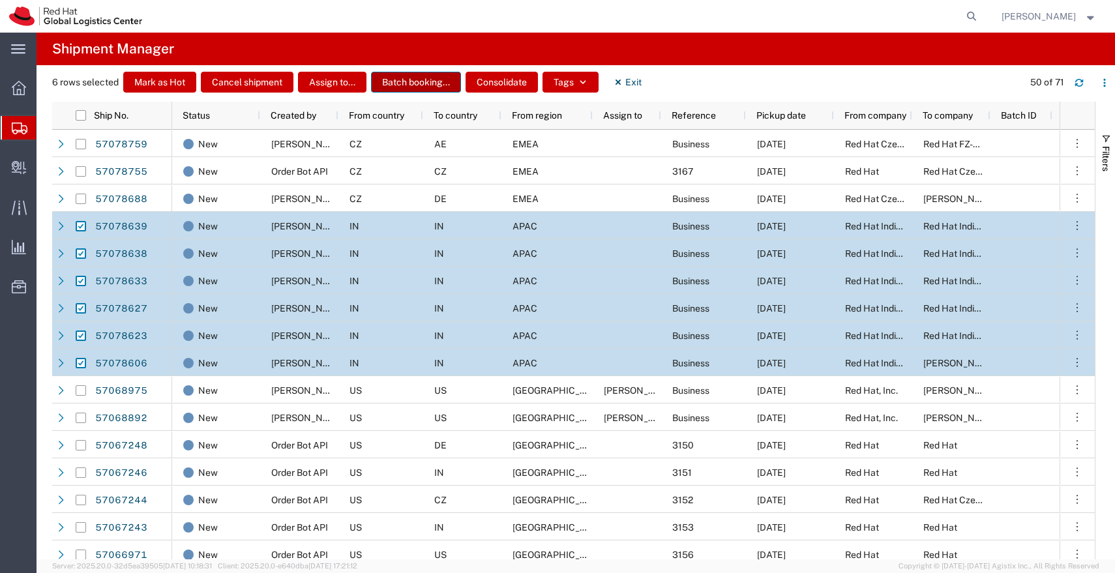
click at [415, 86] on button "Batch booking..." at bounding box center [416, 82] width 90 height 21
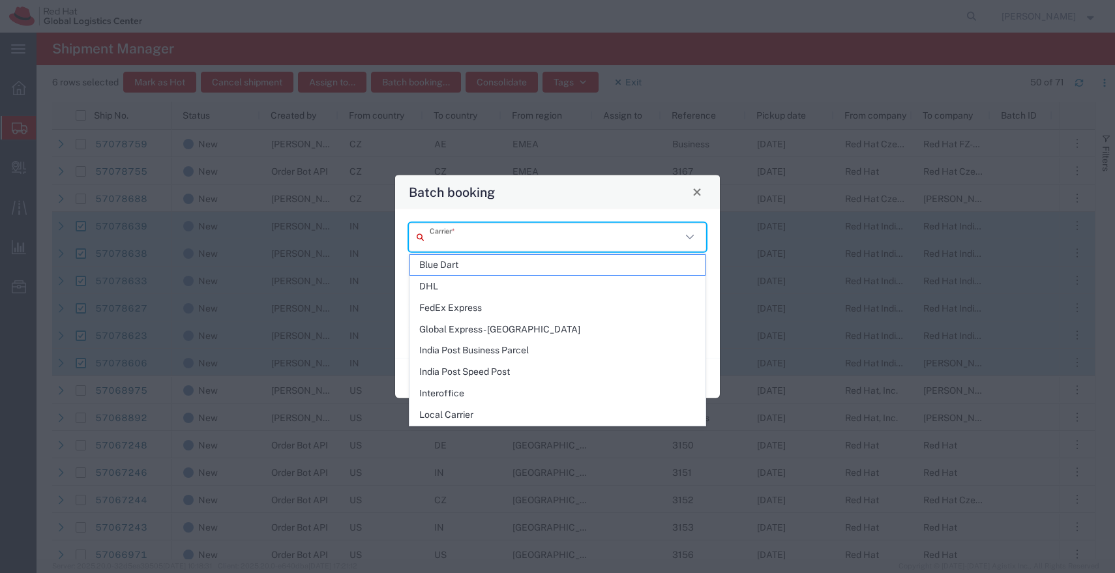
click at [540, 242] on input "text" at bounding box center [556, 237] width 252 height 23
click at [512, 262] on span "Blue Dart" at bounding box center [557, 265] width 295 height 20
type input "Blue Dart"
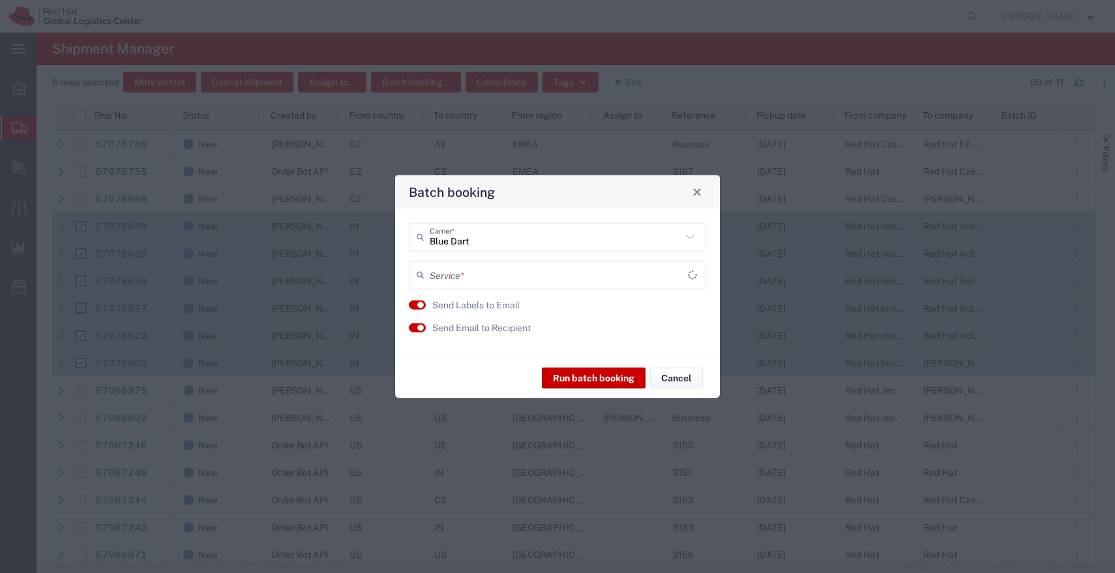
click at [538, 281] on input "text" at bounding box center [559, 275] width 258 height 23
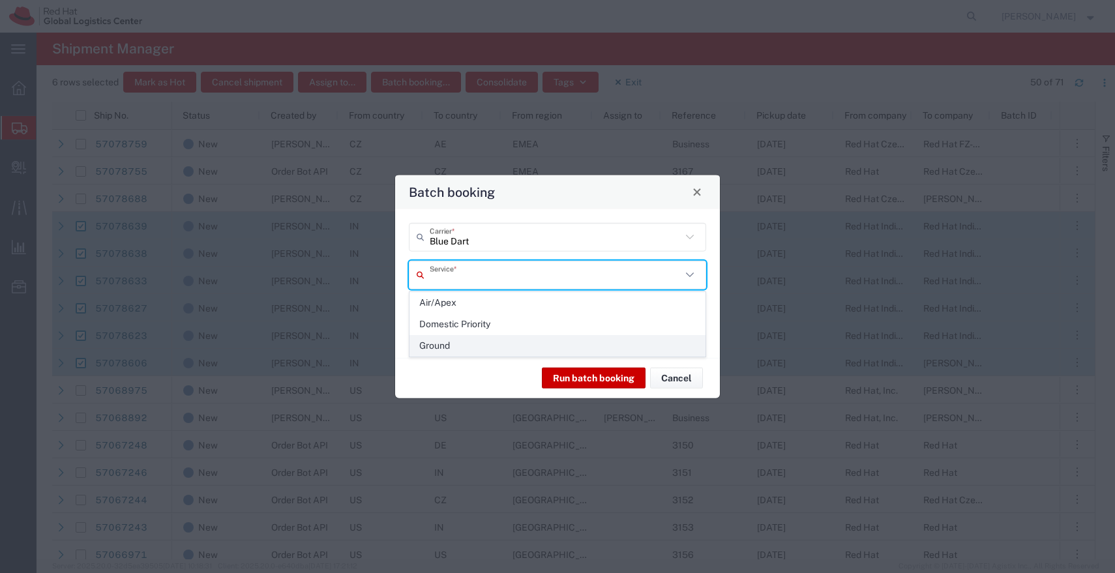
click at [468, 347] on span "Ground" at bounding box center [557, 346] width 295 height 20
type input "Ground"
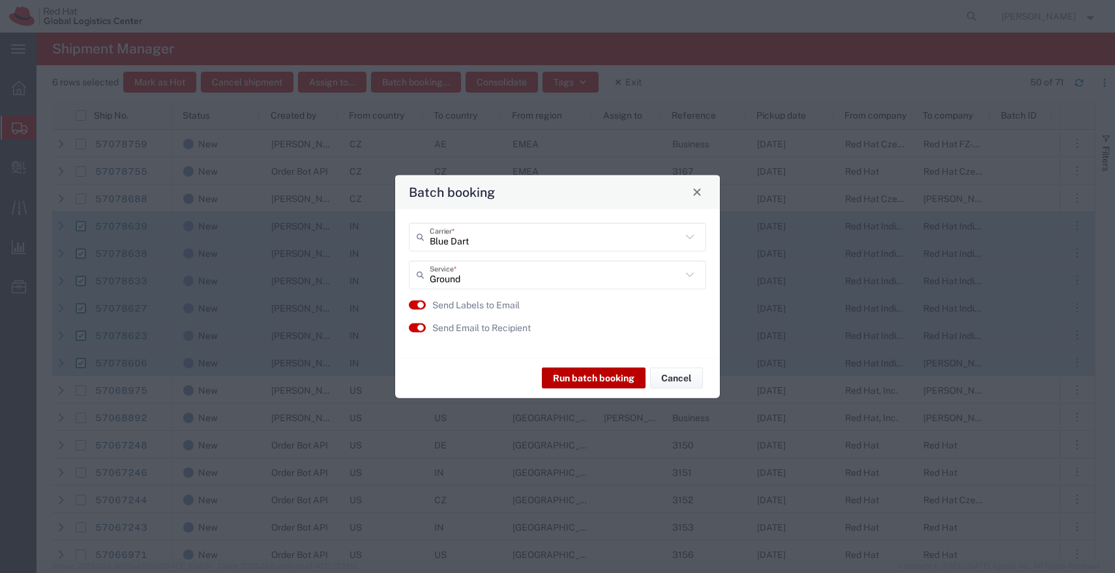
click at [576, 384] on button "Run batch booking" at bounding box center [594, 378] width 104 height 21
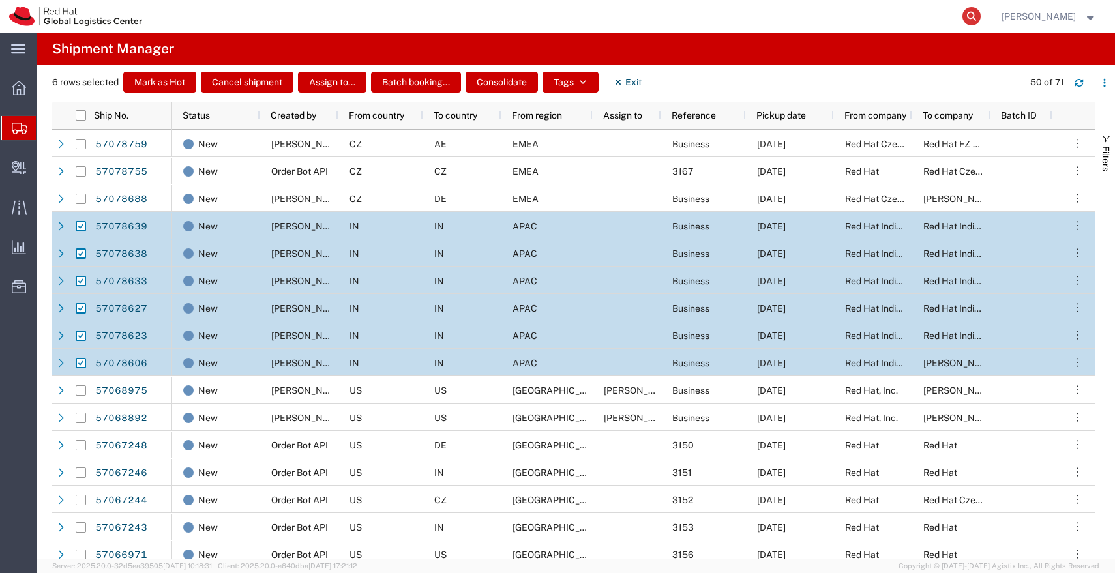
click at [981, 22] on icon at bounding box center [972, 16] width 18 height 18
paste input "57078639"
type input "57078639"
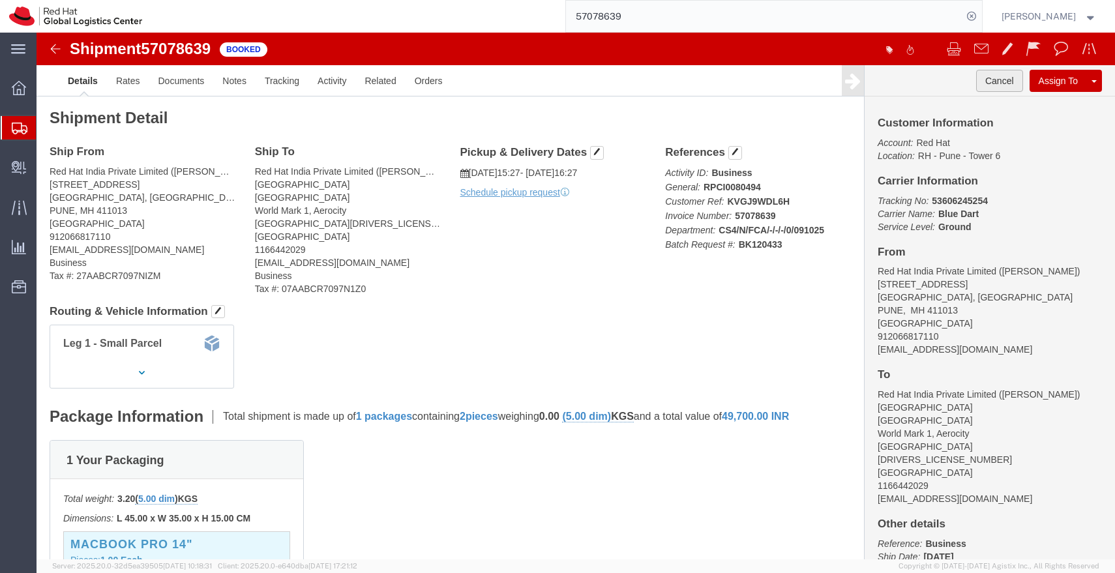
click button "Cancel"
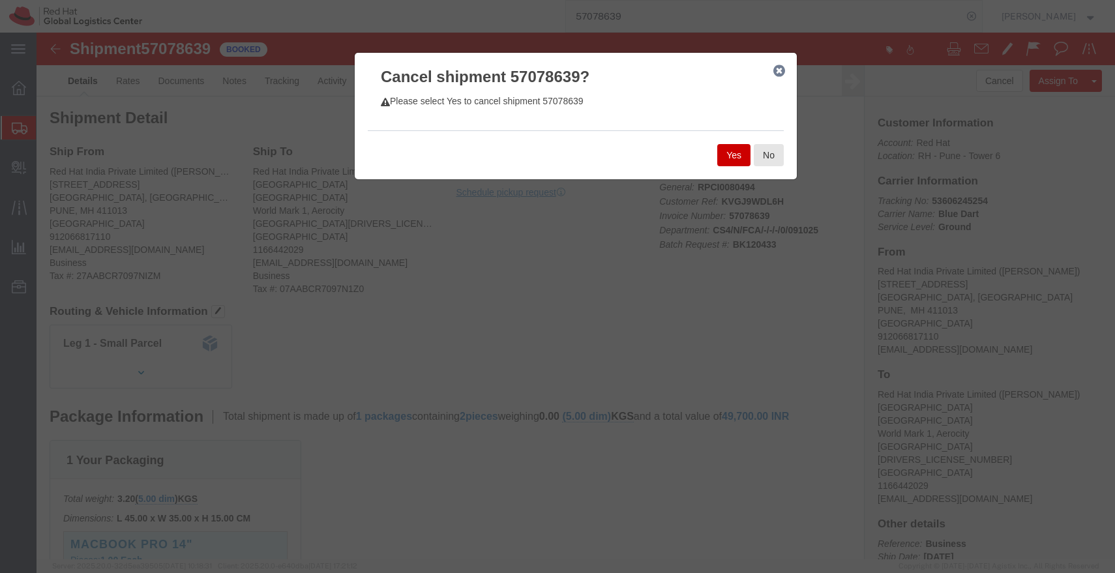
click button "Yes"
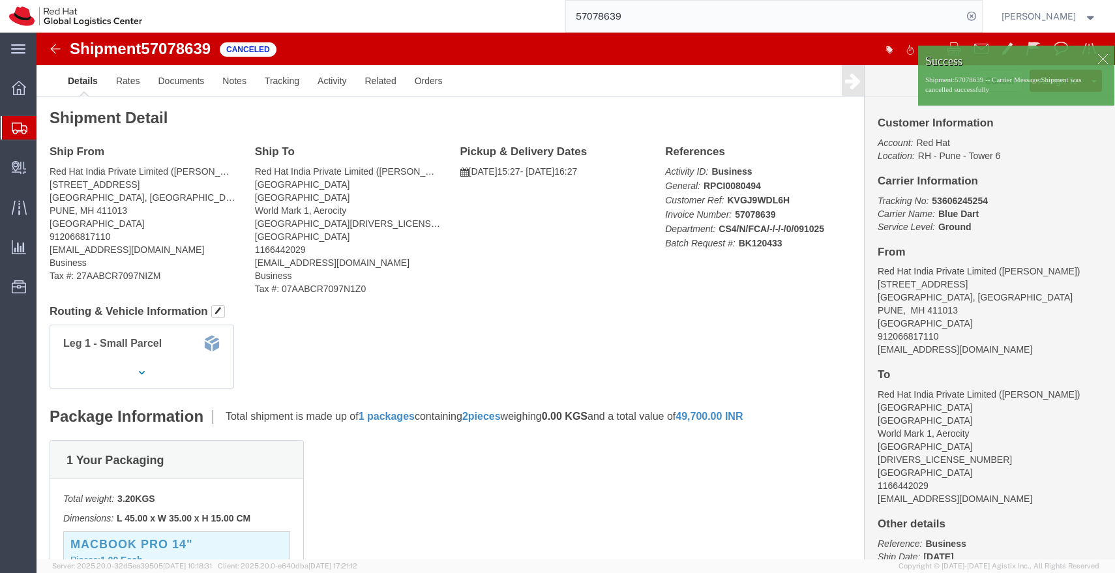
click div
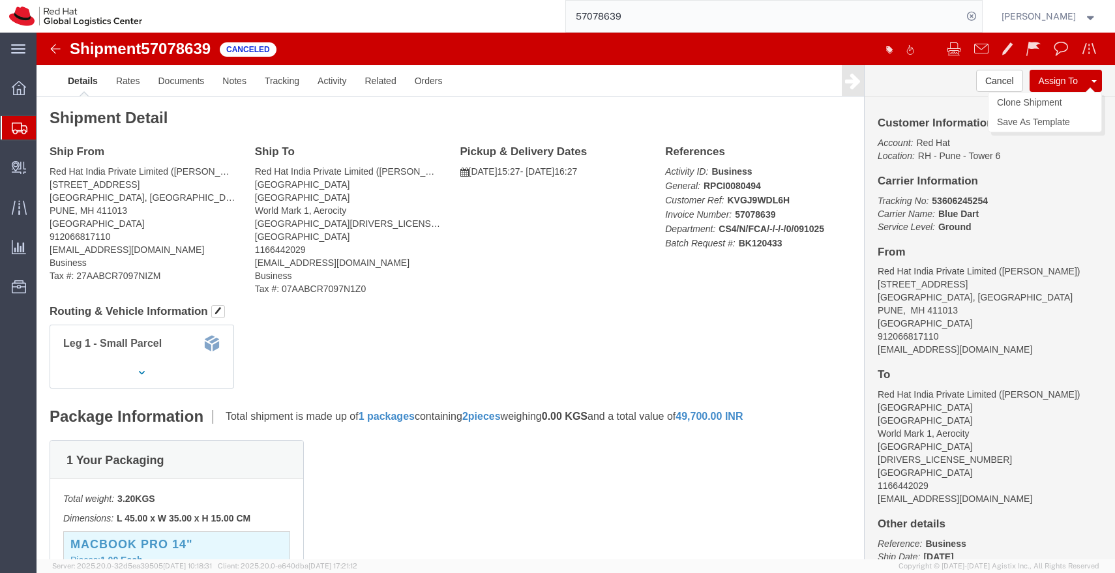
click button
click link "Clone Shipment"
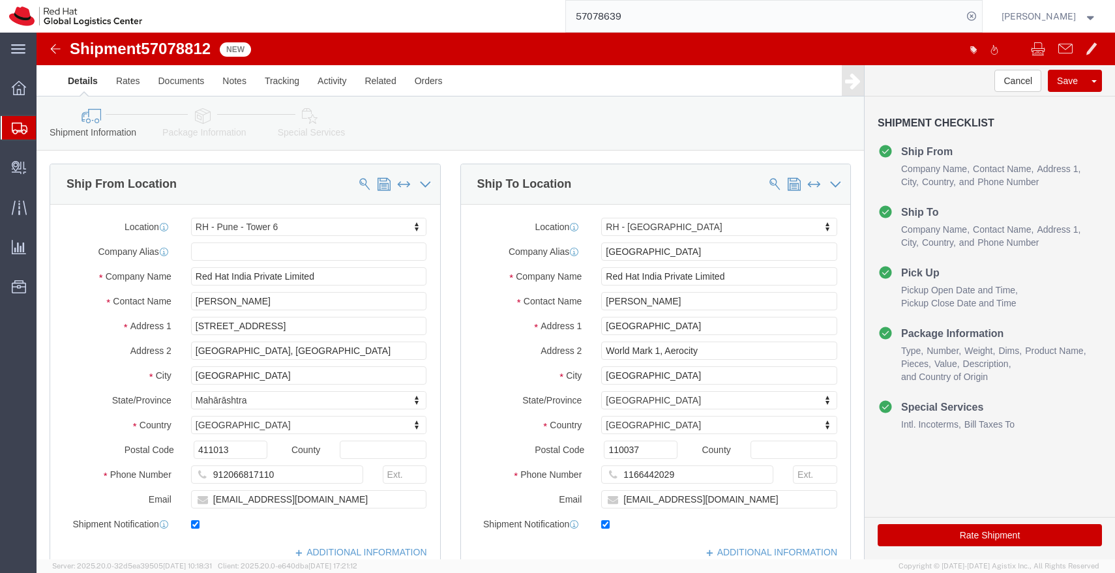
select select "38432"
select select "37948"
click input "[PERSON_NAME]"
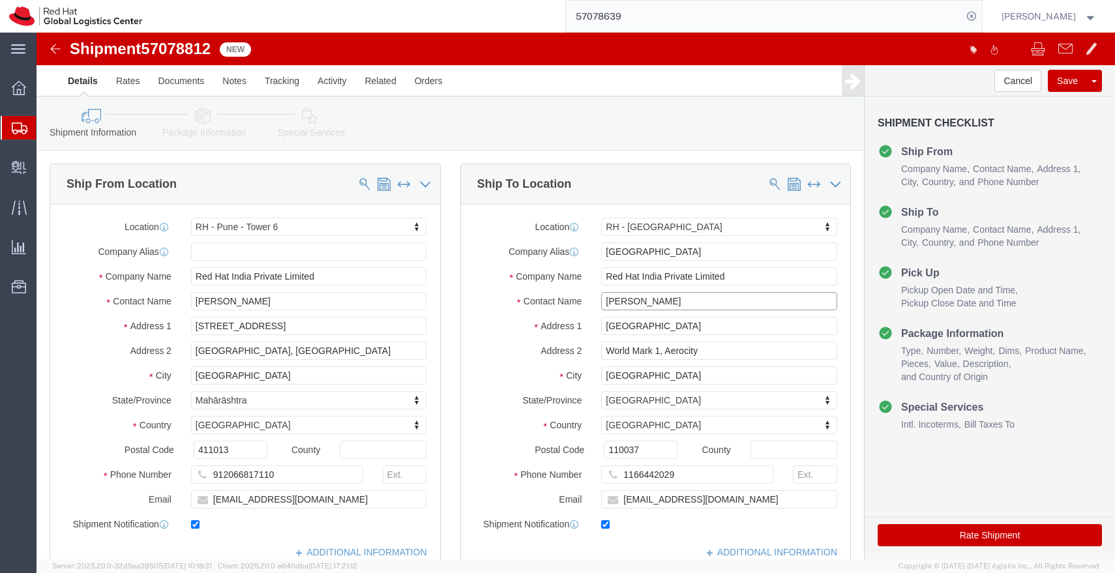
click input "[PERSON_NAME]"
click input "Red Hat India Private Limited"
paste input "[PERSON_NAME]"
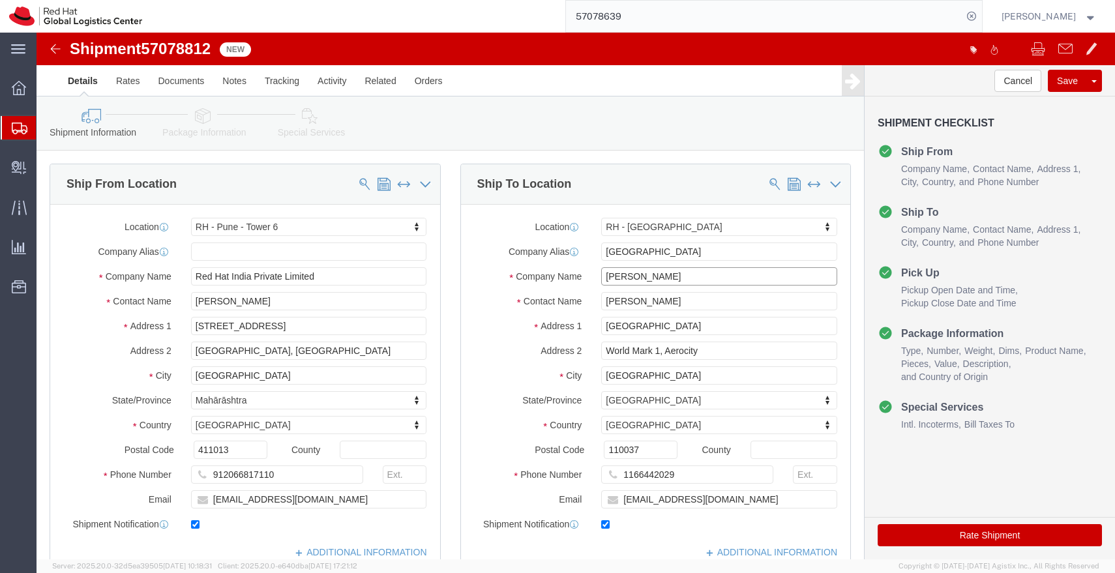
type input "[PERSON_NAME]"
click input "[GEOGRAPHIC_DATA]"
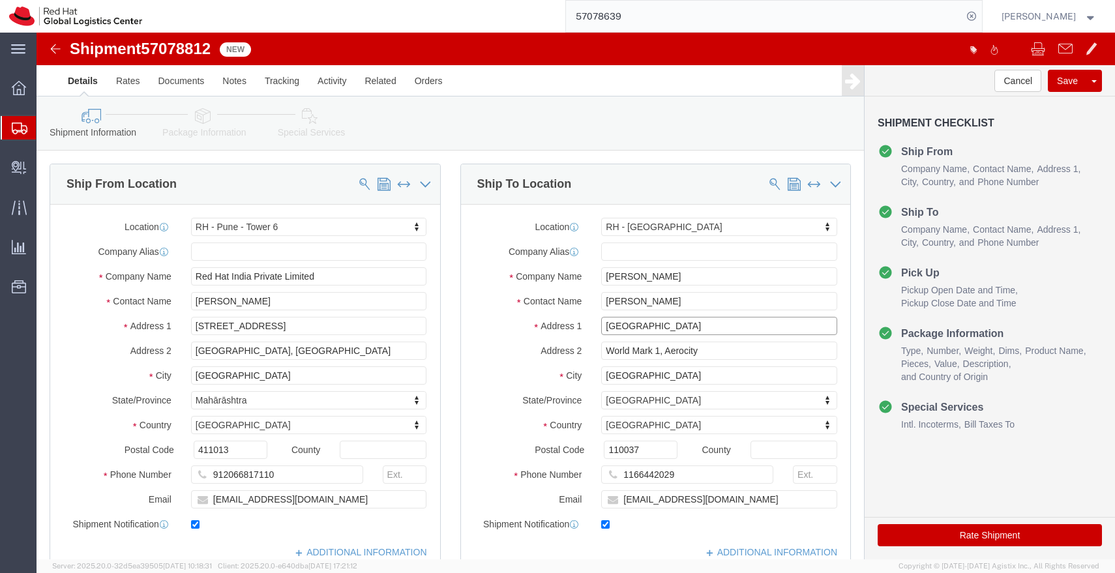
click input "[GEOGRAPHIC_DATA]"
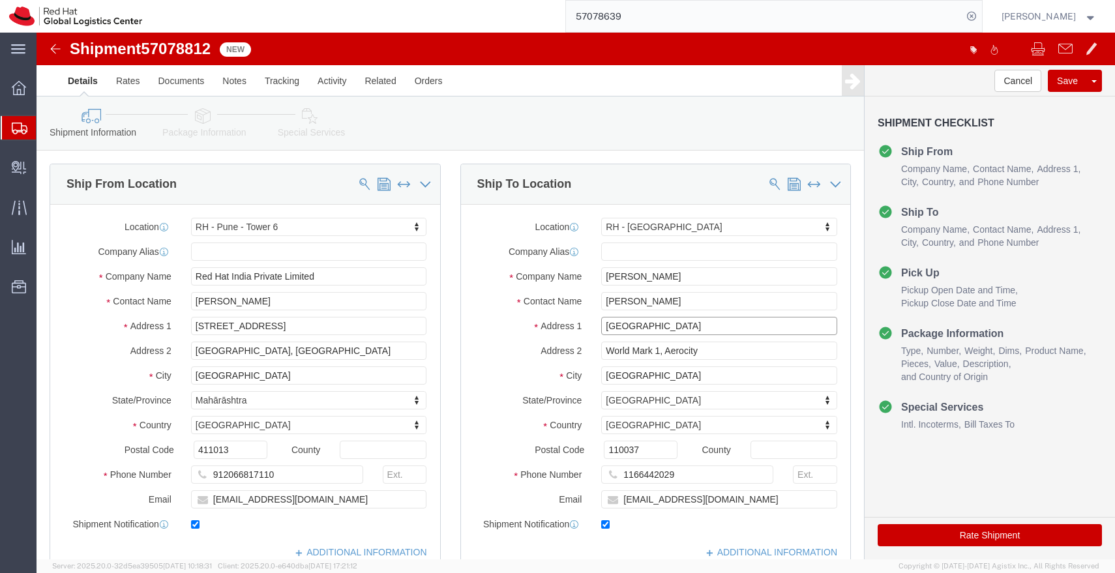
paste input "House No. 1031,"
type input "House No. 1031,"
select select
paste input "Sector 21-C,"
type input "Sector 21-C,"
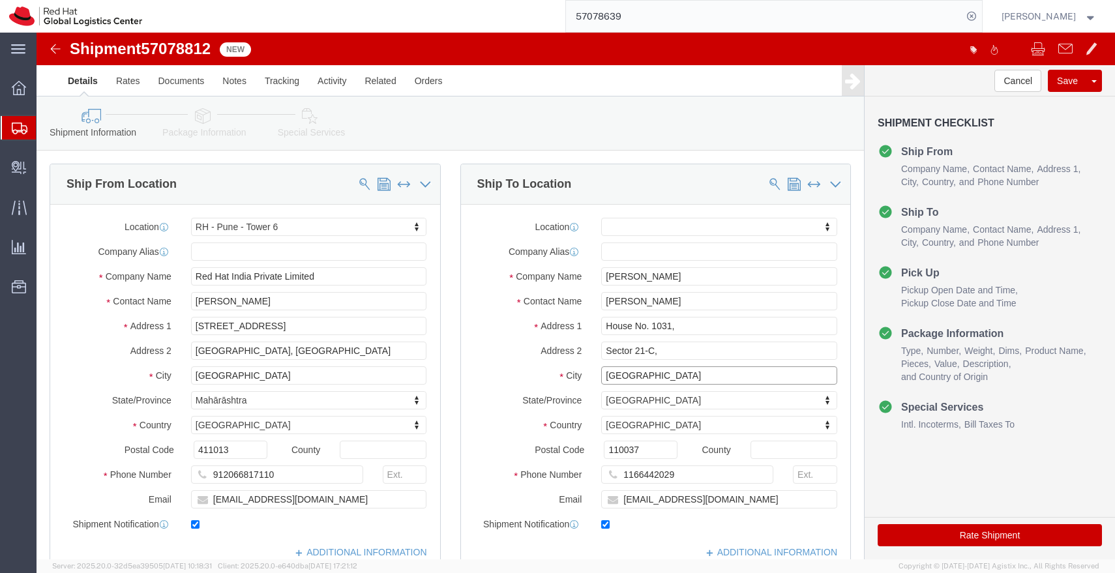
paste input "[GEOGRAPHIC_DATA],"
type input "[GEOGRAPHIC_DATA]"
select select
type input "h"
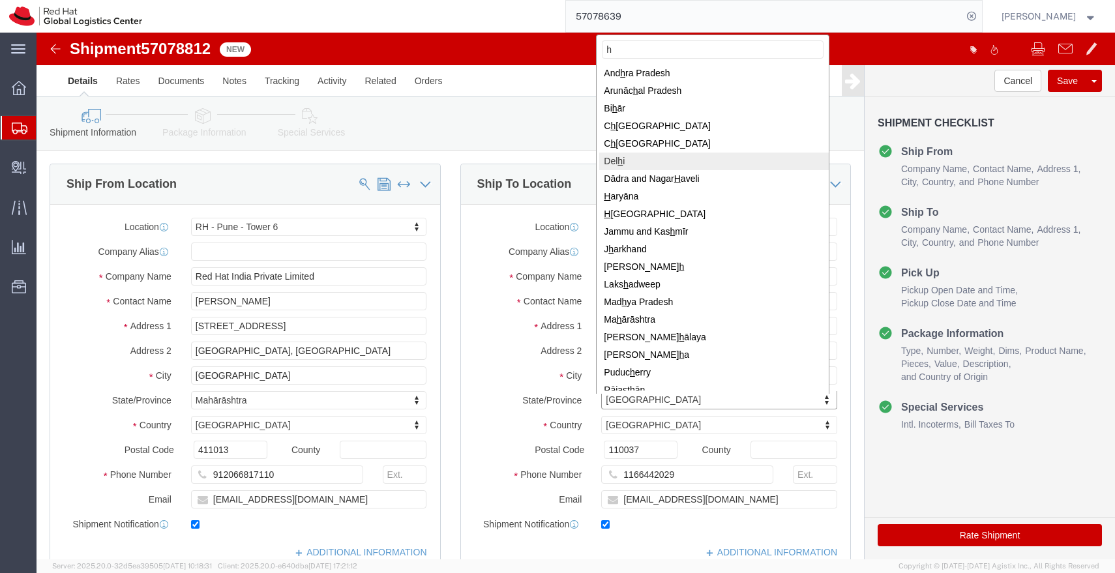
type input "ha"
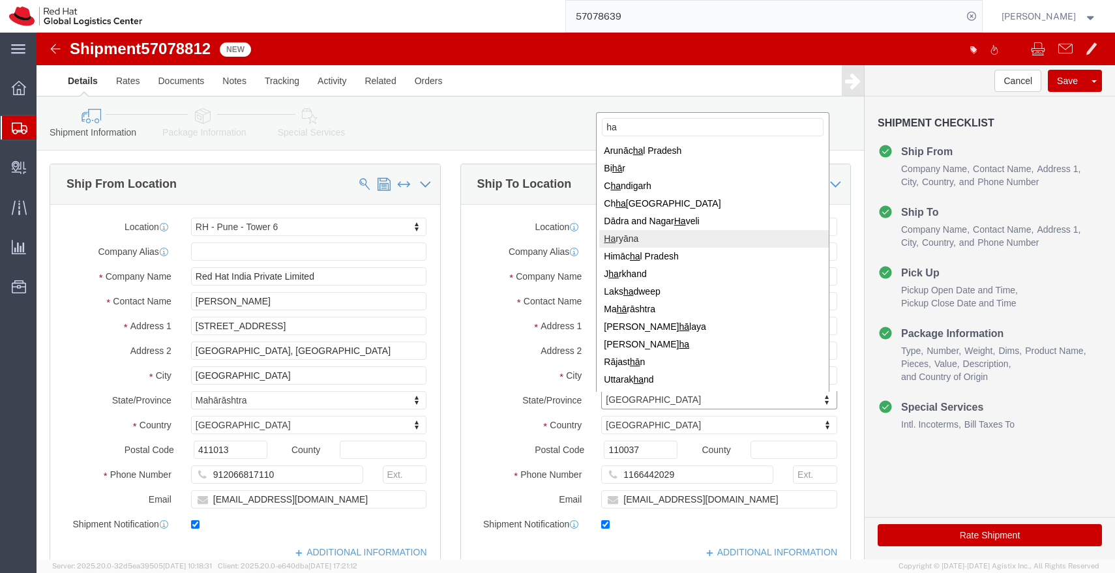
select select
select select "HR"
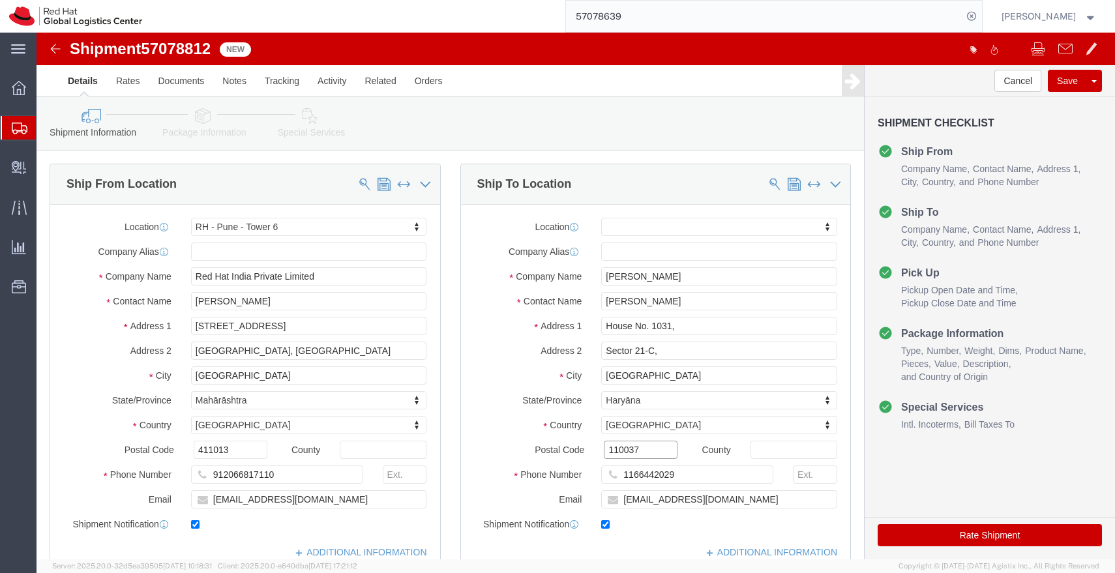
paste input "21001"
type input "121001"
select select
click input "1166442029"
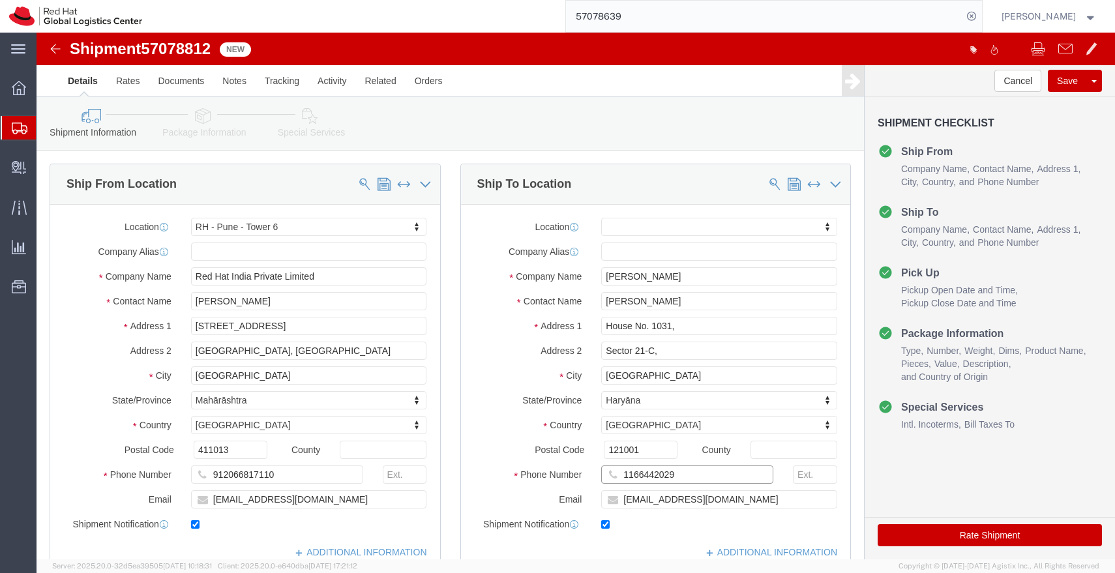
click input "1166442029"
paste input "995858637"
type input "9958586379"
click button "Rate Shipment"
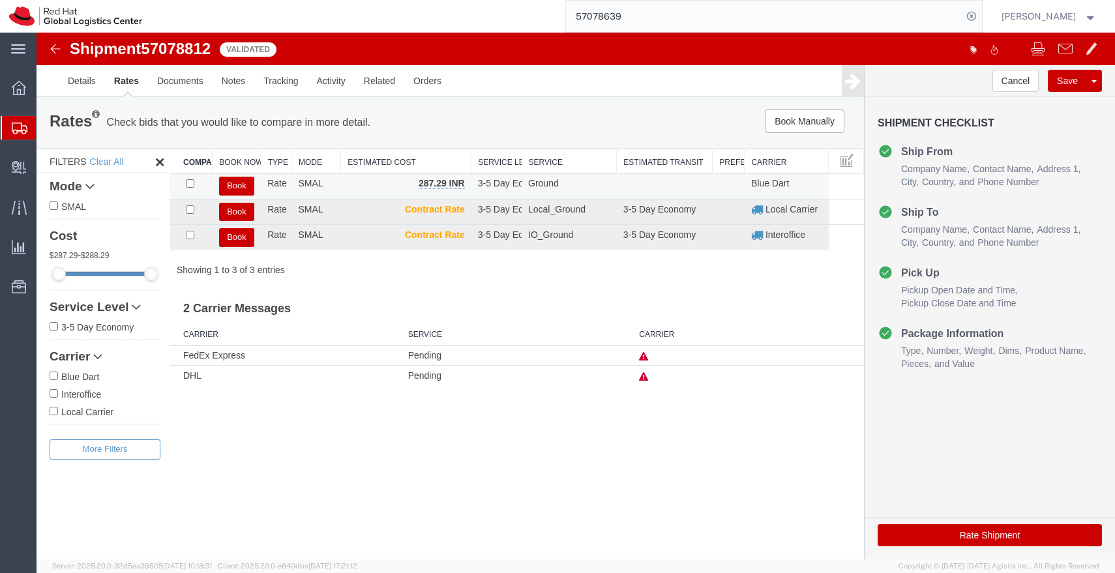
click at [237, 190] on button "Book" at bounding box center [236, 186] width 35 height 19
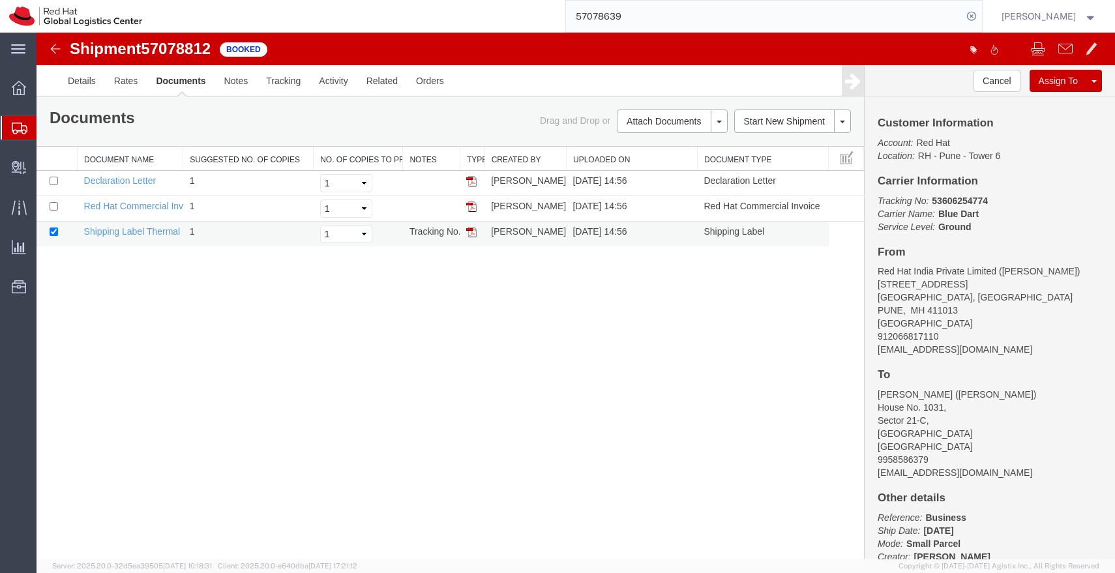
click at [470, 235] on img at bounding box center [471, 232] width 10 height 10
